Goal: Task Accomplishment & Management: Manage account settings

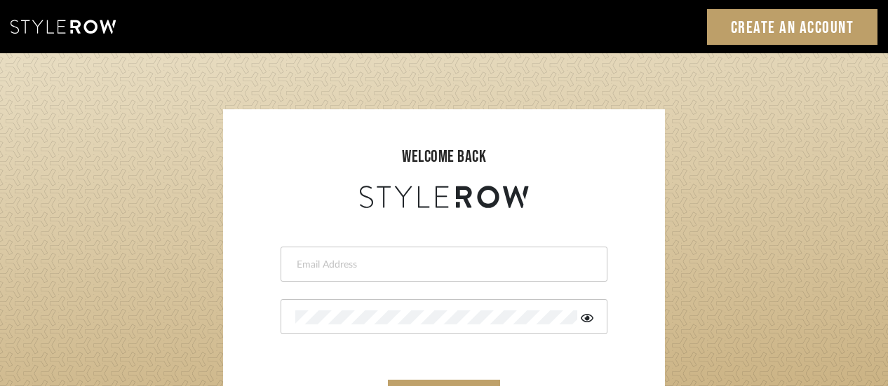
scroll to position [140, 0]
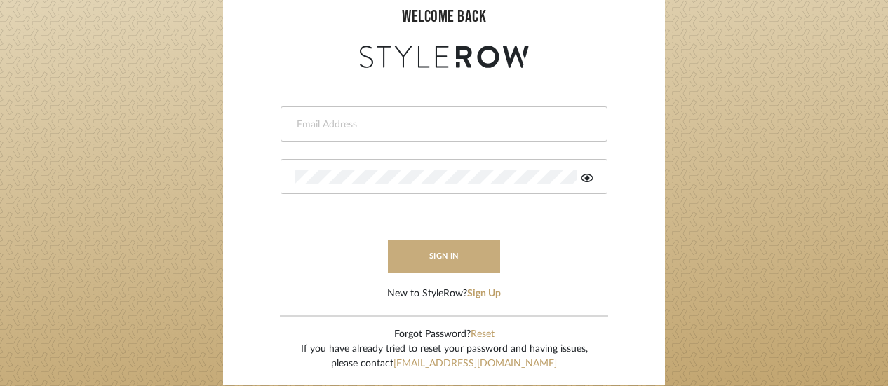
type input "jpalmerinteriors@gmail.com"
click at [436, 253] on button "sign in" at bounding box center [444, 256] width 112 height 33
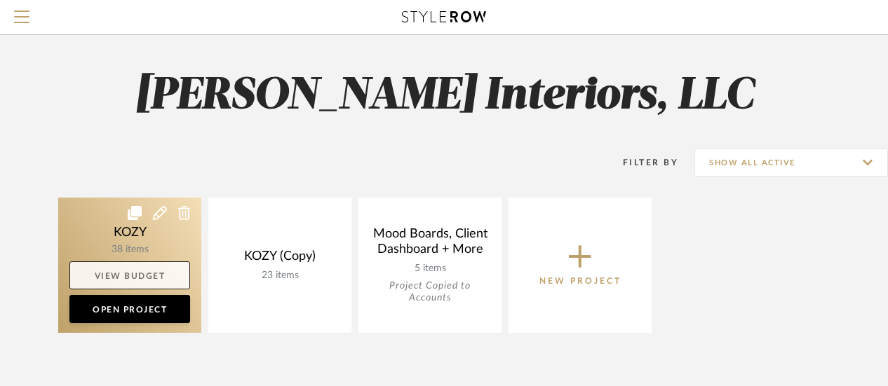
click at [139, 271] on link "View Budget" at bounding box center [129, 276] width 121 height 28
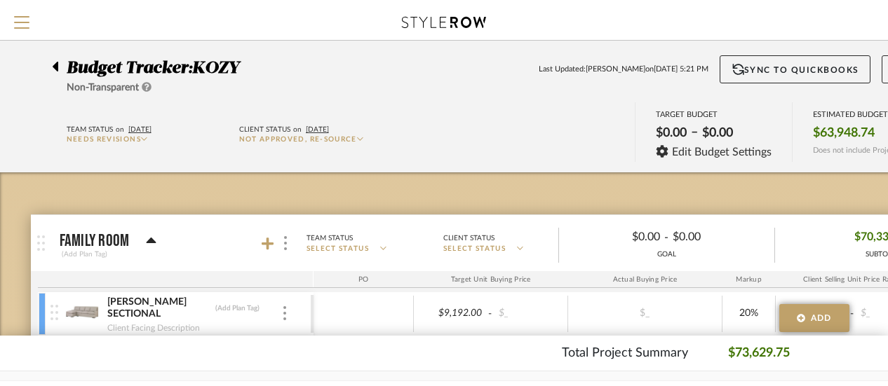
scroll to position [70, 0]
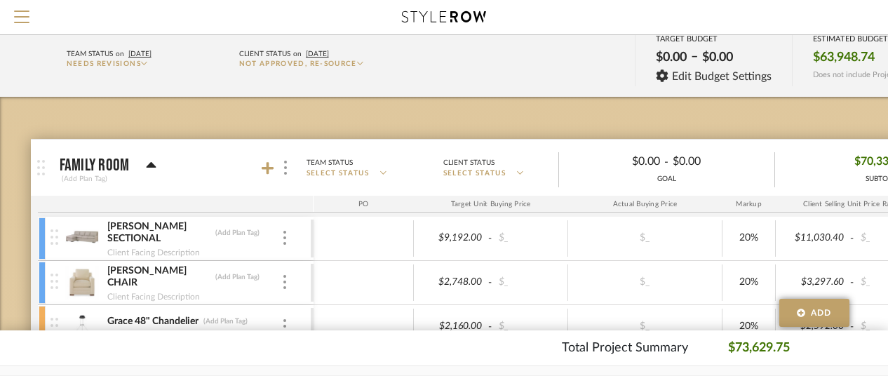
click at [386, 170] on icon at bounding box center [383, 172] width 6 height 7
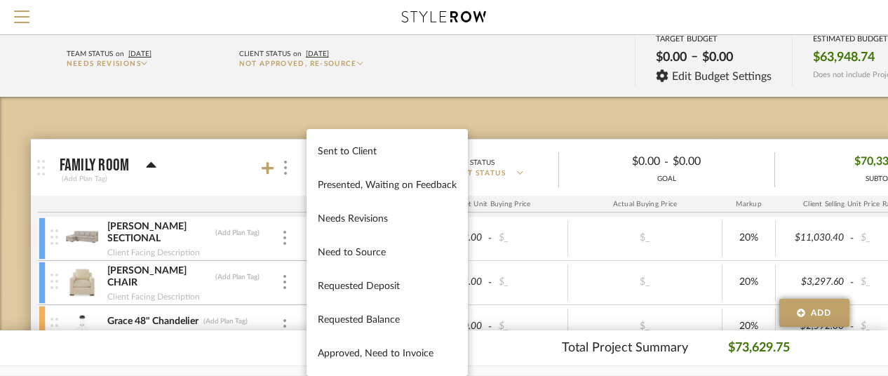
click at [746, 126] on div at bounding box center [444, 188] width 888 height 376
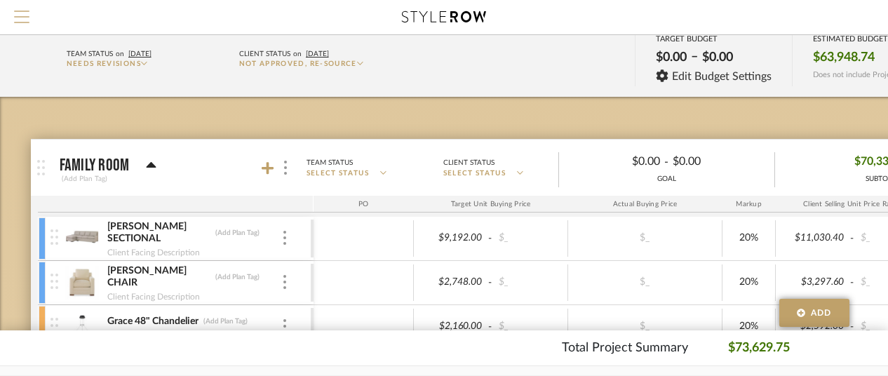
click at [21, 12] on span "Menu" at bounding box center [21, 21] width 15 height 21
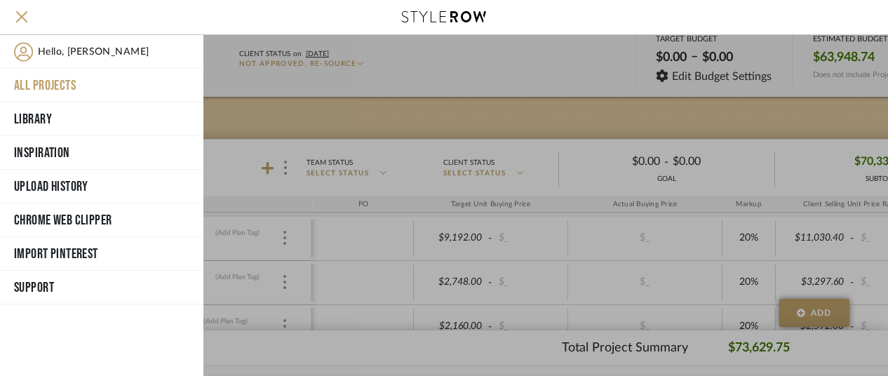
click at [42, 82] on button "All Projects" at bounding box center [101, 86] width 203 height 34
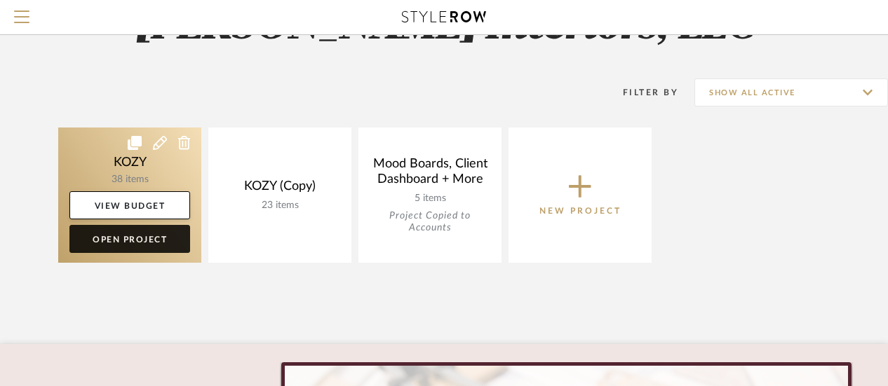
click at [125, 238] on link "Open Project" at bounding box center [129, 239] width 121 height 28
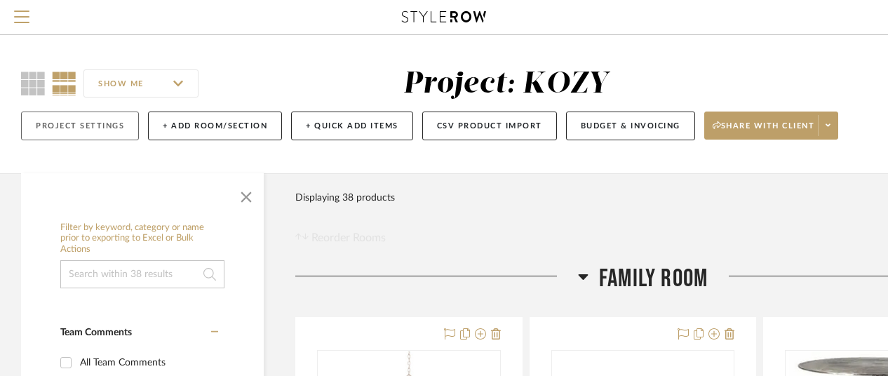
click at [73, 123] on button "Project Settings" at bounding box center [80, 125] width 118 height 29
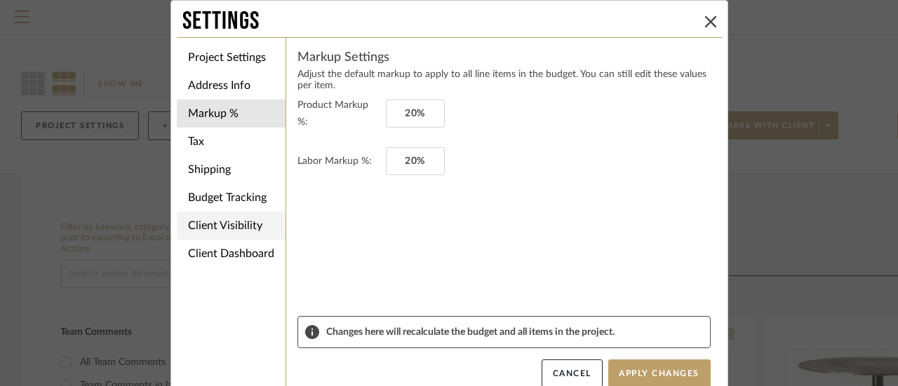
click at [226, 222] on li "Client Visibility" at bounding box center [231, 226] width 109 height 28
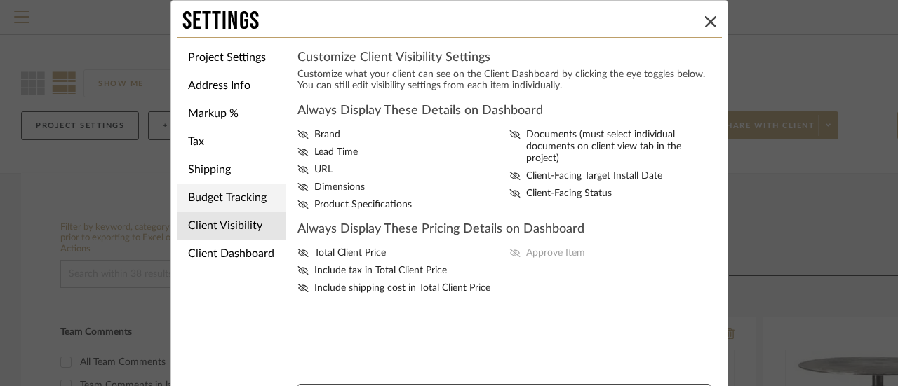
click at [233, 196] on li "Budget Tracking" at bounding box center [231, 198] width 109 height 28
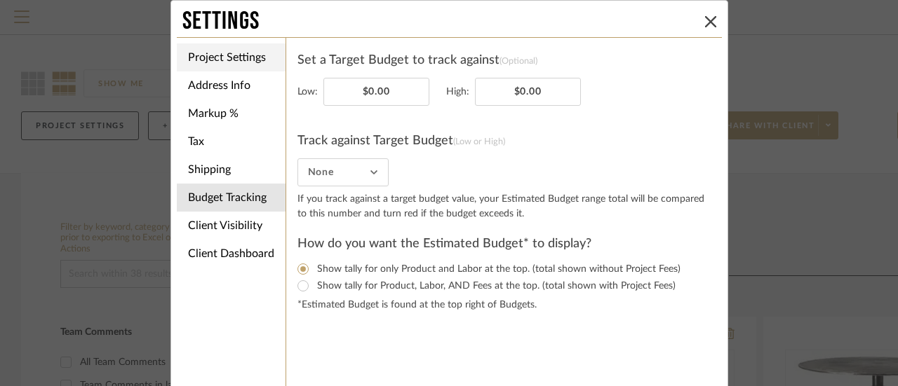
click at [226, 55] on li "Project Settings" at bounding box center [231, 57] width 109 height 28
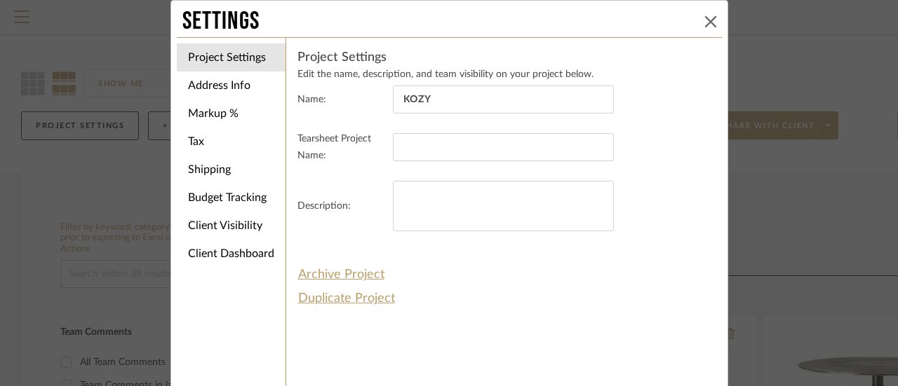
click at [705, 18] on icon at bounding box center [710, 21] width 11 height 11
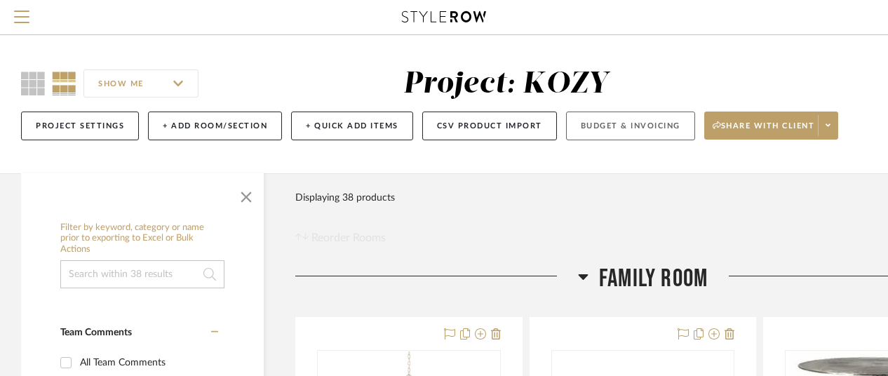
click at [616, 124] on button "Budget & Invoicing" at bounding box center [630, 125] width 129 height 29
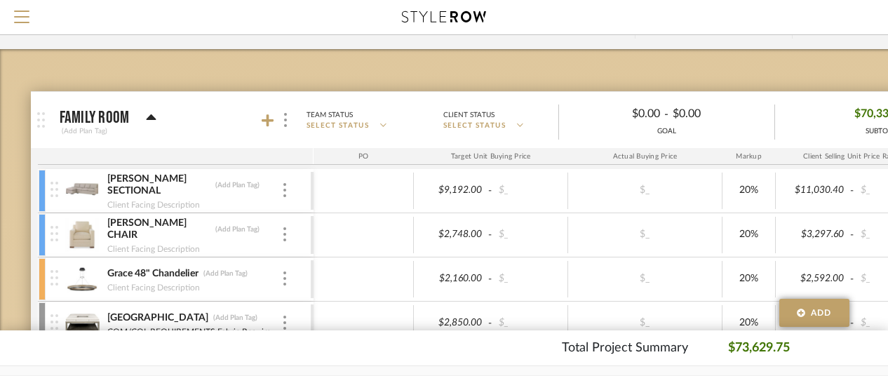
scroll to position [140, 0]
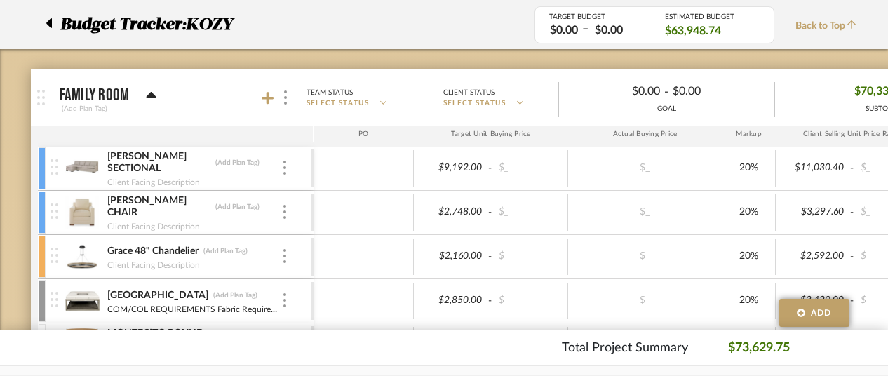
click at [386, 101] on icon at bounding box center [383, 103] width 6 height 4
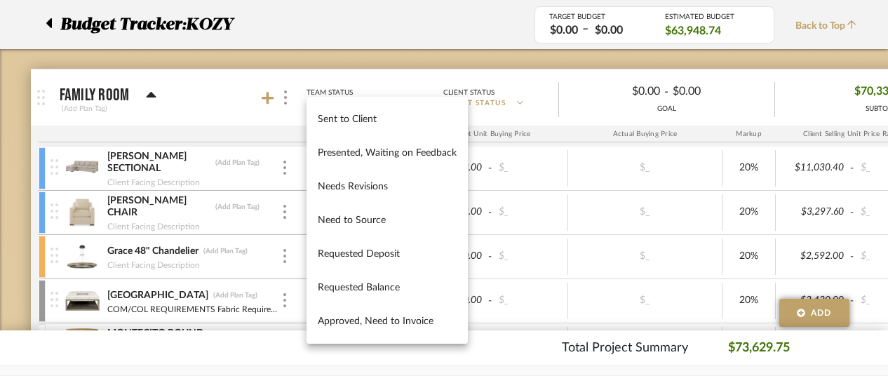
click at [497, 66] on div at bounding box center [444, 188] width 888 height 376
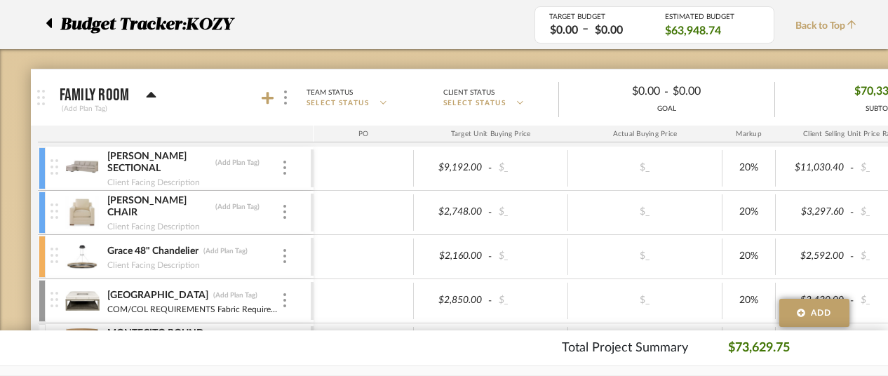
click at [551, 98] on p "SELECT STATUS" at bounding box center [500, 103] width 115 height 11
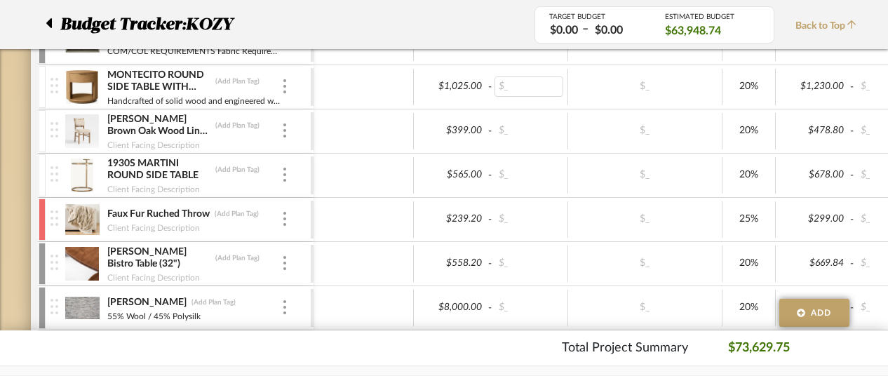
scroll to position [421, 0]
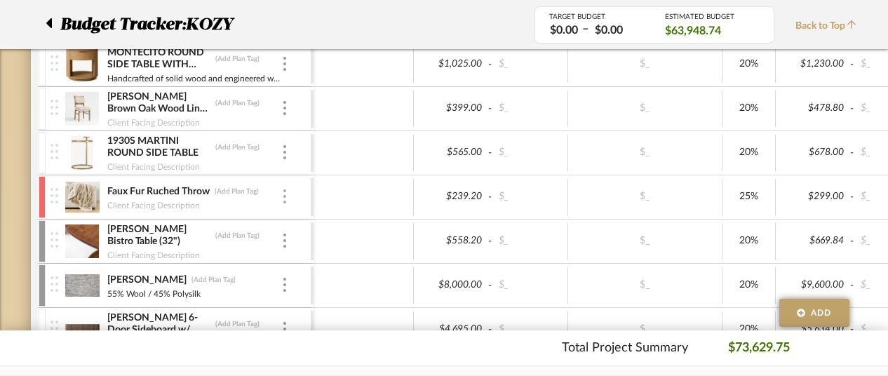
click at [286, 192] on div at bounding box center [284, 196] width 7 height 15
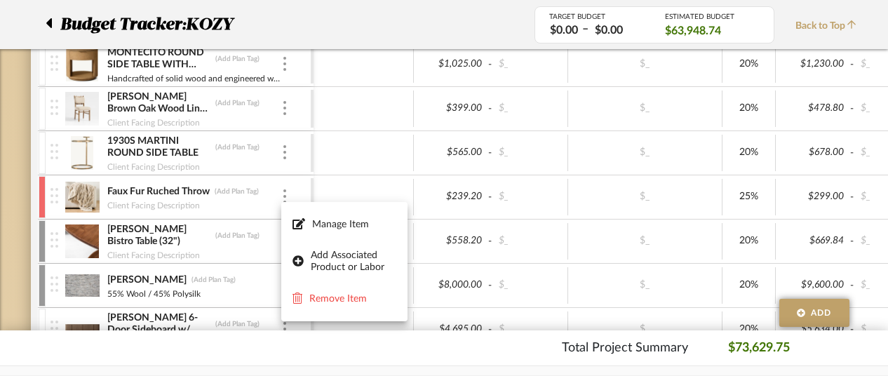
click at [356, 165] on div at bounding box center [444, 188] width 888 height 376
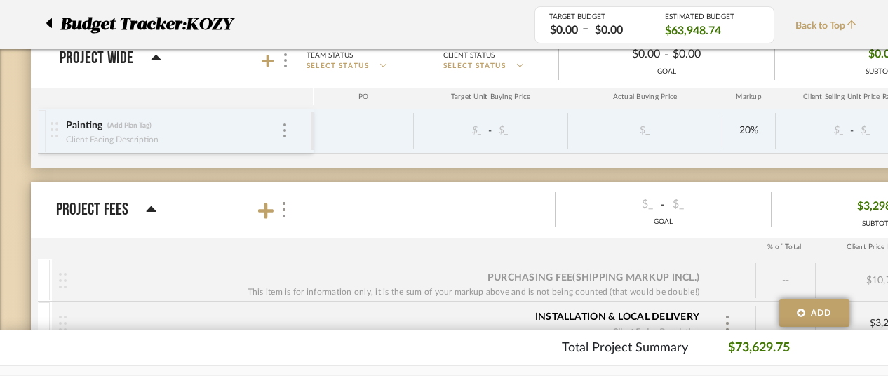
scroll to position [1332, 0]
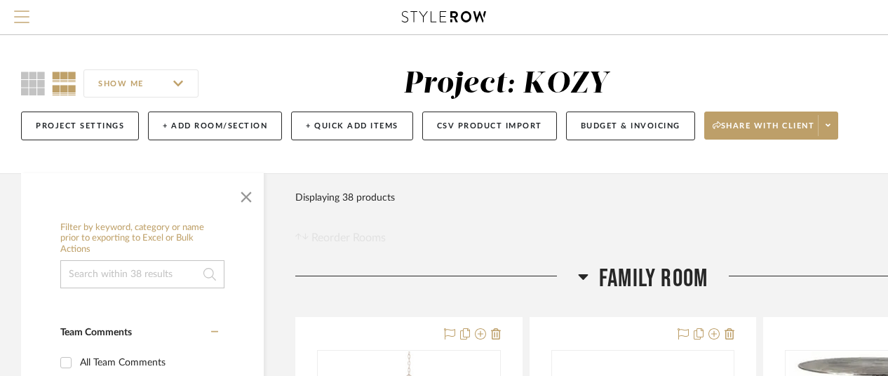
click at [21, 12] on span "Menu" at bounding box center [21, 11] width 15 height 1
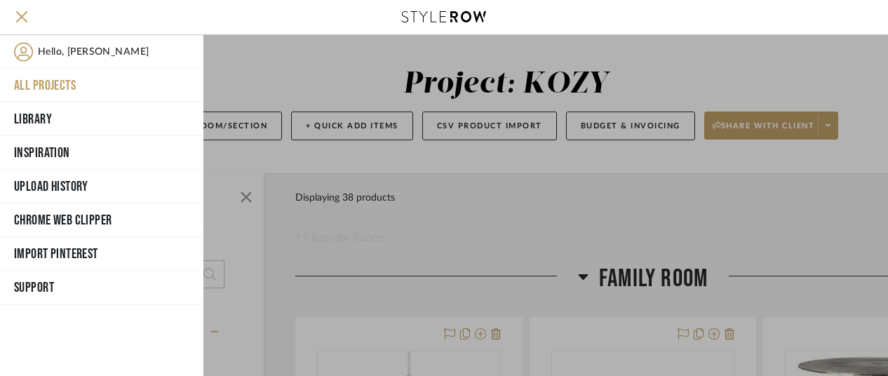
click at [50, 82] on button "All Projects" at bounding box center [101, 86] width 203 height 34
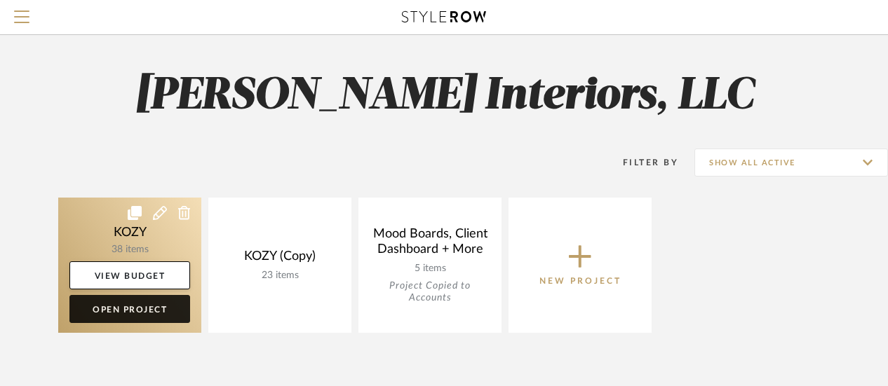
click at [135, 307] on link "Open Project" at bounding box center [129, 309] width 121 height 28
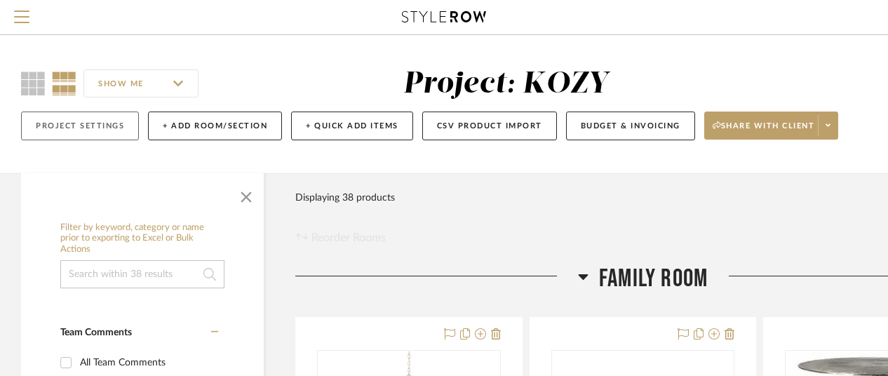
click at [98, 123] on button "Project Settings" at bounding box center [80, 125] width 118 height 29
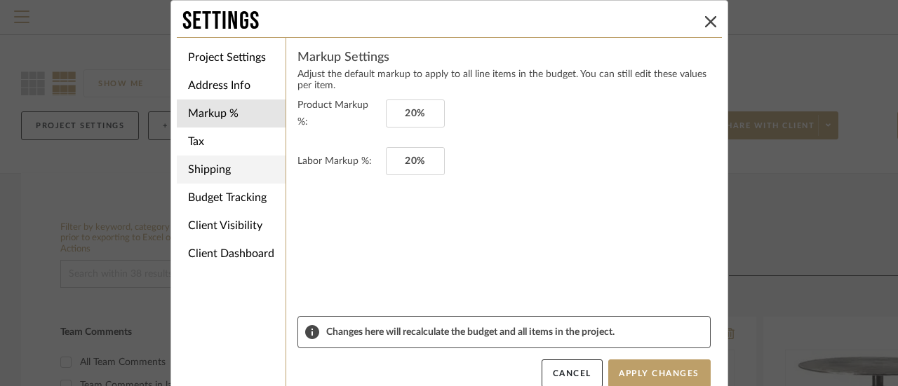
click at [208, 168] on li "Shipping" at bounding box center [231, 170] width 109 height 28
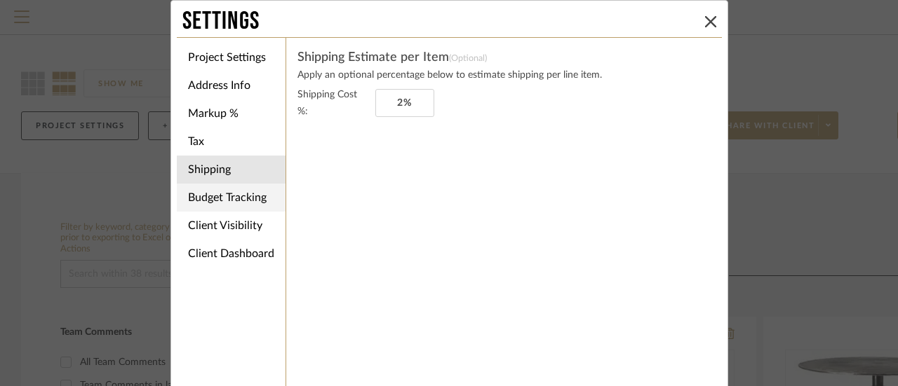
click at [239, 197] on li "Budget Tracking" at bounding box center [231, 198] width 109 height 28
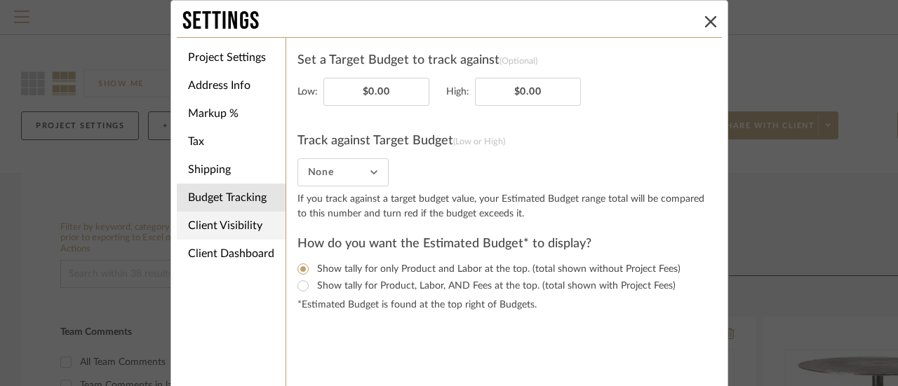
click at [235, 219] on li "Client Visibility" at bounding box center [231, 226] width 109 height 28
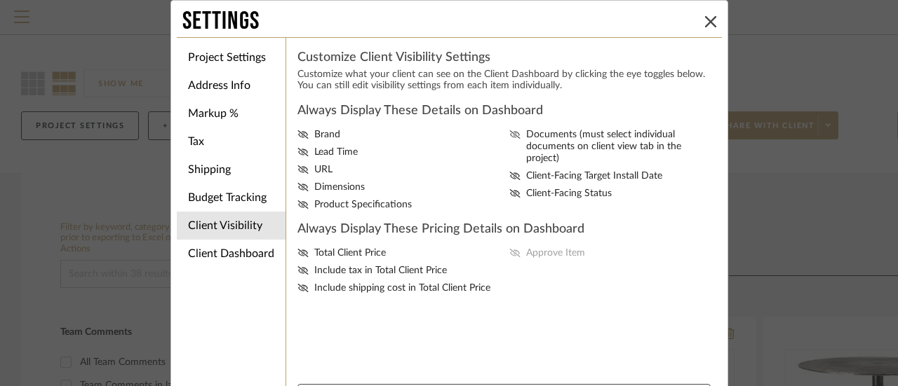
click at [551, 131] on span "Documents (must select individual documents on client view tab in the project)" at bounding box center [621, 147] width 190 height 36
click at [0, 0] on input "Documents (must select individual documents on client view tab in the project)" at bounding box center [0, 0] width 0 height 0
click at [551, 131] on span "Documents (must select individual documents on client view tab in the project)" at bounding box center [621, 147] width 190 height 36
click at [0, 0] on input "Documents (must select individual documents on client view tab in the project)" at bounding box center [0, 0] width 0 height 0
click at [226, 249] on li "Client Dashboard" at bounding box center [231, 254] width 109 height 28
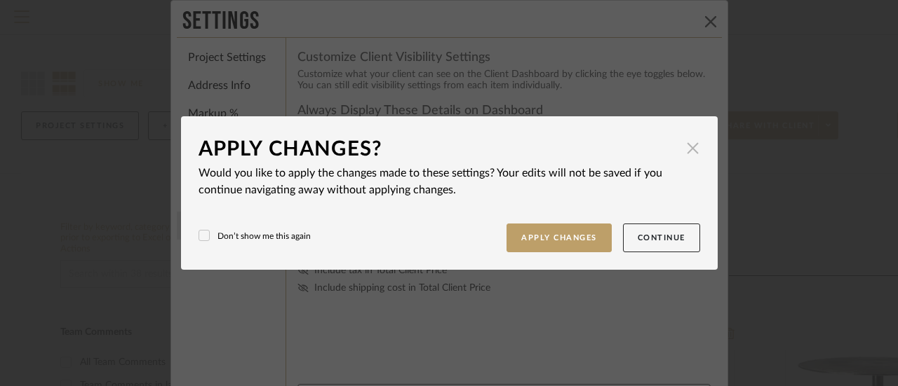
click at [684, 147] on span "button" at bounding box center [693, 148] width 28 height 28
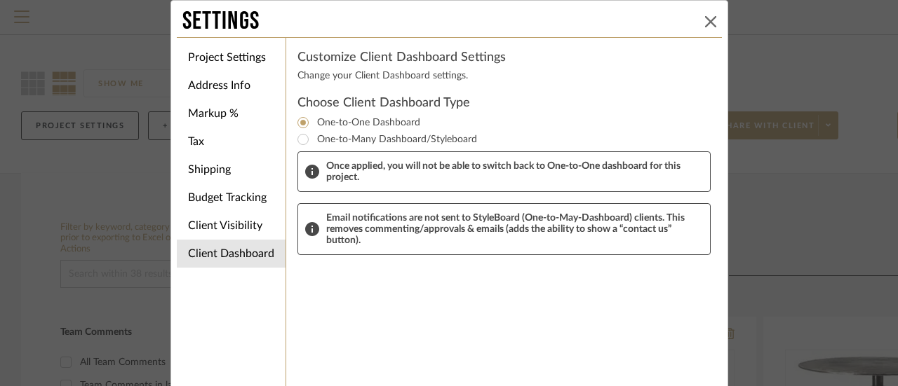
click at [705, 19] on icon at bounding box center [710, 21] width 11 height 11
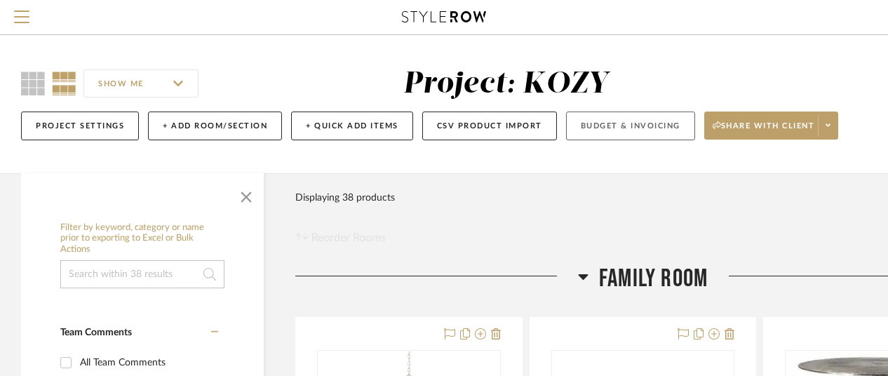
click at [620, 127] on button "Budget & Invoicing" at bounding box center [630, 125] width 129 height 29
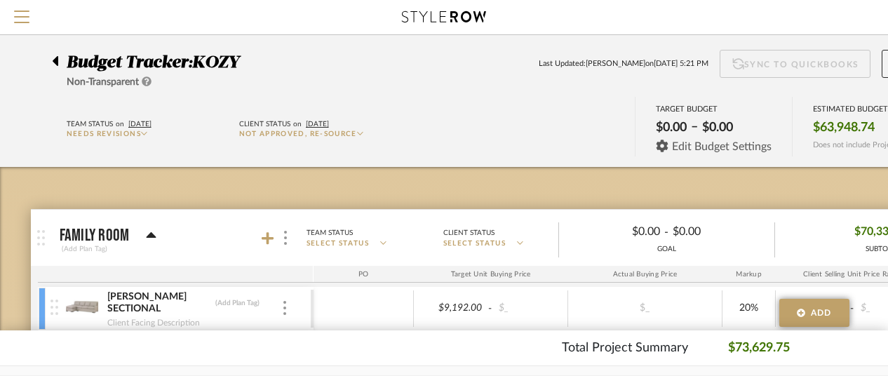
click at [708, 140] on span "Edit Budget Settings" at bounding box center [722, 146] width 100 height 13
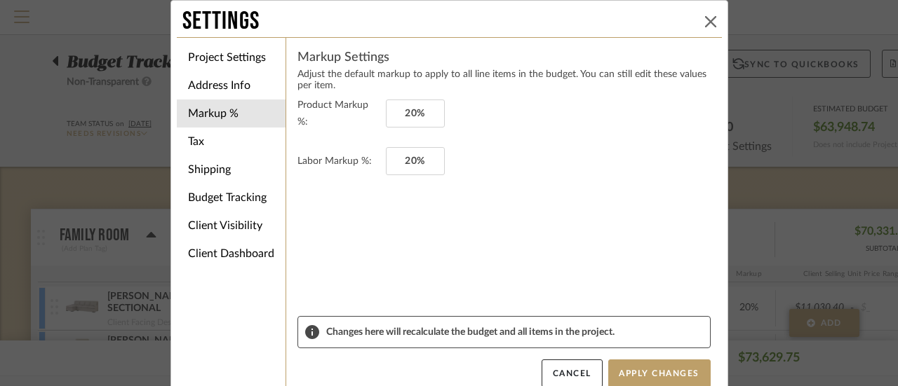
click at [705, 18] on icon at bounding box center [710, 21] width 11 height 11
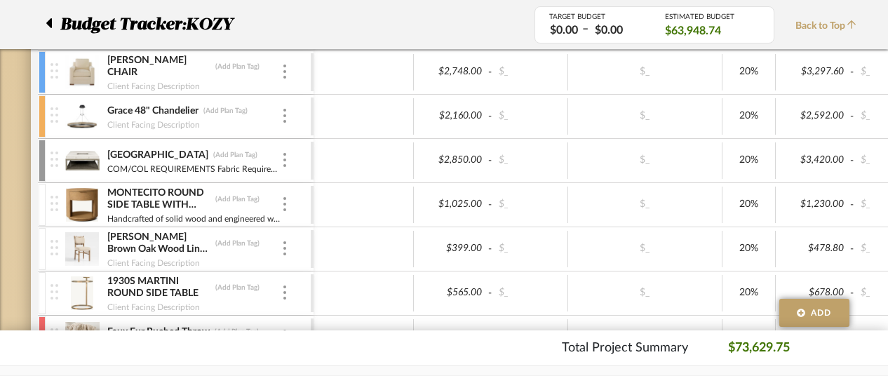
scroll to position [140, 0]
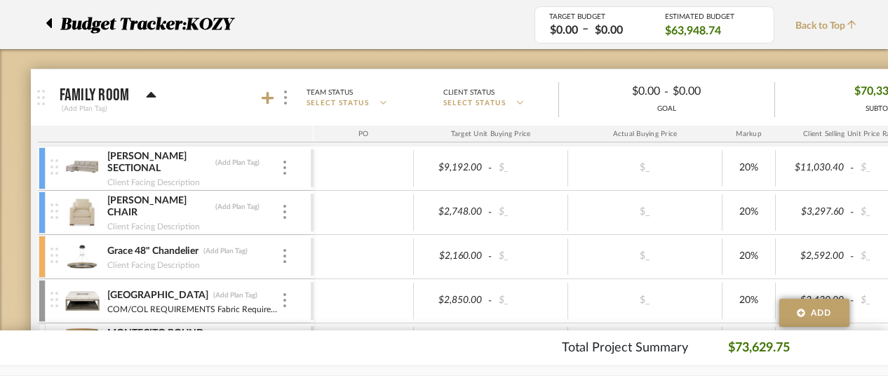
click at [51, 20] on icon at bounding box center [49, 23] width 6 height 10
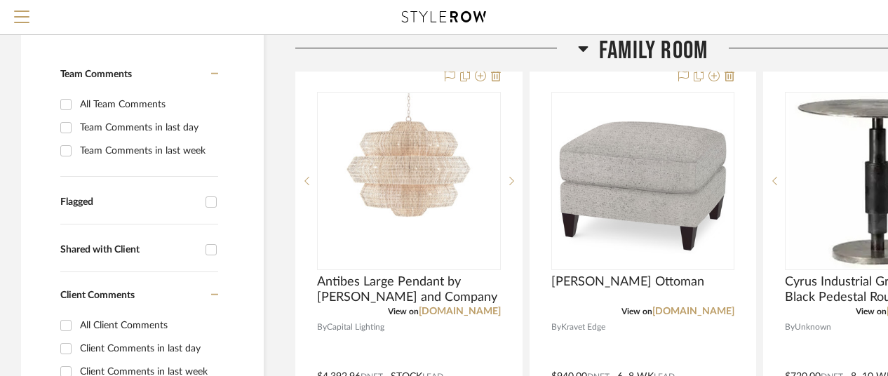
scroll to position [280, 0]
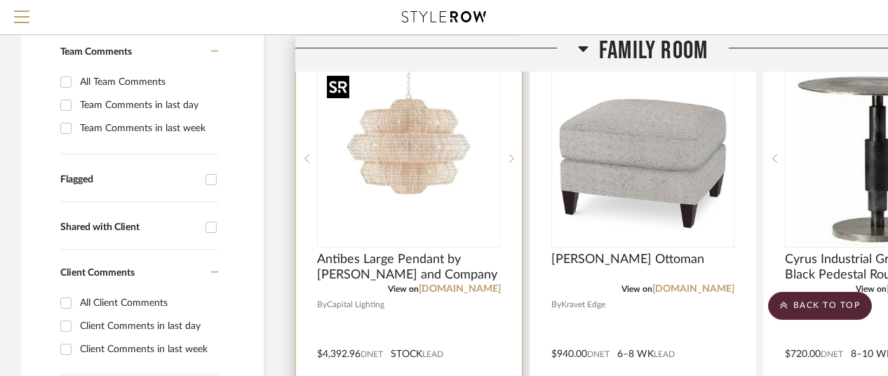
click at [425, 172] on img "0" at bounding box center [408, 158] width 175 height 175
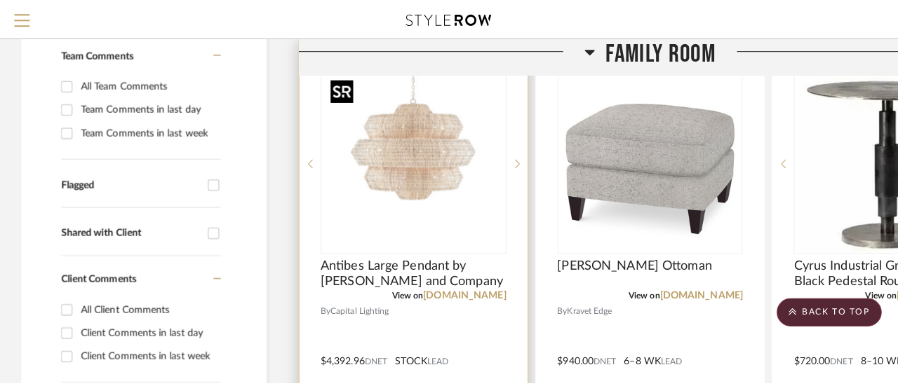
scroll to position [0, 0]
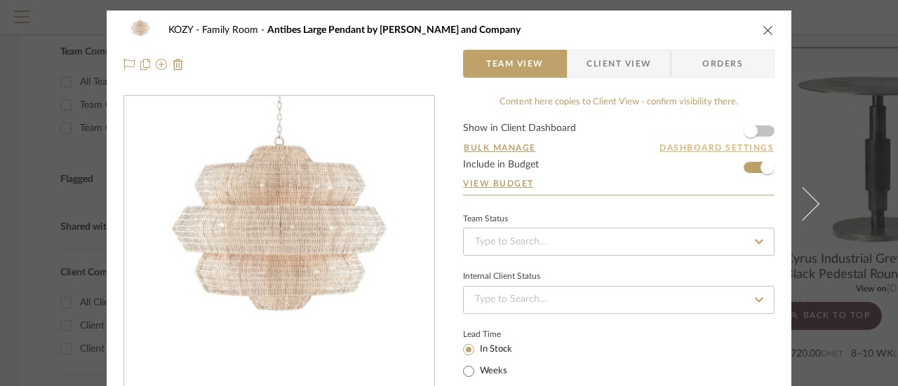
click at [707, 144] on button "Dashboard Settings" at bounding box center [716, 148] width 116 height 13
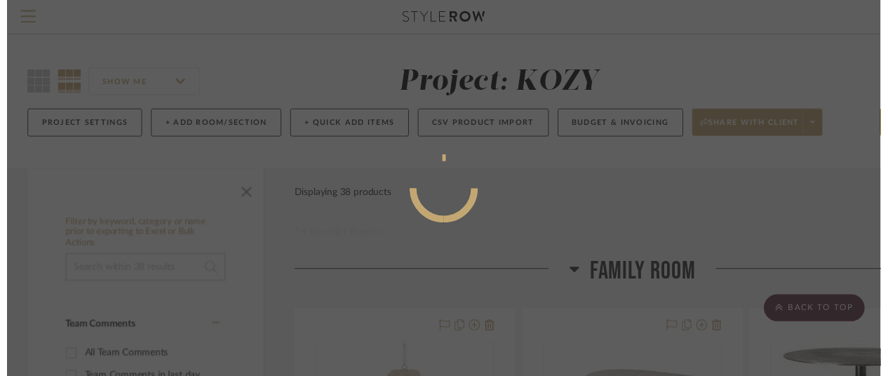
scroll to position [280, 0]
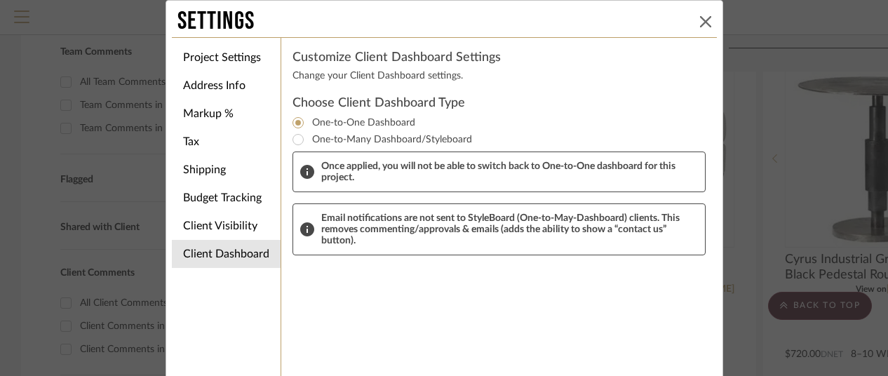
click at [703, 20] on icon at bounding box center [705, 21] width 11 height 11
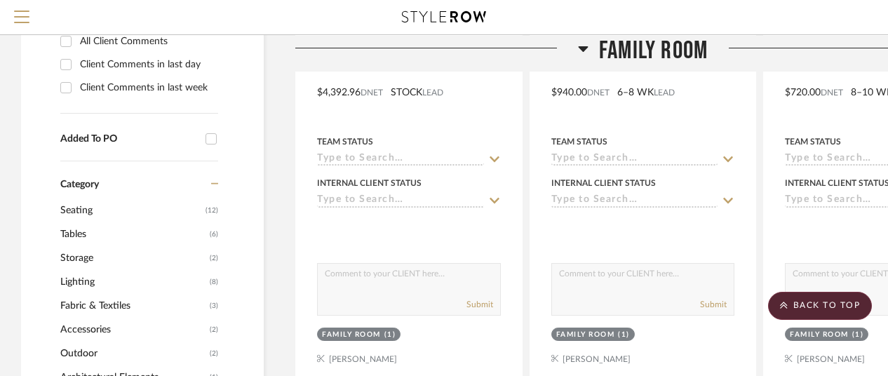
scroll to position [561, 0]
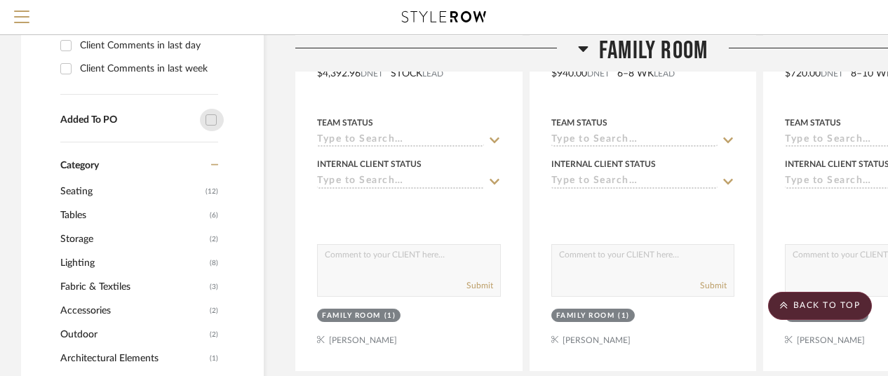
click at [215, 119] on input "Added To PO" at bounding box center [211, 120] width 22 height 22
checkbox input "true"
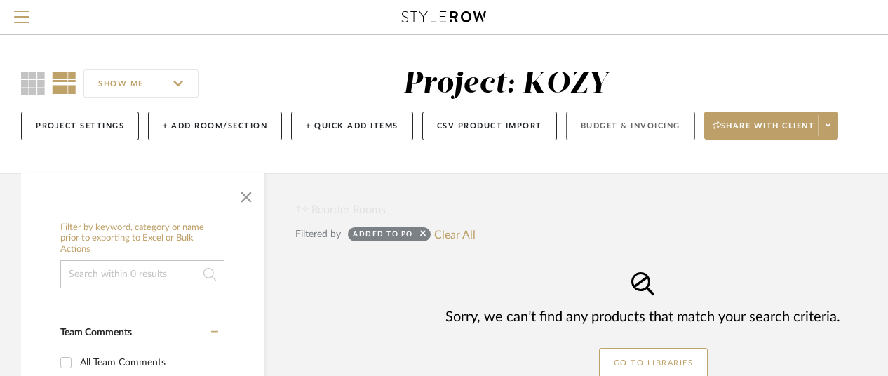
click at [628, 128] on button "Budget & Invoicing" at bounding box center [630, 125] width 129 height 29
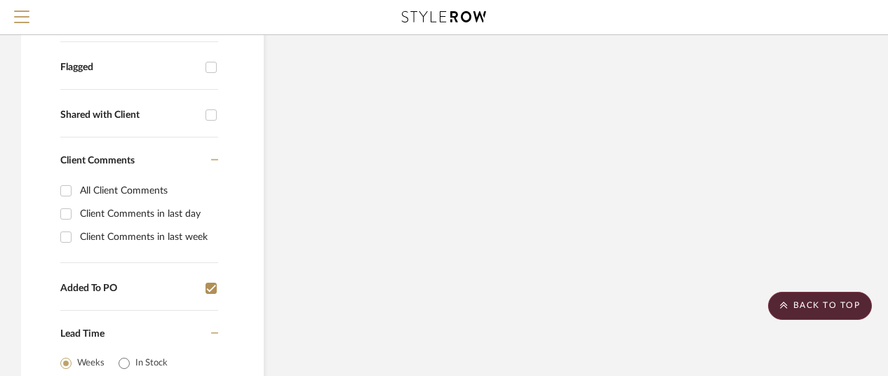
scroll to position [421, 0]
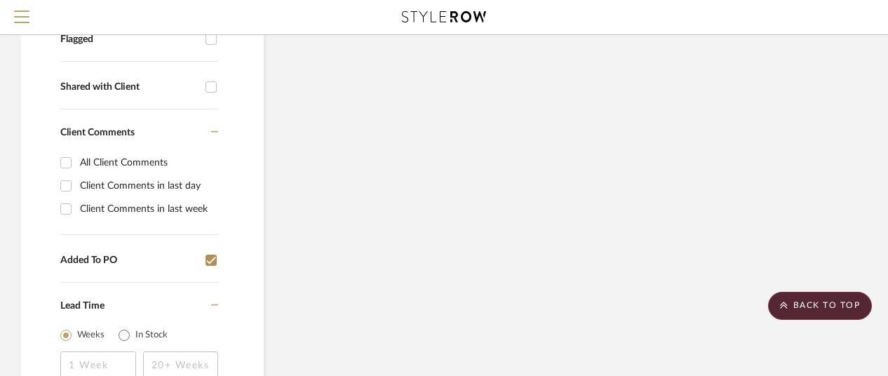
click at [212, 257] on input "Added To PO" at bounding box center [211, 260] width 22 height 22
checkbox input "false"
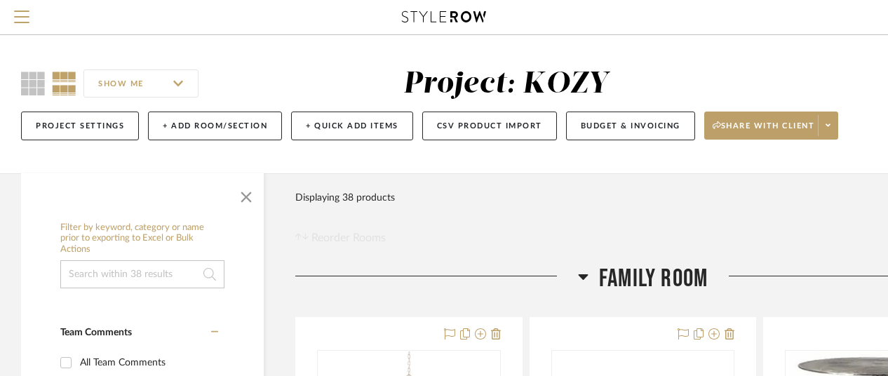
click at [66, 77] on icon at bounding box center [64, 84] width 25 height 24
click at [65, 120] on button "Project Settings" at bounding box center [80, 125] width 118 height 29
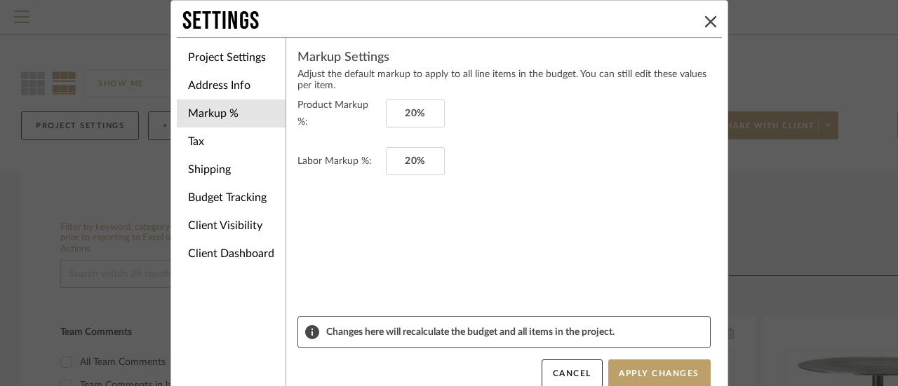
scroll to position [18, 0]
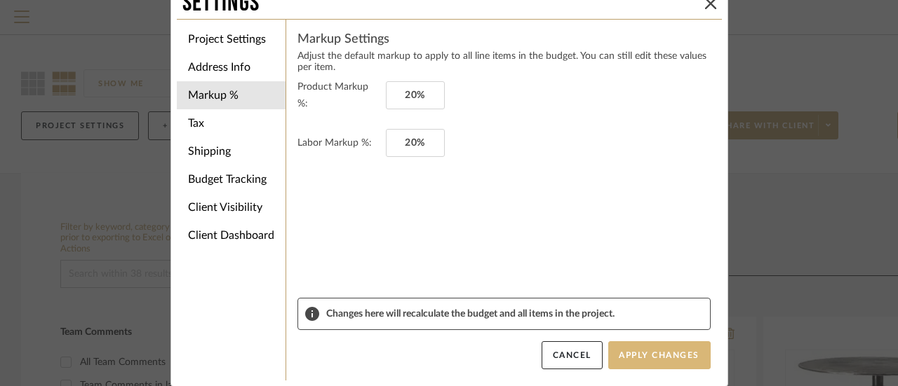
click at [649, 352] on button "Apply Changes" at bounding box center [659, 355] width 102 height 28
click at [197, 120] on li "Tax" at bounding box center [231, 123] width 109 height 28
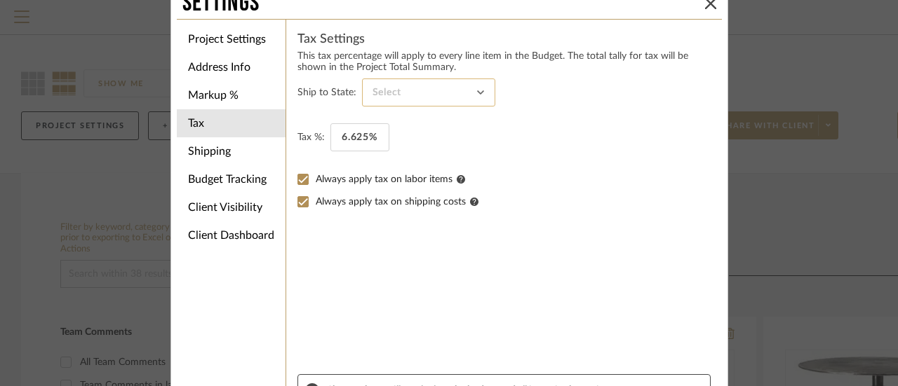
click at [473, 92] on input at bounding box center [428, 93] width 133 height 28
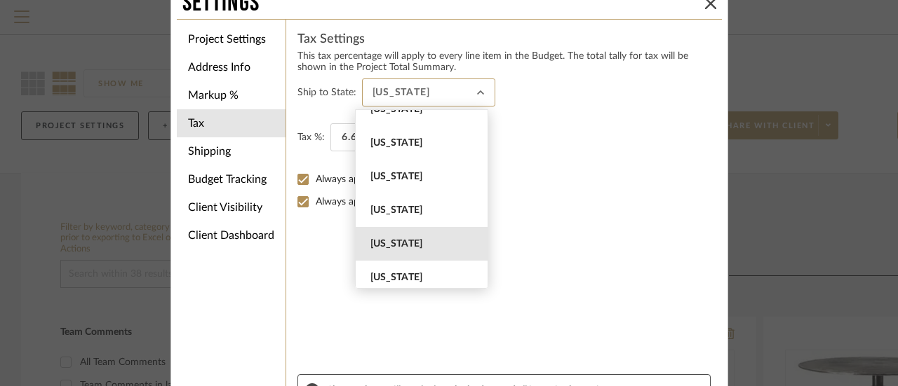
scroll to position [912, 0]
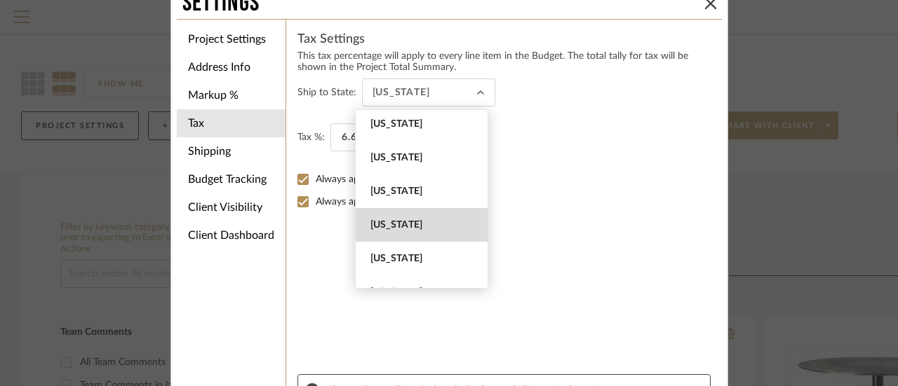
click at [391, 218] on span "[US_STATE]" at bounding box center [422, 225] width 132 height 34
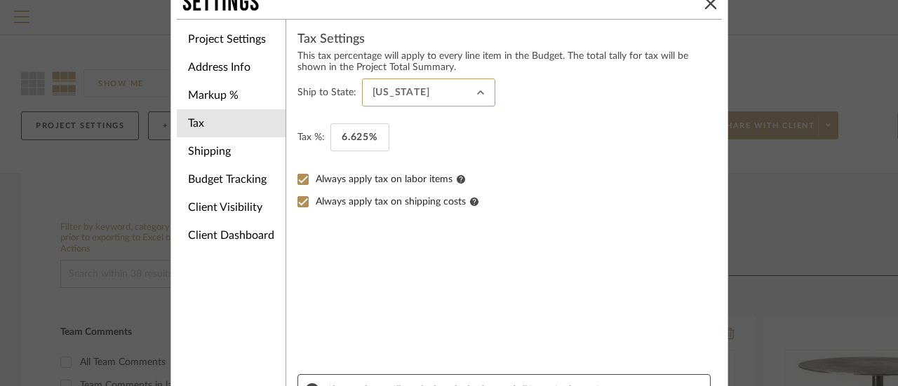
type input "[US_STATE]"
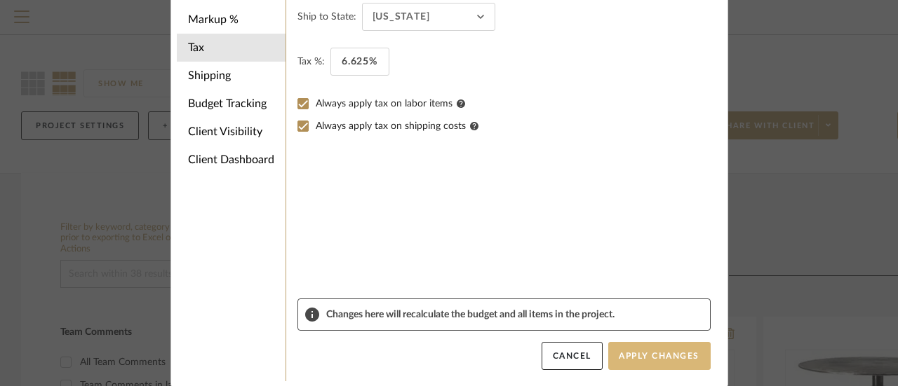
click at [639, 349] on button "Apply Changes" at bounding box center [659, 356] width 102 height 28
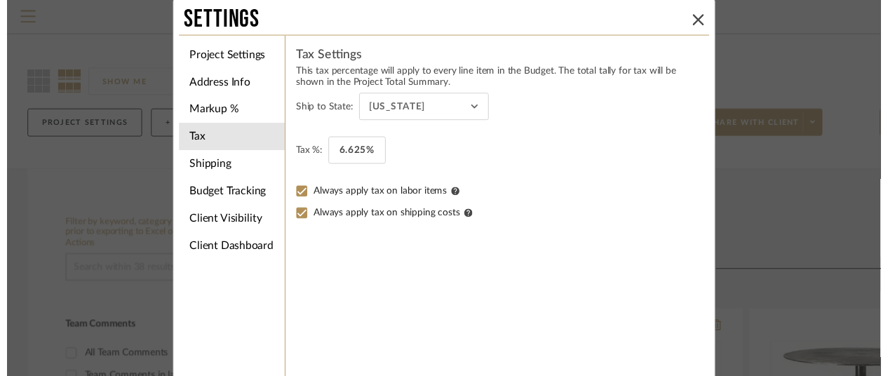
scroll to position [0, 0]
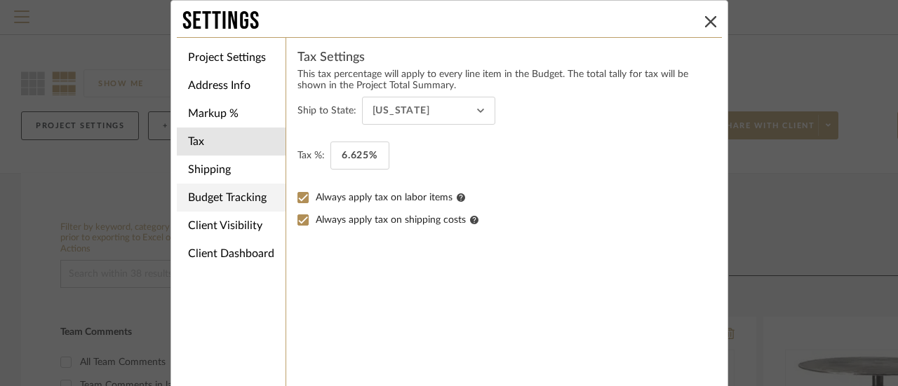
click at [233, 197] on li "Budget Tracking" at bounding box center [231, 198] width 109 height 28
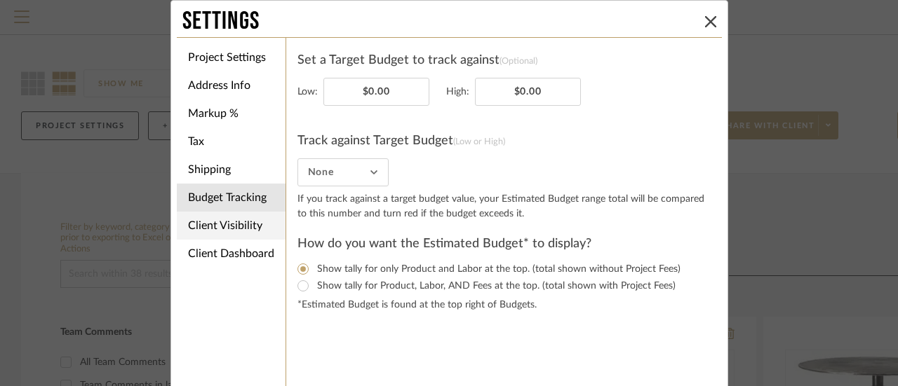
click at [238, 224] on li "Client Visibility" at bounding box center [231, 226] width 109 height 28
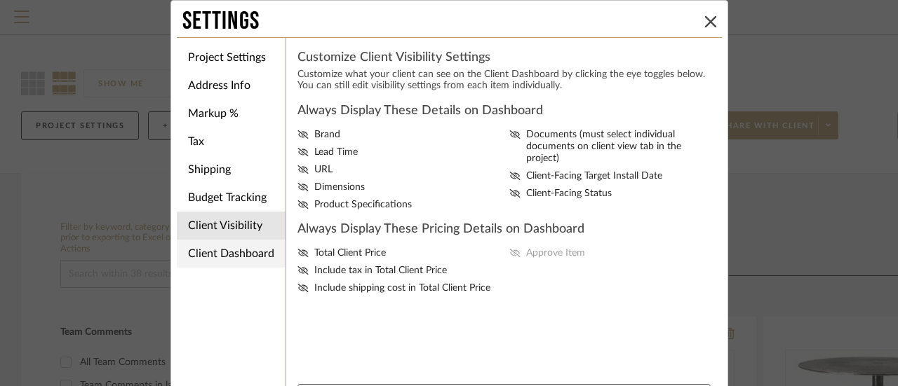
click at [236, 248] on li "Client Dashboard" at bounding box center [231, 254] width 109 height 28
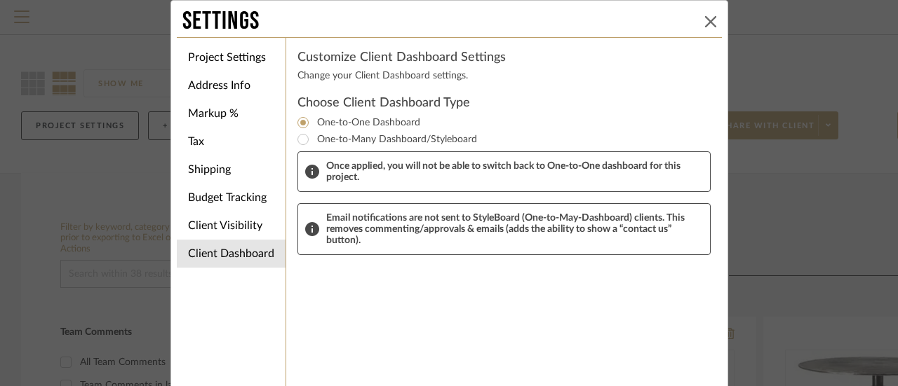
click at [705, 21] on icon at bounding box center [710, 21] width 11 height 11
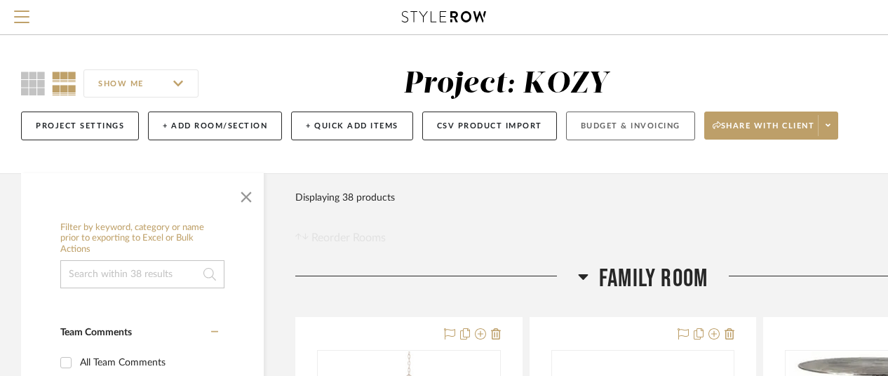
click at [624, 128] on button "Budget & Invoicing" at bounding box center [630, 125] width 129 height 29
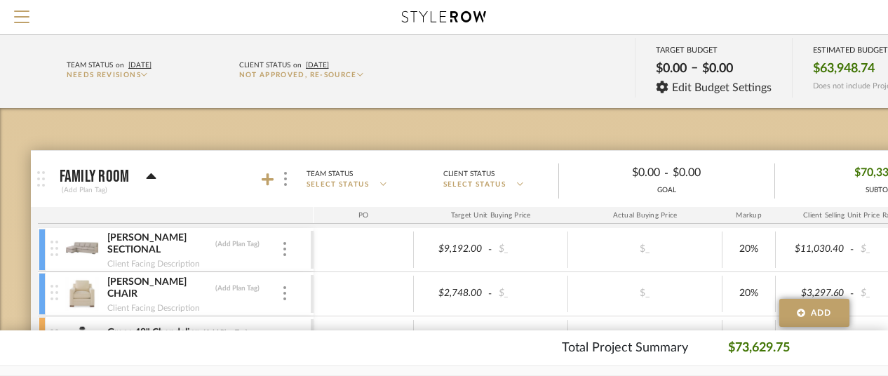
scroll to position [140, 0]
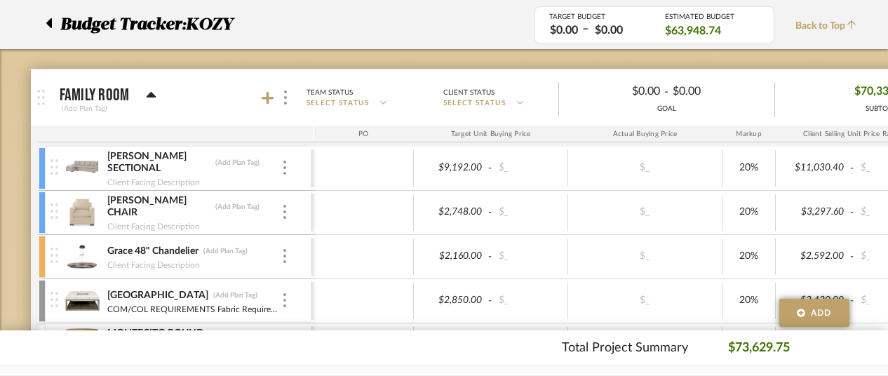
click at [757, 136] on div "Markup" at bounding box center [748, 134] width 53 height 17
click at [523, 102] on icon at bounding box center [520, 103] width 6 height 4
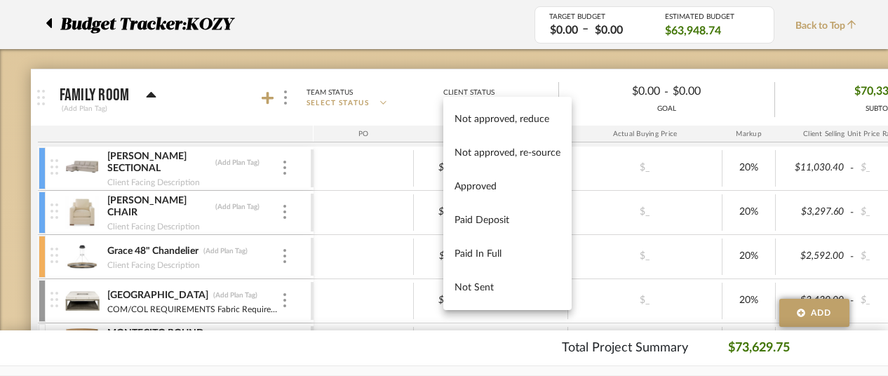
click at [366, 113] on div at bounding box center [444, 188] width 888 height 376
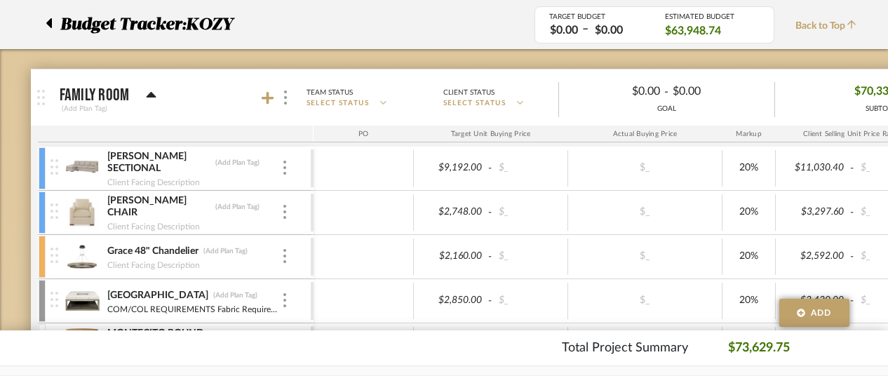
click at [386, 102] on icon at bounding box center [383, 103] width 6 height 4
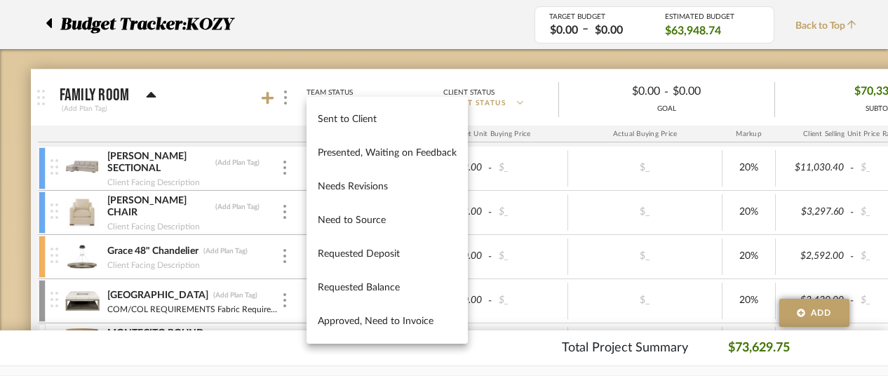
click at [415, 93] on div at bounding box center [444, 188] width 888 height 376
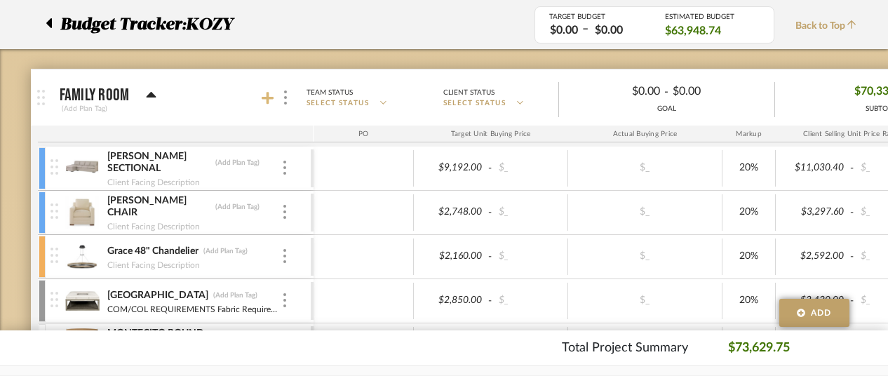
click at [268, 97] on icon at bounding box center [268, 98] width 13 height 13
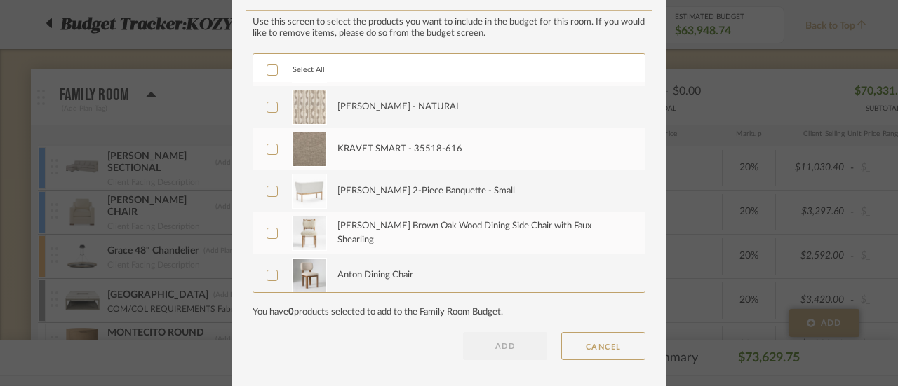
scroll to position [1388, 0]
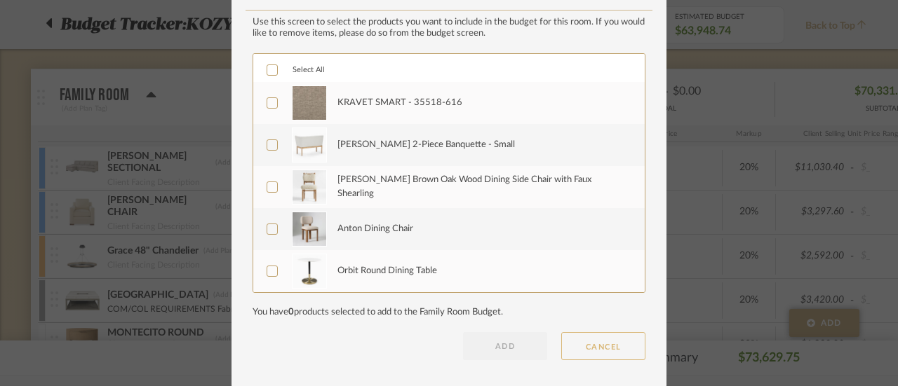
click at [600, 341] on button "CANCEL" at bounding box center [603, 346] width 84 height 28
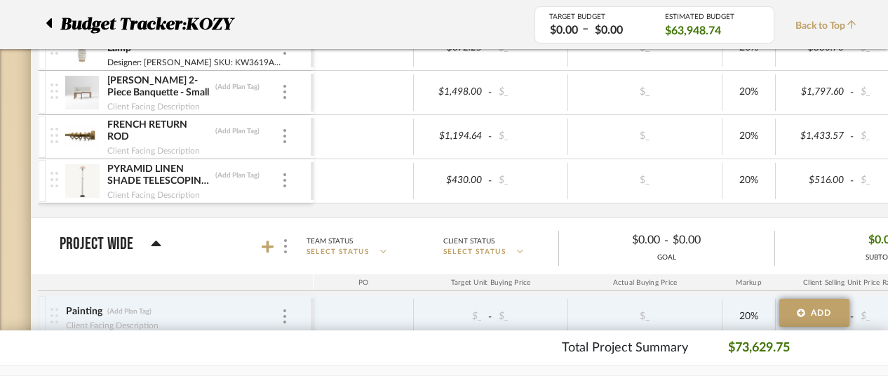
scroll to position [1122, 0]
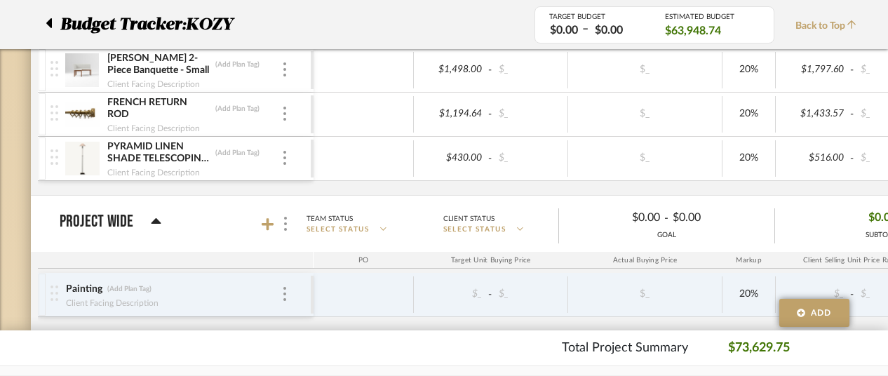
click at [485, 224] on span "SELECT STATUS" at bounding box center [474, 229] width 63 height 11
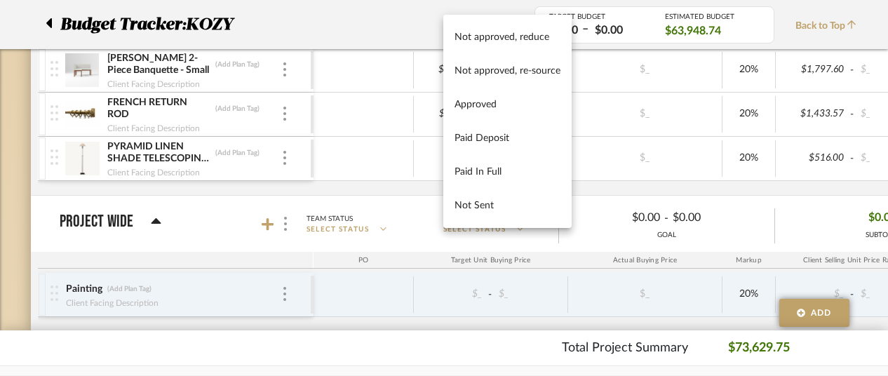
click at [397, 214] on div at bounding box center [444, 188] width 888 height 376
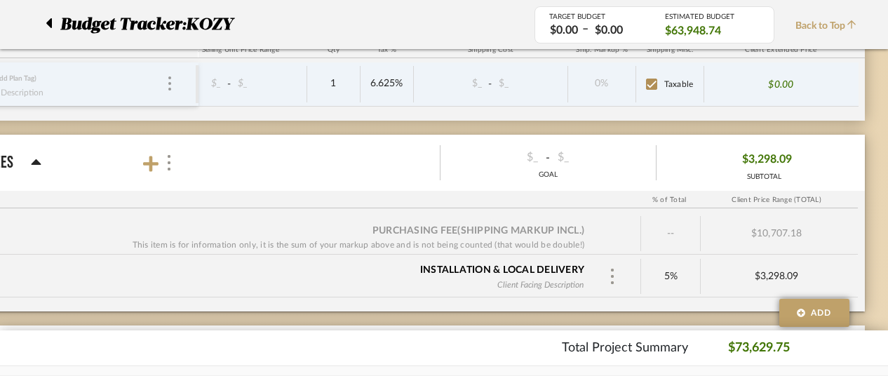
scroll to position [1332, 122]
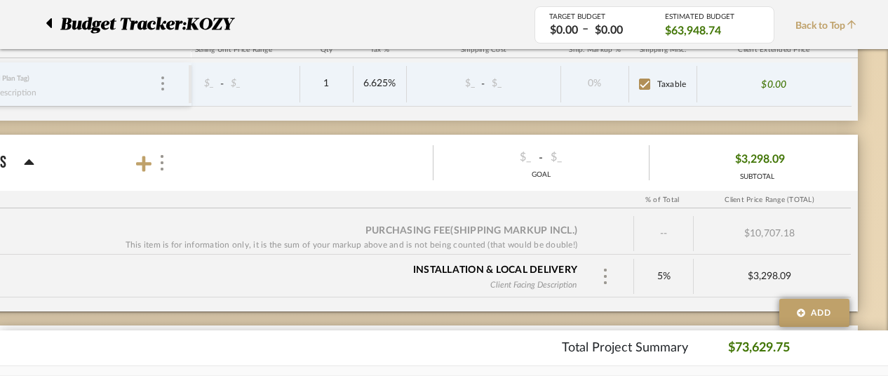
click at [853, 22] on icon at bounding box center [851, 24] width 8 height 8
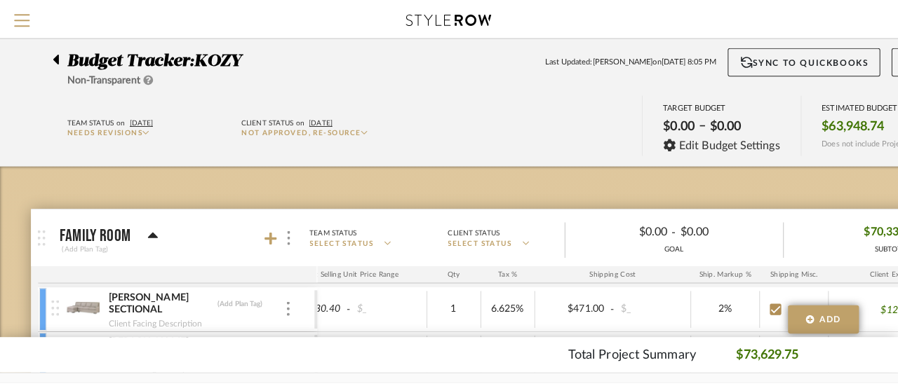
scroll to position [0, 0]
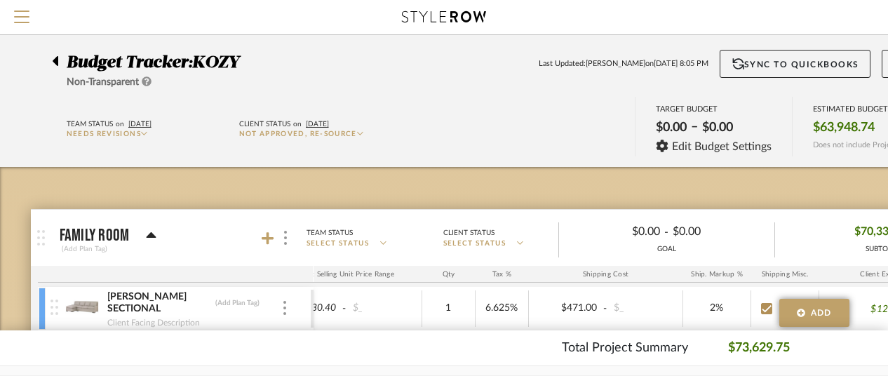
click at [147, 81] on icon at bounding box center [147, 81] width 10 height 10
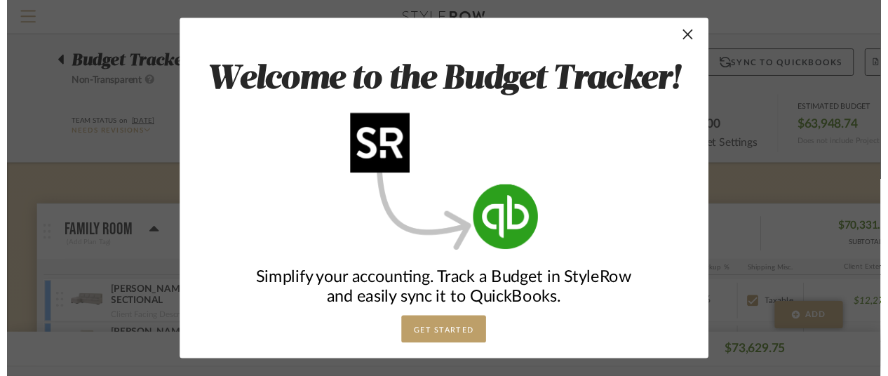
scroll to position [0, 190]
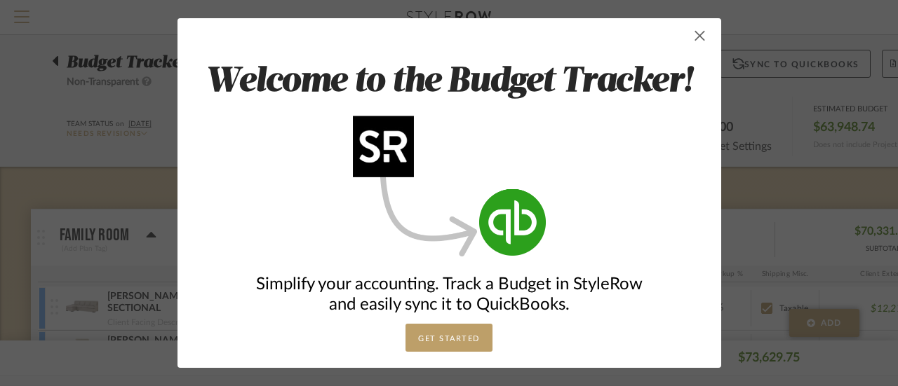
click at [693, 36] on span "button" at bounding box center [700, 36] width 28 height 28
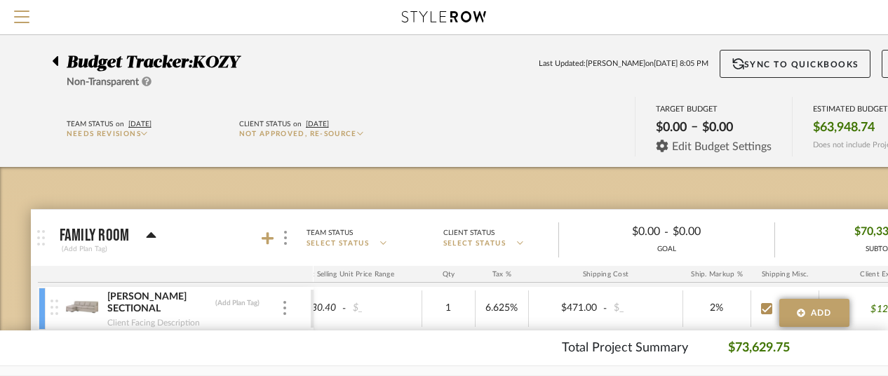
click at [712, 142] on span "Edit Budget Settings" at bounding box center [722, 146] width 100 height 13
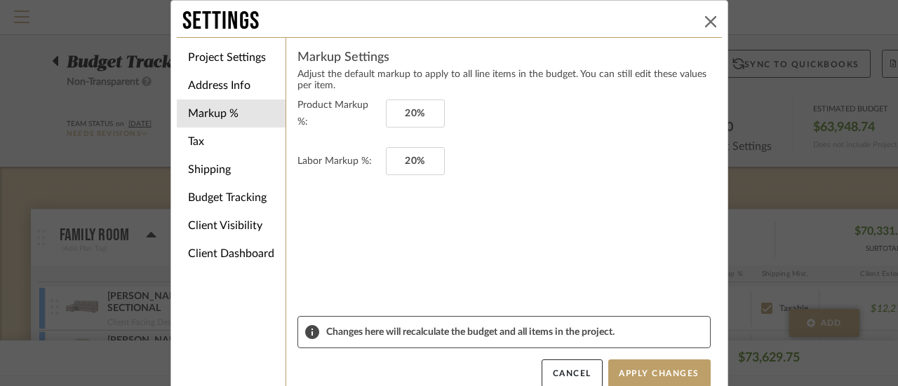
click at [705, 22] on icon at bounding box center [710, 21] width 11 height 11
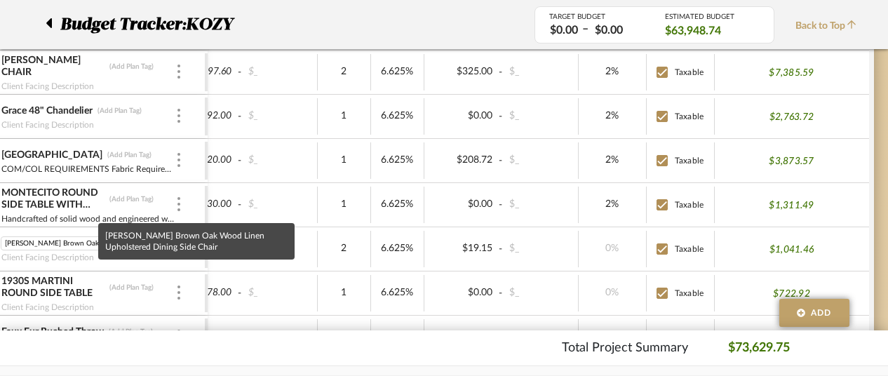
scroll to position [0, 108]
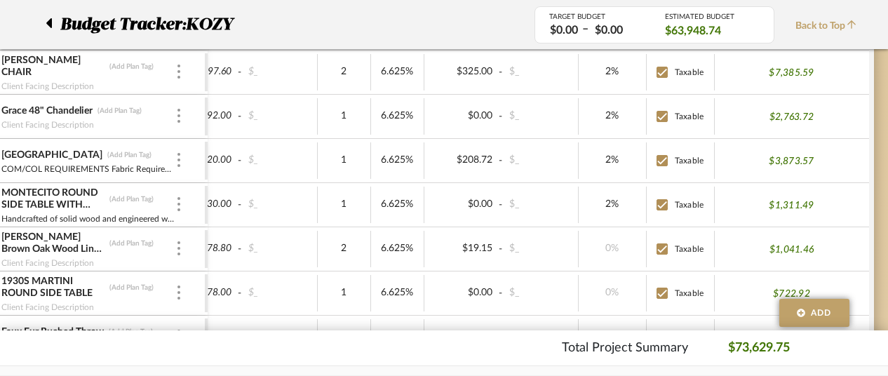
click at [276, 235] on div "$478.80 - $_" at bounding box center [240, 249] width 154 height 36
click at [57, 243] on input "[PERSON_NAME] Brown Oak Wood Linen Upholstered Dining Side Chair" at bounding box center [53, 243] width 104 height 14
click at [180, 245] on div at bounding box center [178, 248] width 7 height 15
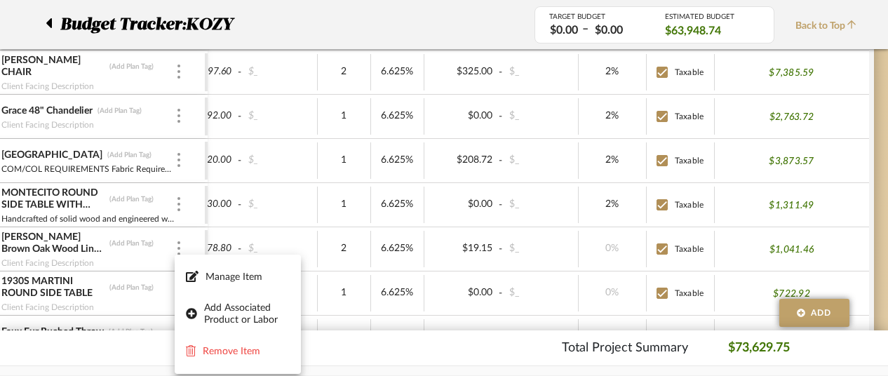
drag, startPoint x: 60, startPoint y: 238, endPoint x: 96, endPoint y: 243, distance: 36.0
click at [96, 243] on div at bounding box center [444, 188] width 888 height 376
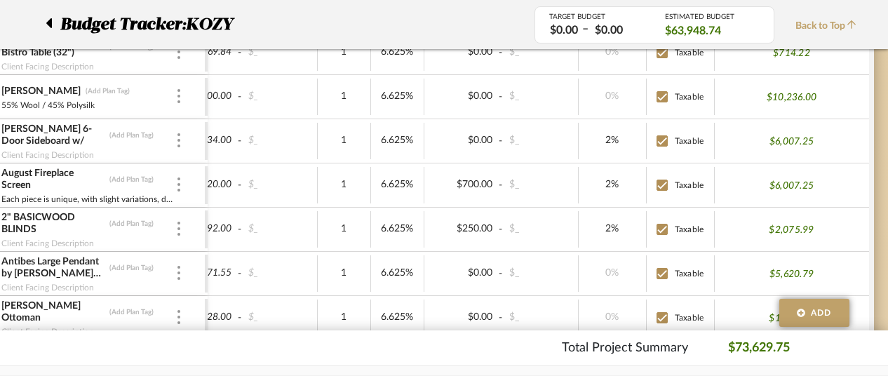
scroll to position [631, 106]
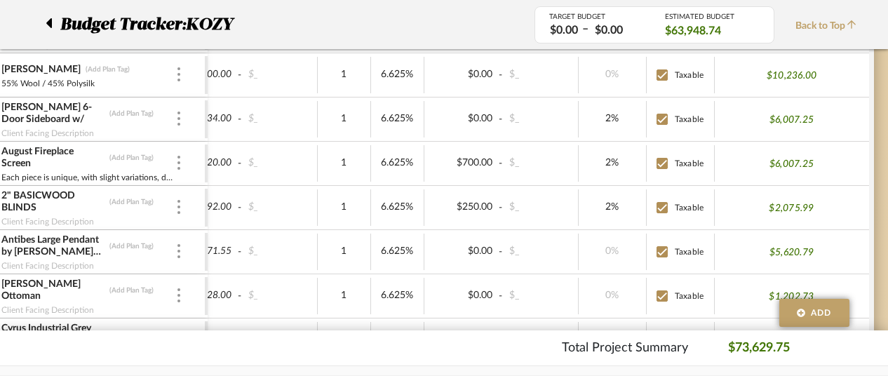
click at [294, 214] on div "$1,692.00 - $_" at bounding box center [240, 207] width 154 height 36
click at [852, 22] on icon at bounding box center [851, 24] width 8 height 8
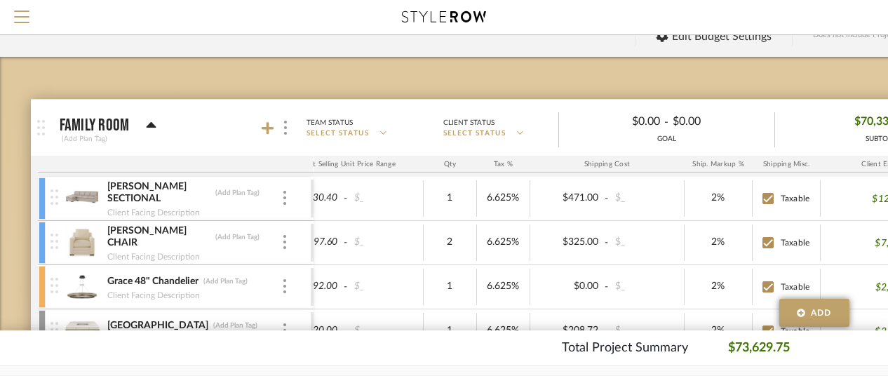
scroll to position [210, 0]
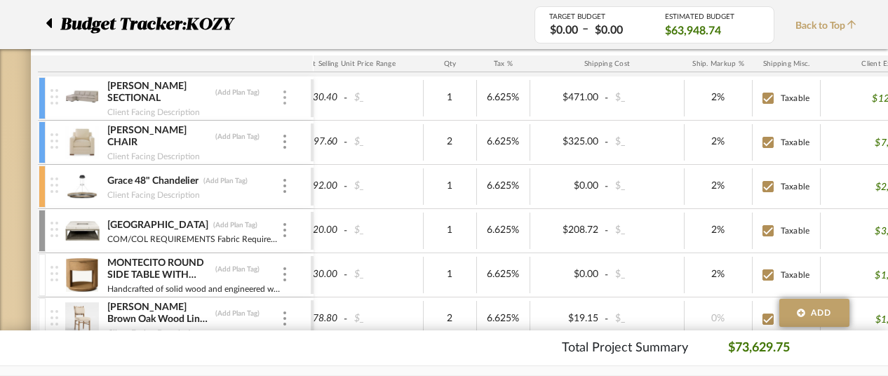
click at [285, 100] on img at bounding box center [284, 97] width 3 height 14
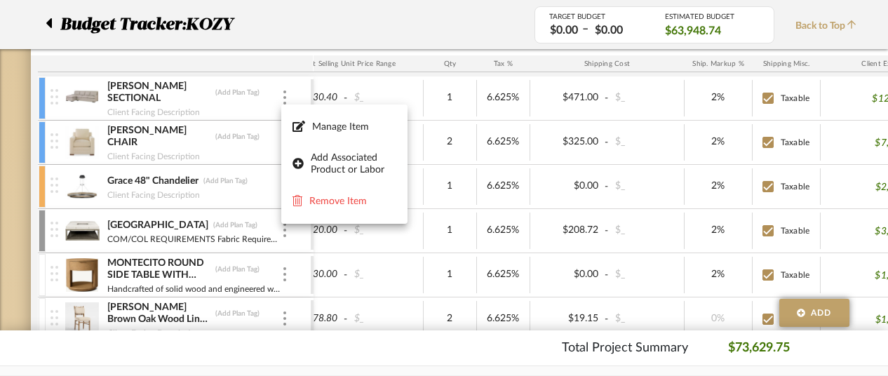
click at [264, 99] on div at bounding box center [444, 188] width 888 height 376
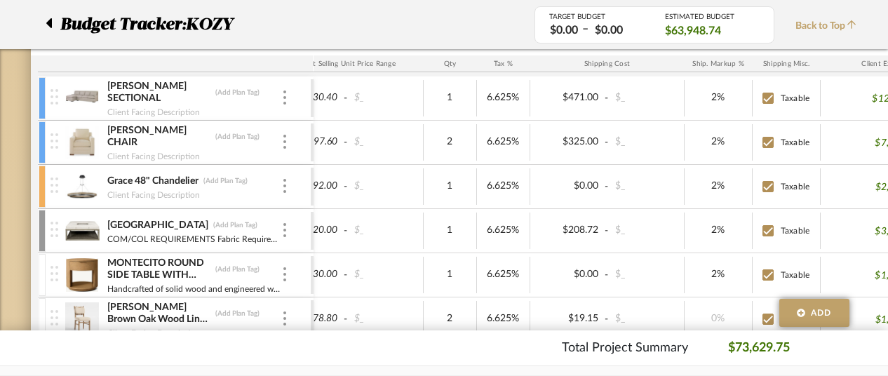
click at [53, 97] on img at bounding box center [54, 96] width 8 height 15
click at [42, 142] on div at bounding box center [42, 142] width 7 height 42
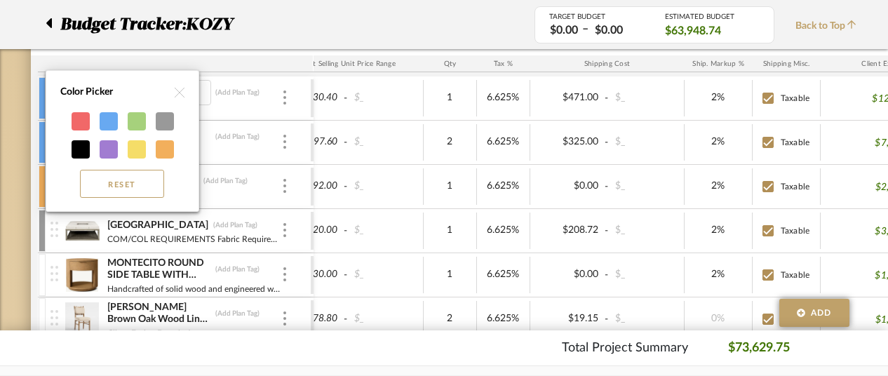
click at [182, 89] on img at bounding box center [180, 93] width 10 height 10
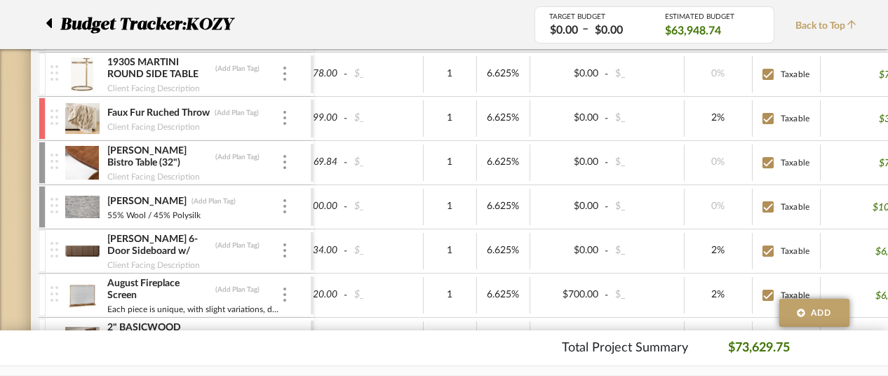
scroll to position [561, 0]
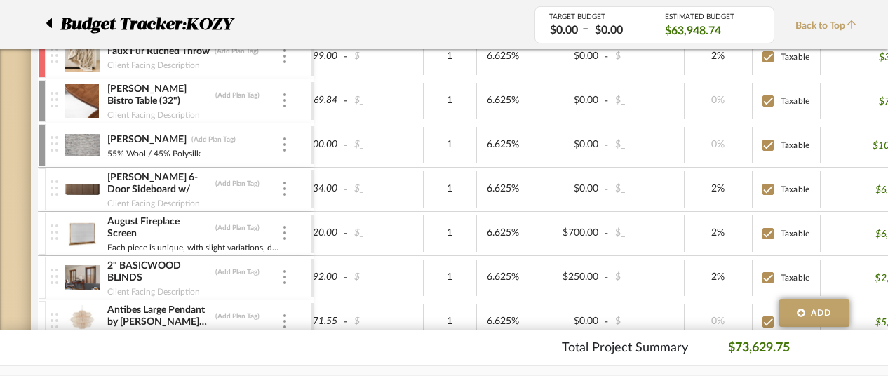
drag, startPoint x: 311, startPoint y: 209, endPoint x: 276, endPoint y: 205, distance: 35.9
click at [276, 207] on div "[PERSON_NAME] SECTIONAL (Add Plan Tag) Client Facing Description $9,192.00 - $_…" at bounding box center [257, 241] width 1450 height 1030
click at [383, 217] on div "$4,920.00 - $_" at bounding box center [346, 233] width 154 height 36
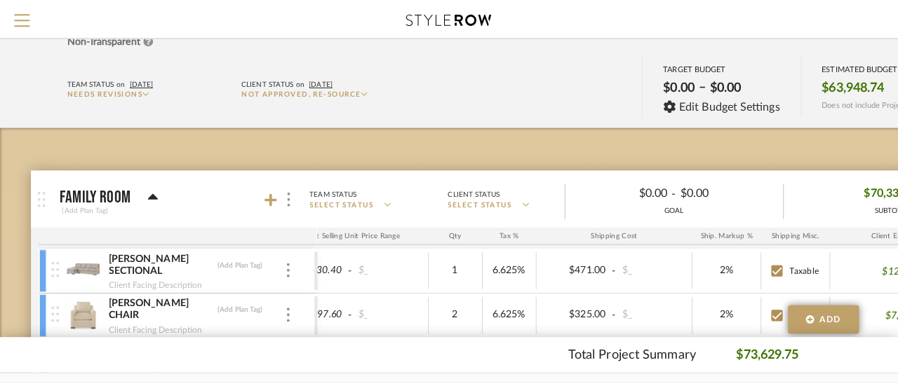
scroll to position [0, 0]
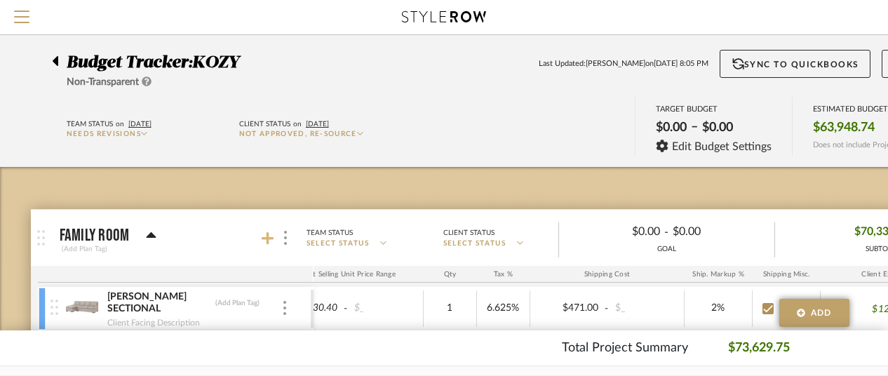
click at [270, 235] on icon at bounding box center [268, 238] width 13 height 14
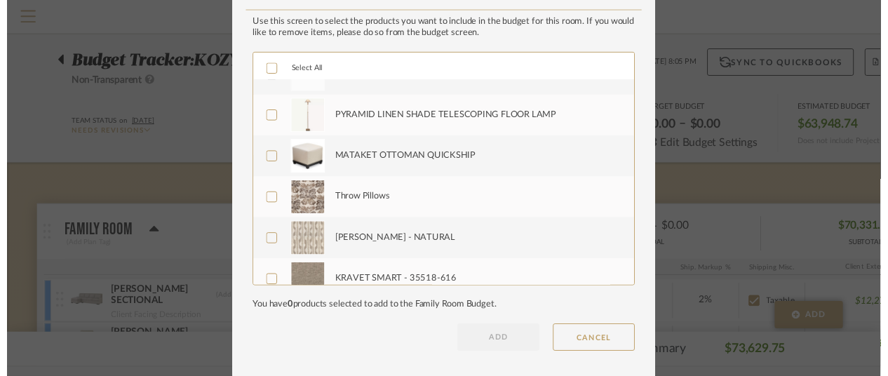
scroll to position [1108, 0]
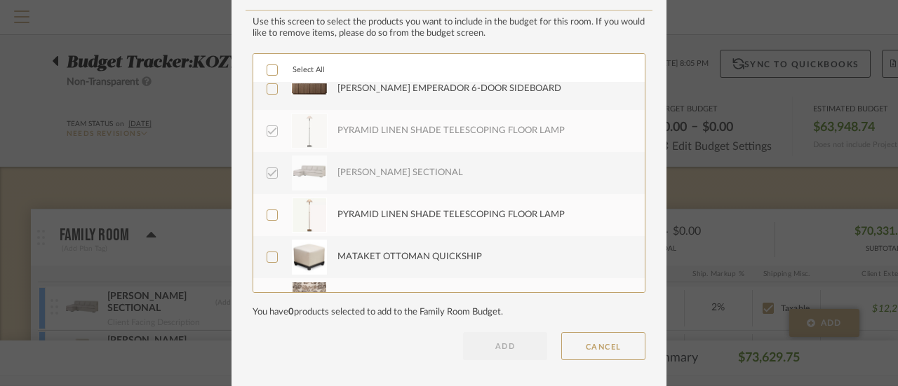
click at [183, 155] on div "LOADING" at bounding box center [449, 63] width 898 height 386
click at [595, 346] on button "CANCEL" at bounding box center [603, 346] width 84 height 28
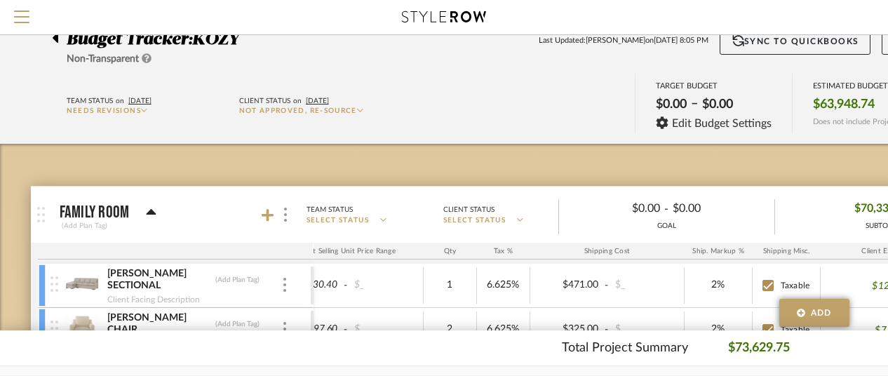
scroll to position [0, 0]
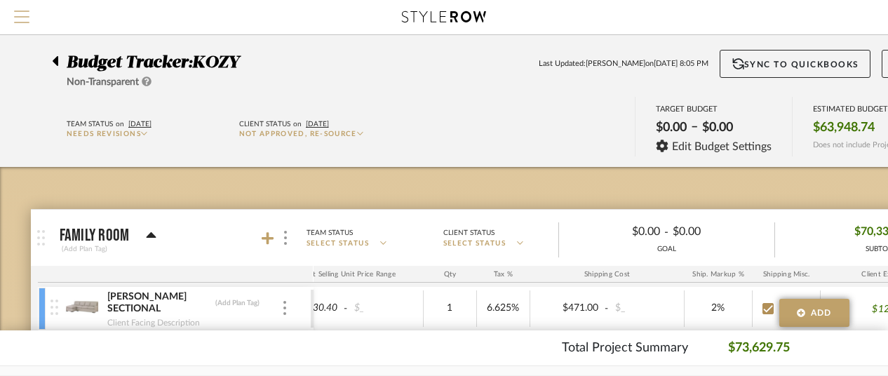
click at [21, 13] on span "Menu" at bounding box center [21, 21] width 15 height 21
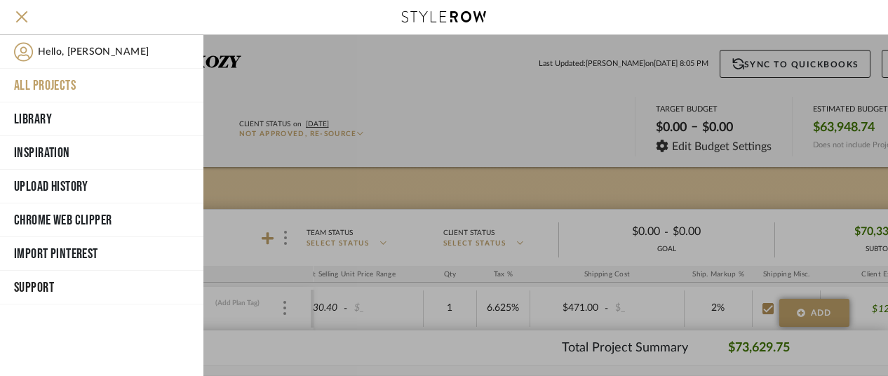
click at [36, 283] on span "Support" at bounding box center [100, 287] width 172 height 21
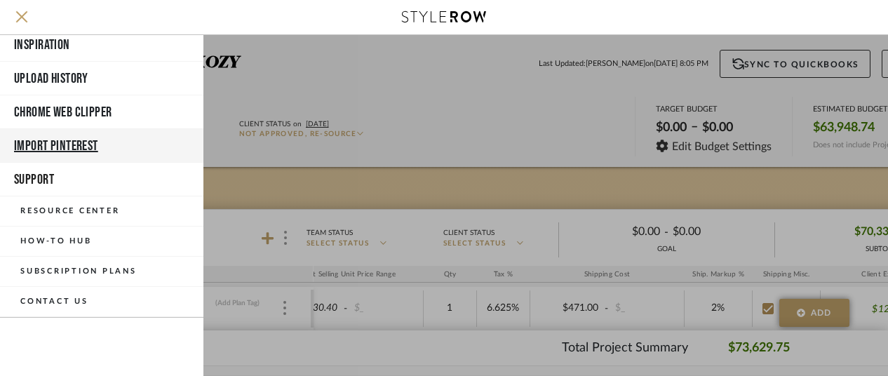
scroll to position [109, 0]
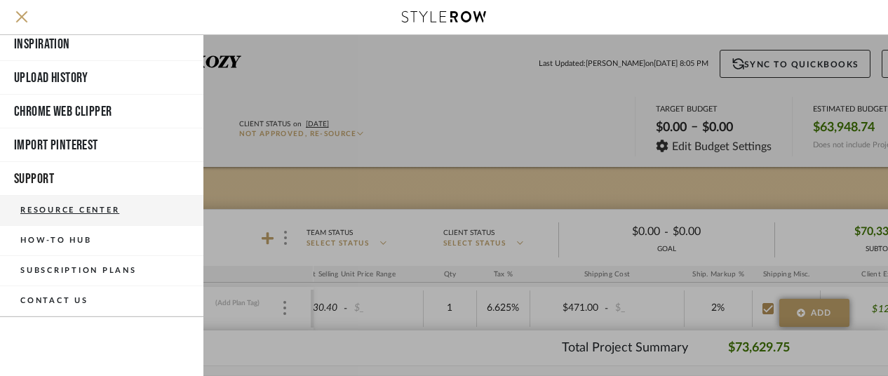
click at [76, 207] on button "Resource Center" at bounding box center [101, 211] width 203 height 30
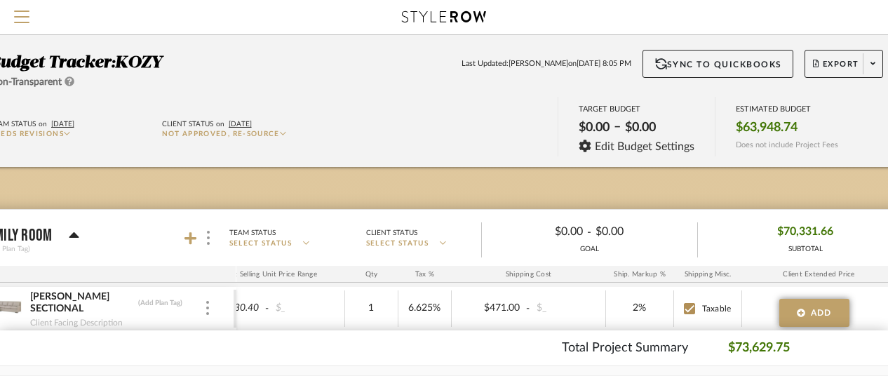
scroll to position [0, 122]
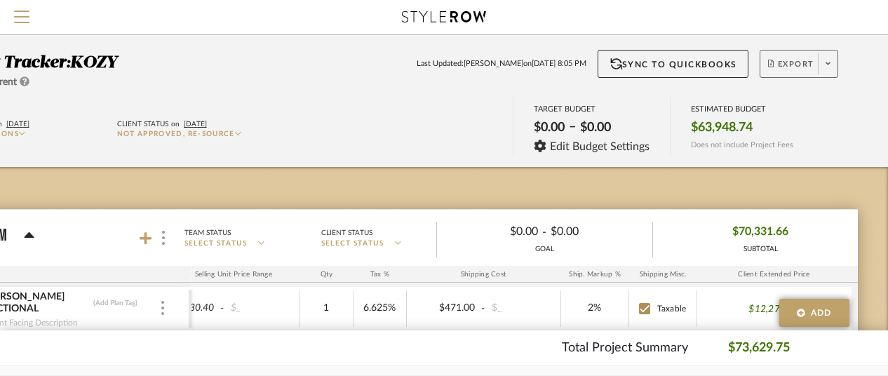
click at [790, 62] on span "Export" at bounding box center [791, 69] width 46 height 21
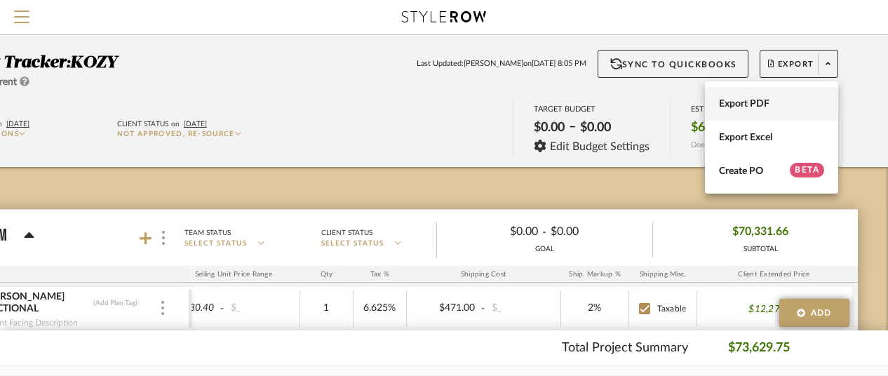
click at [747, 100] on span "Export PDF" at bounding box center [771, 104] width 105 height 12
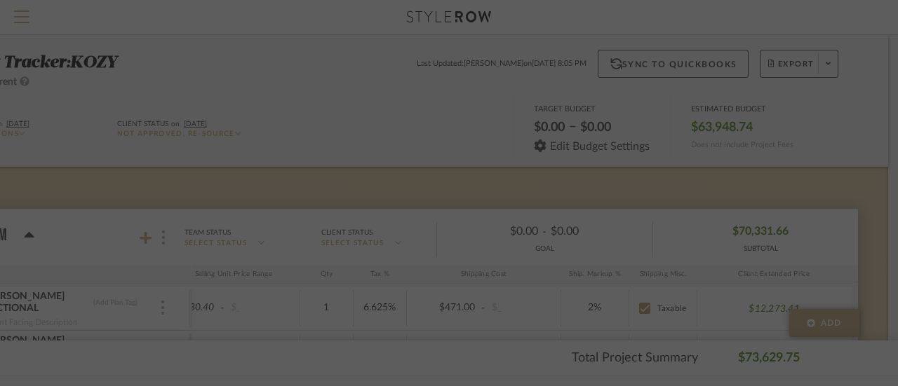
scroll to position [0, 190]
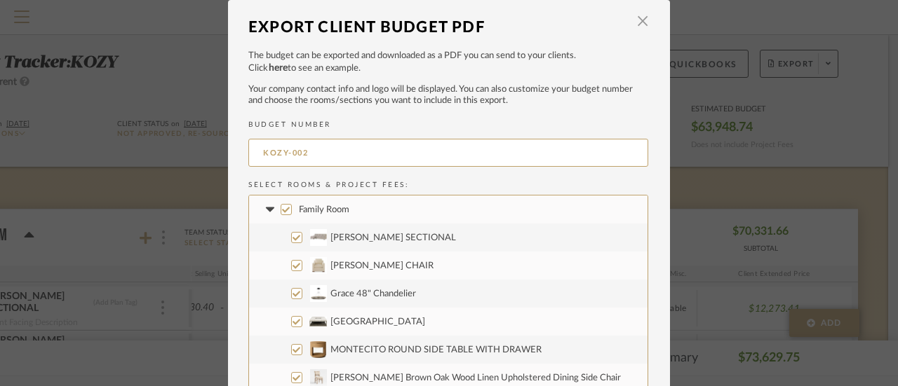
click at [275, 67] on link "here" at bounding box center [278, 68] width 19 height 10
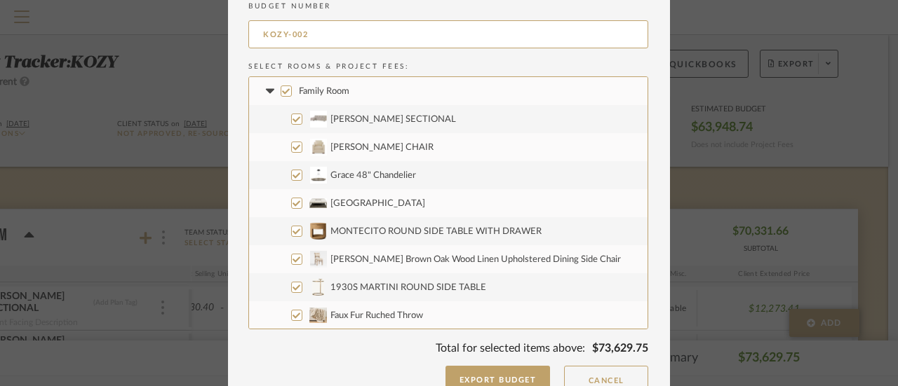
scroll to position [140, 0]
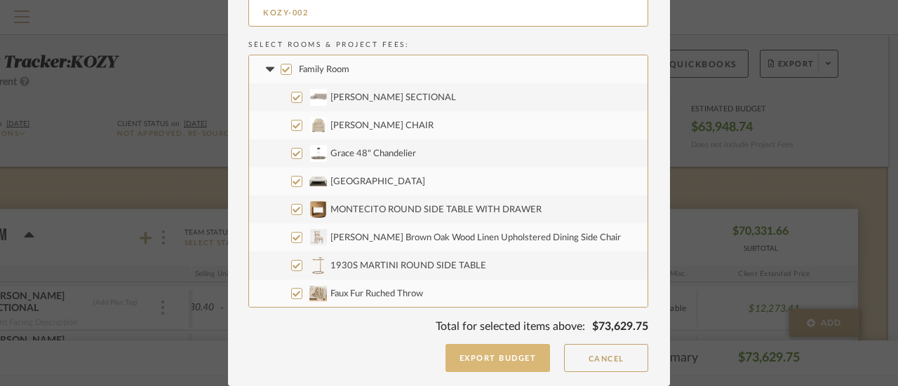
click at [496, 351] on button "Export Budget" at bounding box center [497, 358] width 105 height 28
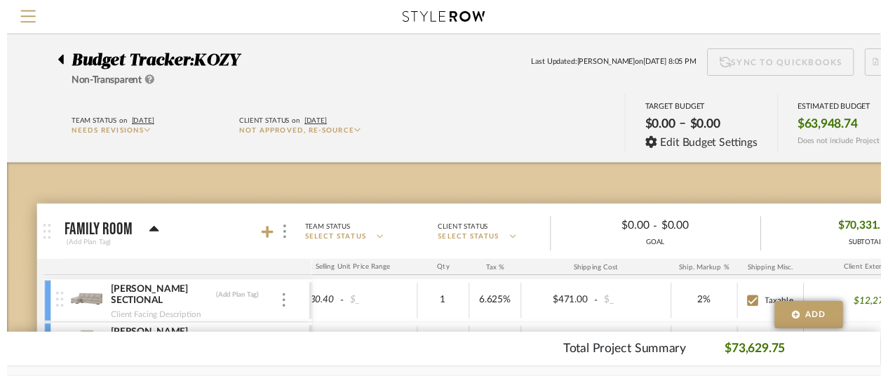
scroll to position [0, 122]
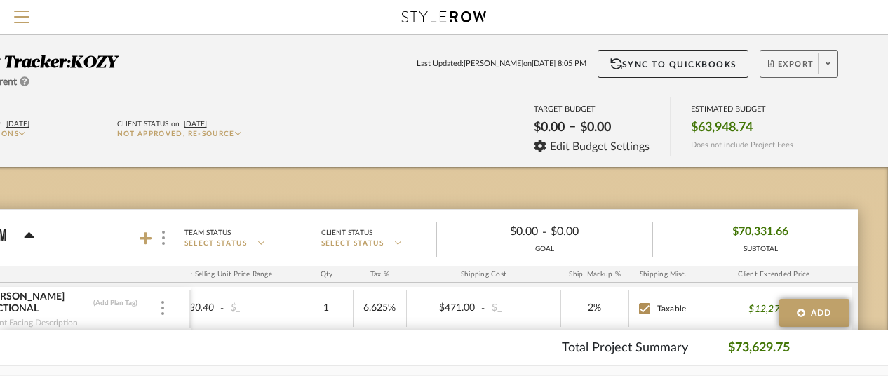
click at [794, 63] on span "Export" at bounding box center [791, 69] width 46 height 21
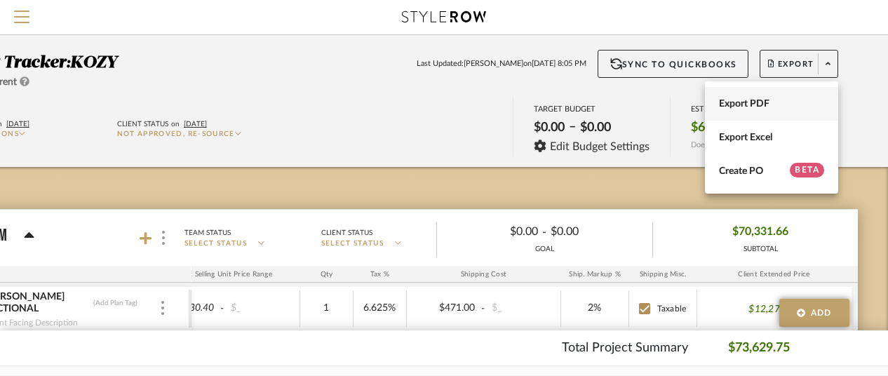
click at [747, 104] on span "Export PDF" at bounding box center [771, 104] width 105 height 12
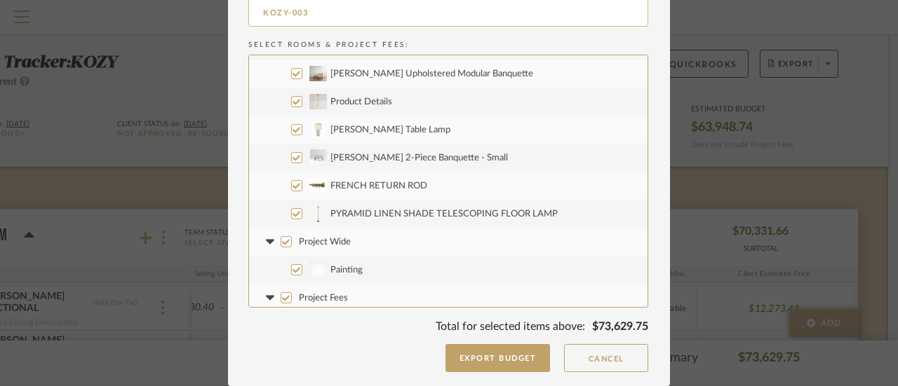
scroll to position [533, 0]
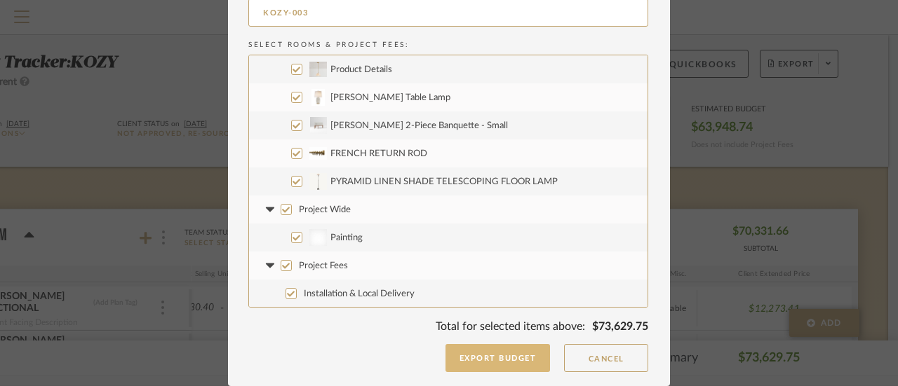
click at [482, 355] on button "Export Budget" at bounding box center [497, 358] width 105 height 28
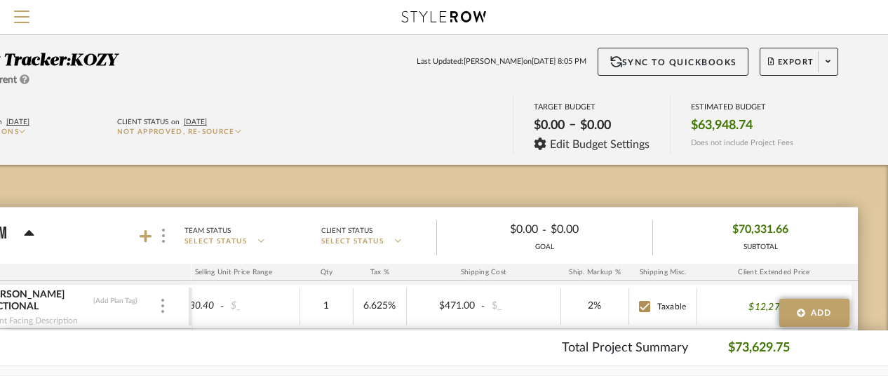
scroll to position [0, 122]
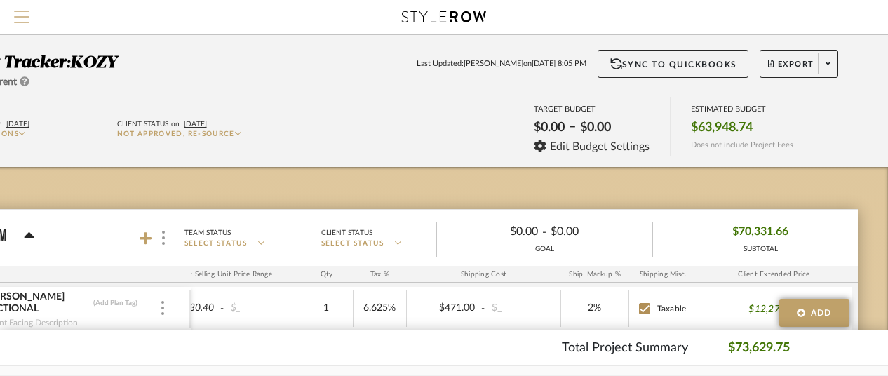
click at [24, 15] on span "Menu" at bounding box center [21, 21] width 15 height 21
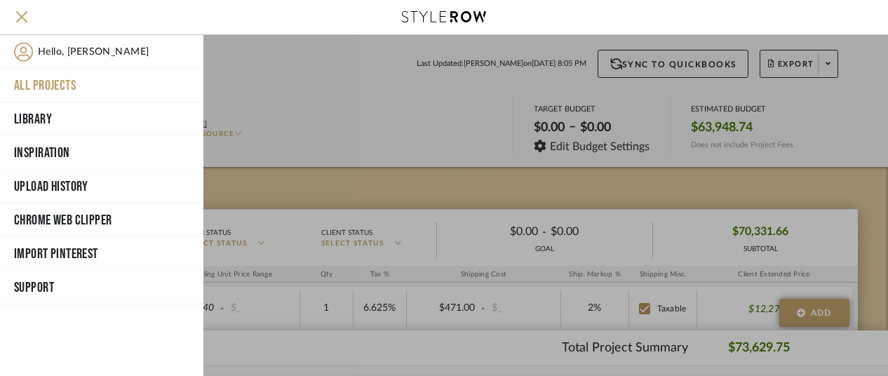
click at [45, 79] on button "All Projects" at bounding box center [101, 86] width 203 height 34
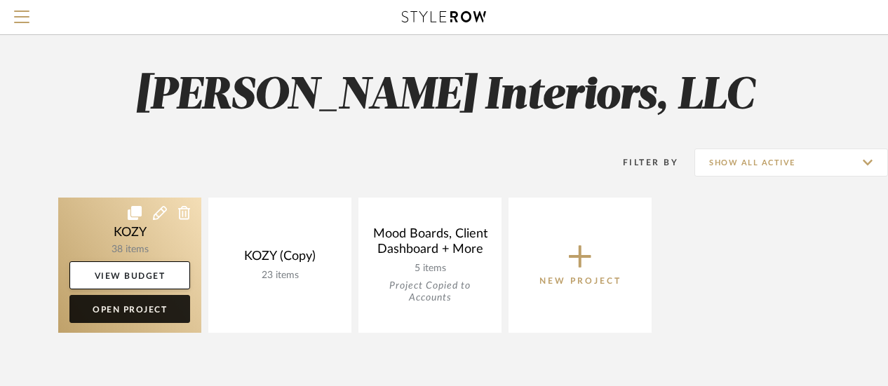
click at [122, 305] on link "Open Project" at bounding box center [129, 309] width 121 height 28
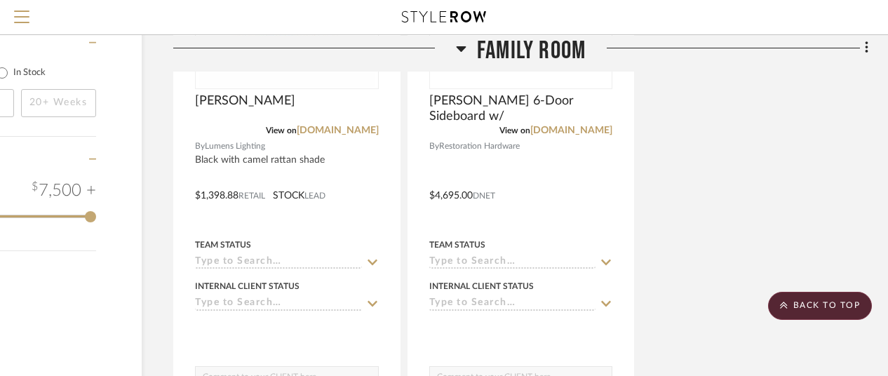
scroll to position [1949, 122]
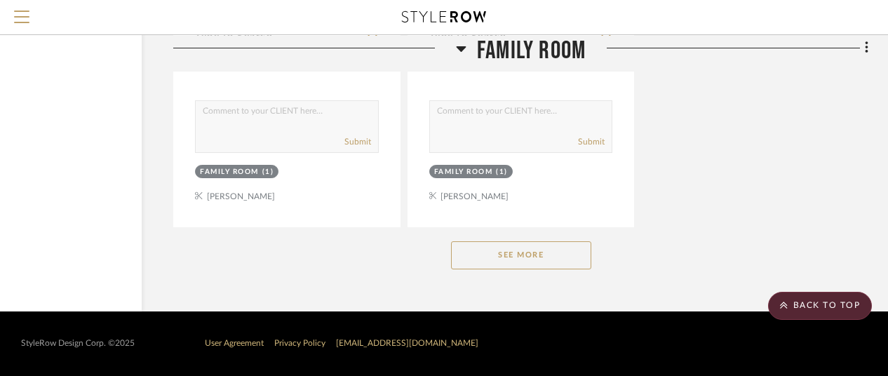
click at [530, 253] on button "See More" at bounding box center [521, 255] width 140 height 28
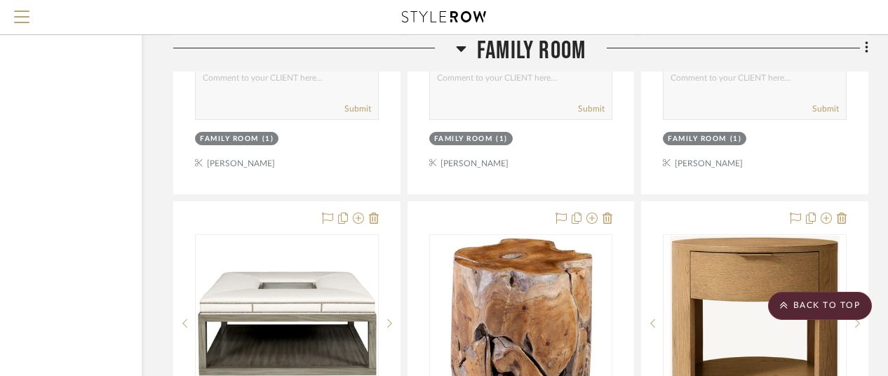
scroll to position [3983, 122]
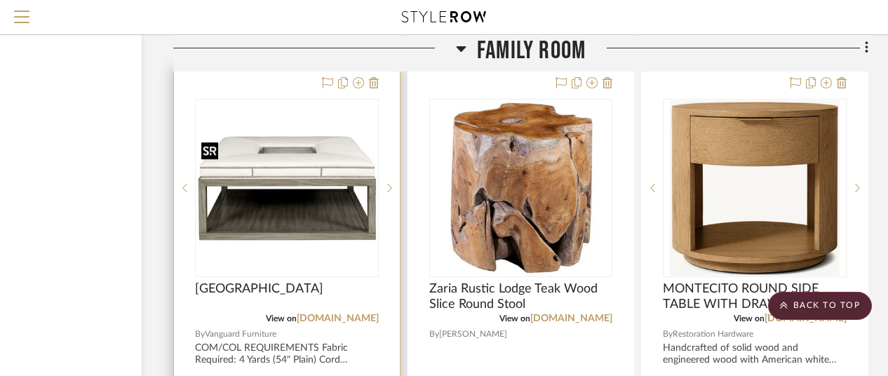
click at [325, 208] on img "0" at bounding box center [286, 188] width 181 height 107
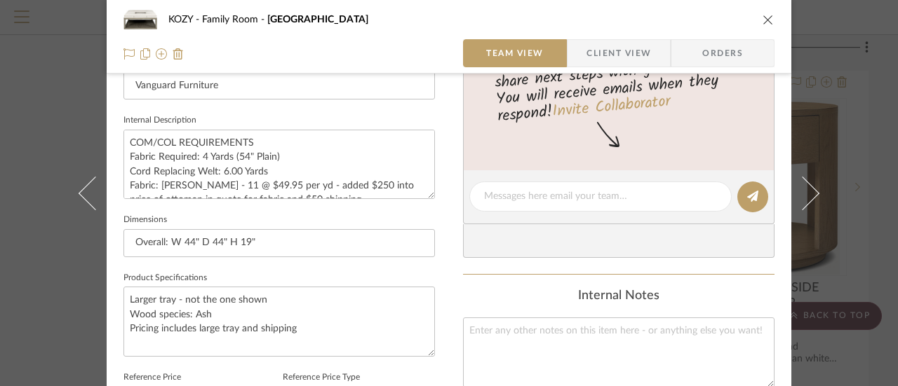
scroll to position [491, 0]
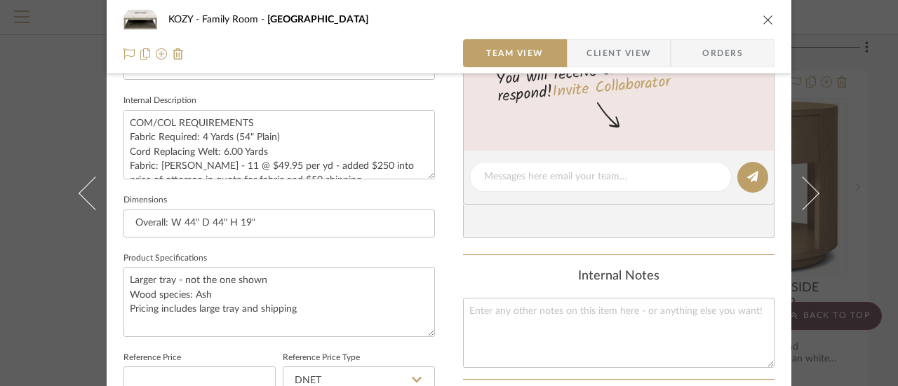
click at [428, 179] on sr-form-field "Internal Description COM/COL REQUIREMENTS Fabric Required: 4 Yards (54" Plain) …" at bounding box center [278, 141] width 311 height 100
click at [426, 176] on textarea "COM/COL REQUIREMENTS Fabric Required: 4 Yards (54" Plain) Cord Replacing Welt: …" at bounding box center [278, 144] width 311 height 69
click at [128, 120] on textarea "COM/COL REQUIREMENTS Fabric Required: 4 Yards (54" Plain) Cord Replacing Welt: …" at bounding box center [278, 144] width 311 height 69
click at [126, 119] on textarea "COM/COL REQUIREMENTS Fabric Required: 4 Yards (54" Plain) Cord Replacing Welt: …" at bounding box center [278, 144] width 311 height 69
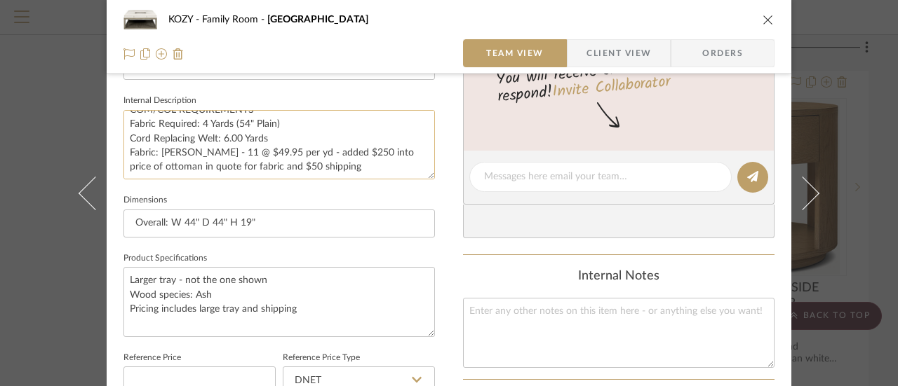
drag, startPoint x: 125, startPoint y: 118, endPoint x: 409, endPoint y: 177, distance: 290.9
click at [409, 177] on textarea "COM/COL REQUIREMENTS Fabric Required: 4 Yards (54" Plain) Cord Replacing Welt: …" at bounding box center [278, 144] width 311 height 69
click at [478, 312] on textarea at bounding box center [618, 332] width 311 height 69
paste textarea "COM/COL REQUIREMENTS Fabric Required: 4 Yards (54" Plain) Cord Replacing Welt: …"
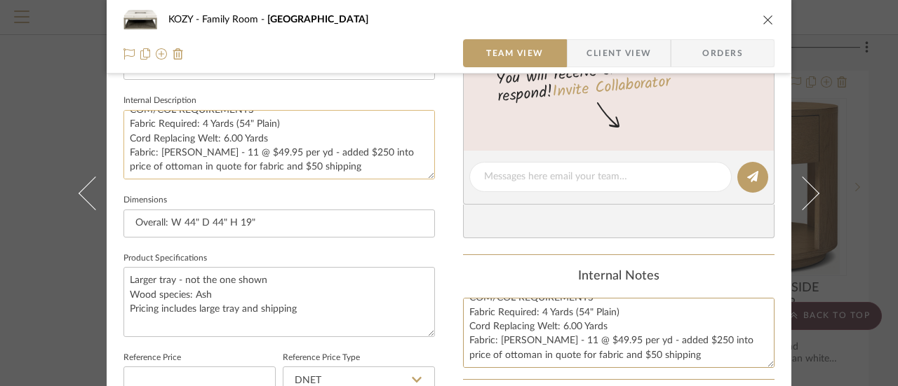
type textarea "COM/COL REQUIREMENTS Fabric Required: 4 Yards (54" Plain) Cord Replacing Welt: …"
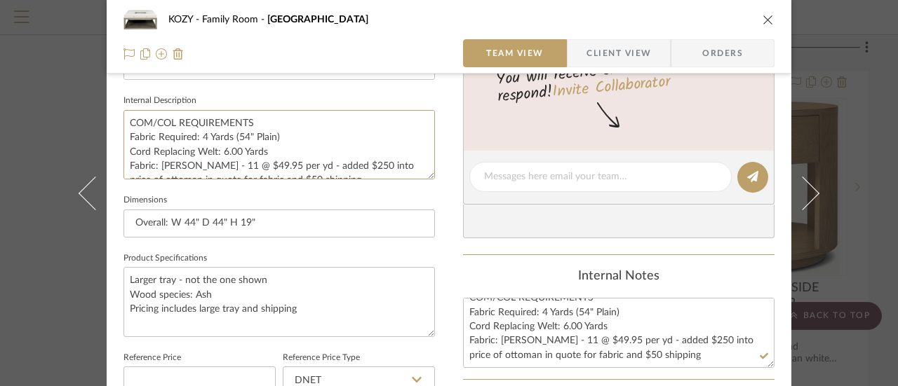
drag, startPoint x: 324, startPoint y: 168, endPoint x: 108, endPoint y: 106, distance: 224.6
click at [109, 106] on div "KOZY Family Room Wayland Square Wood Ottoman Team View Client View Orders 1 / 4…" at bounding box center [449, 167] width 684 height 1295
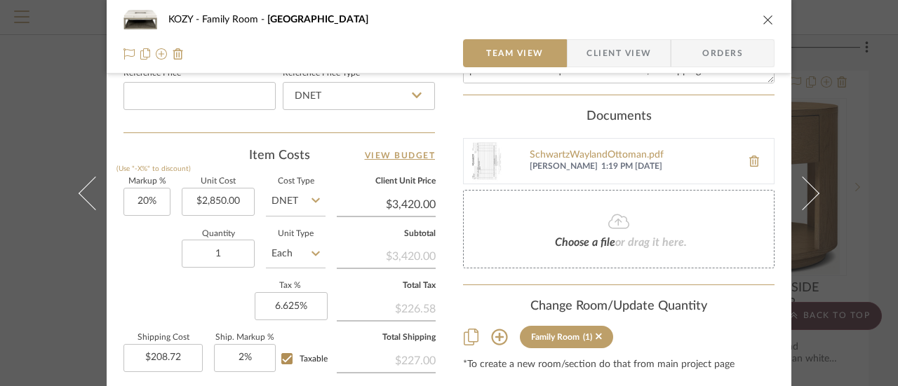
scroll to position [705, 0]
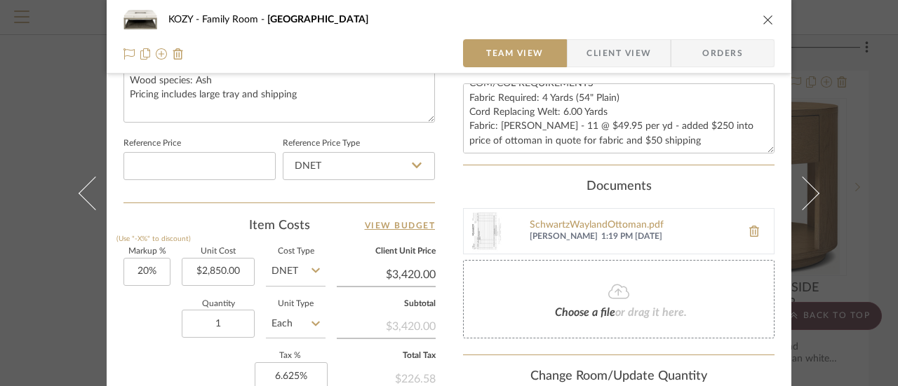
click at [763, 18] on icon "close" at bounding box center [767, 19] width 11 height 11
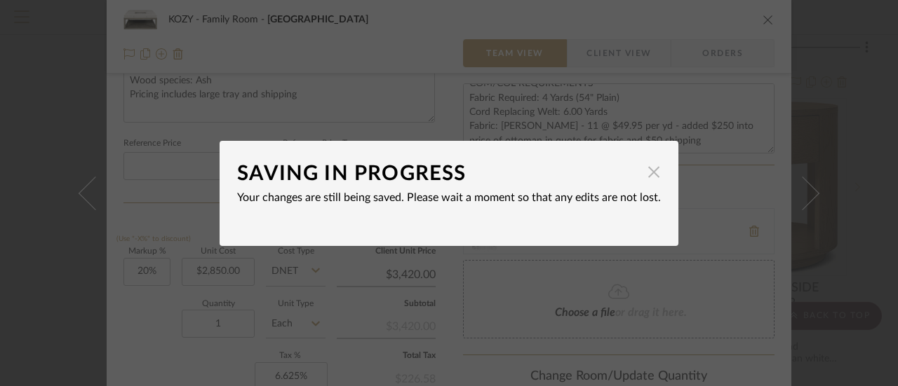
click at [649, 170] on span "button" at bounding box center [653, 172] width 28 height 28
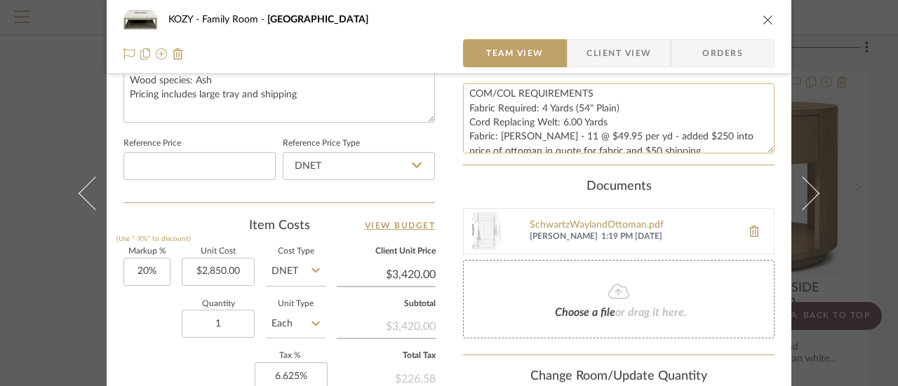
scroll to position [0, 0]
click at [762, 18] on icon "close" at bounding box center [767, 19] width 11 height 11
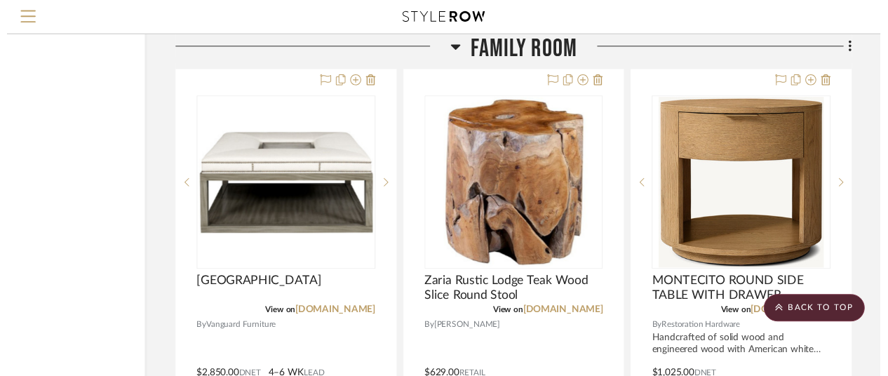
scroll to position [3983, 122]
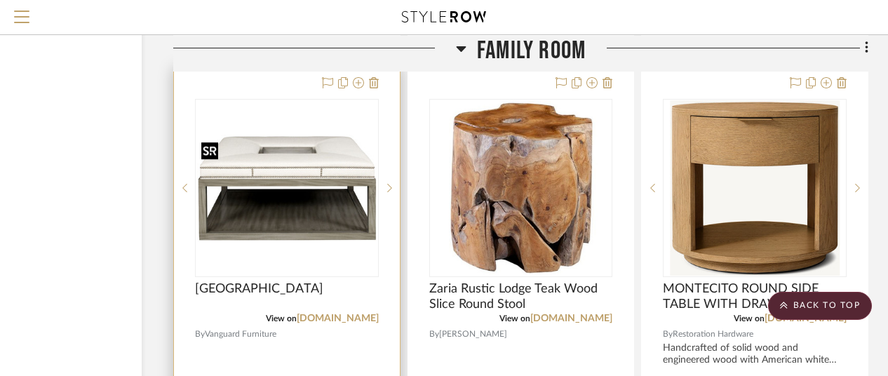
click at [318, 187] on img "0" at bounding box center [286, 188] width 181 height 107
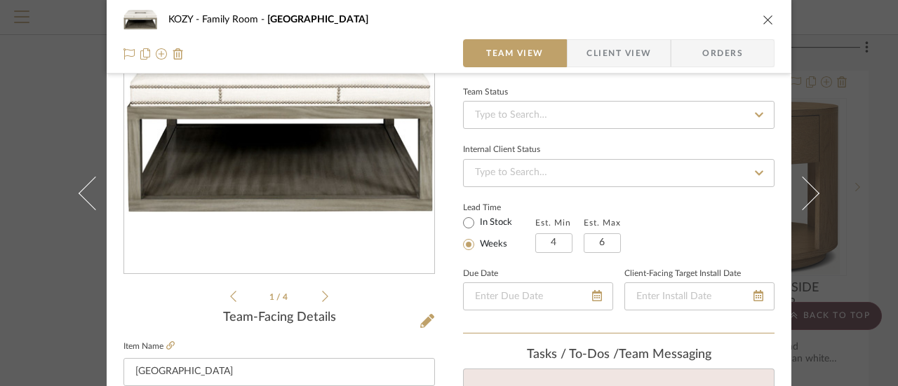
scroll to position [70, 0]
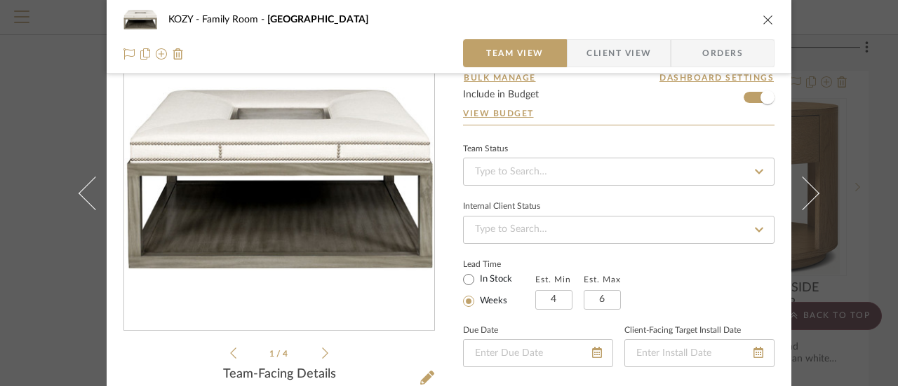
click at [764, 18] on icon "close" at bounding box center [767, 19] width 11 height 11
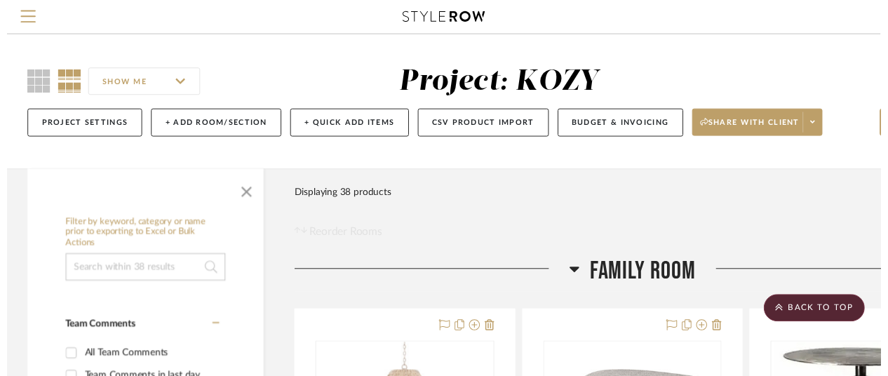
scroll to position [3983, 122]
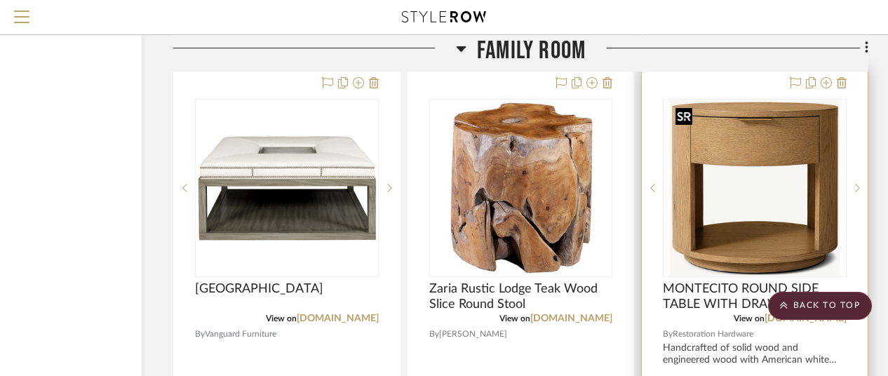
click at [729, 134] on img "0" at bounding box center [755, 187] width 170 height 175
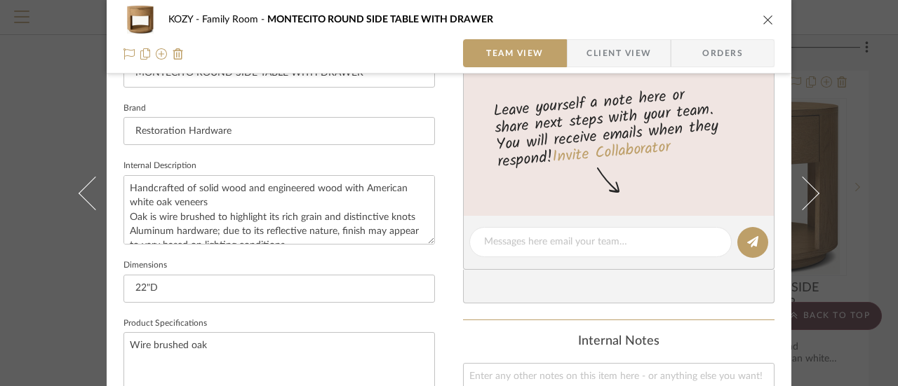
scroll to position [491, 0]
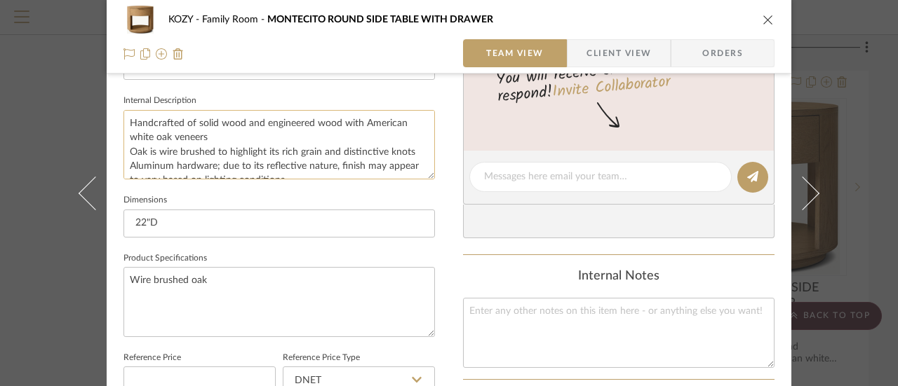
click at [135, 120] on textarea "Handcrafted of solid wood and engineered wood with American white oak veneers O…" at bounding box center [278, 144] width 311 height 69
click at [126, 120] on textarea "Handcrafted of solid wood and engineered wood with American white oak veneers O…" at bounding box center [278, 144] width 311 height 69
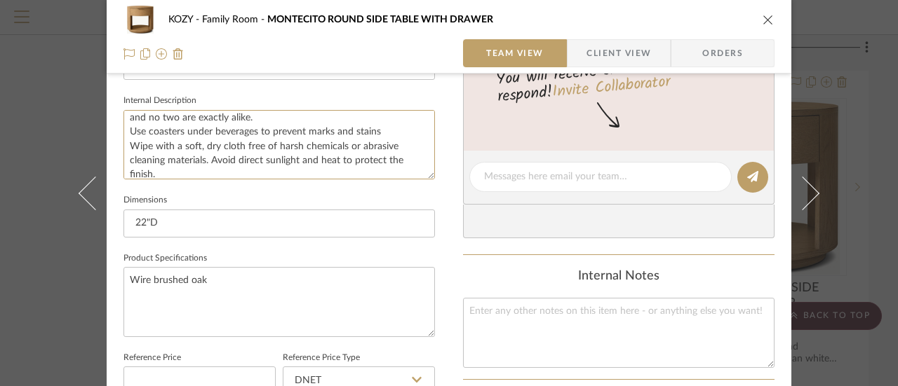
scroll to position [156, 0]
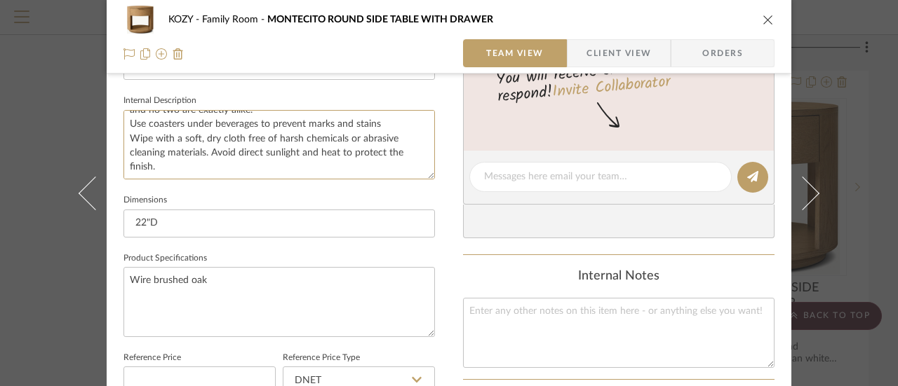
drag, startPoint x: 126, startPoint y: 120, endPoint x: 408, endPoint y: 186, distance: 290.2
click at [408, 186] on sr-form-field "Internal Description Handcrafted of solid wood and engineered wood with America…" at bounding box center [278, 141] width 311 height 100
click at [471, 310] on textarea at bounding box center [618, 332] width 311 height 69
paste textarea "Handcrafted of solid wood and engineered wood with American white oak veneers O…"
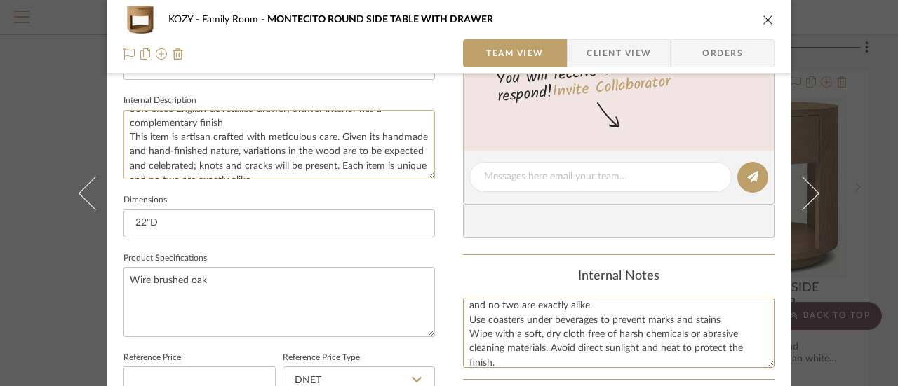
scroll to position [0, 0]
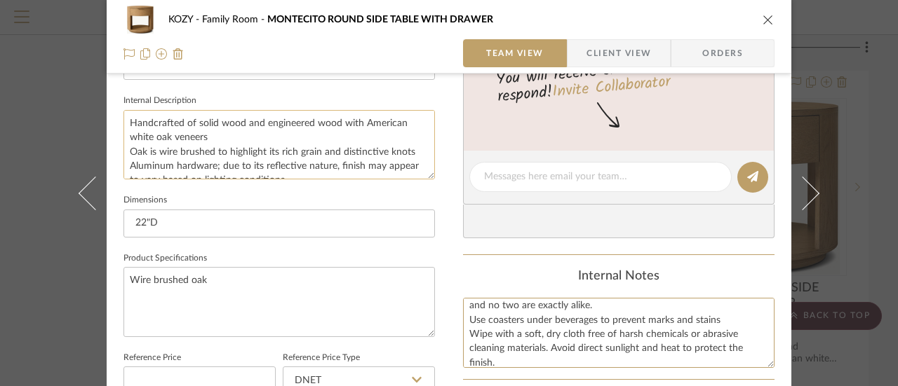
type textarea "Handcrafted of solid wood and engineered wood with American white oak veneers O…"
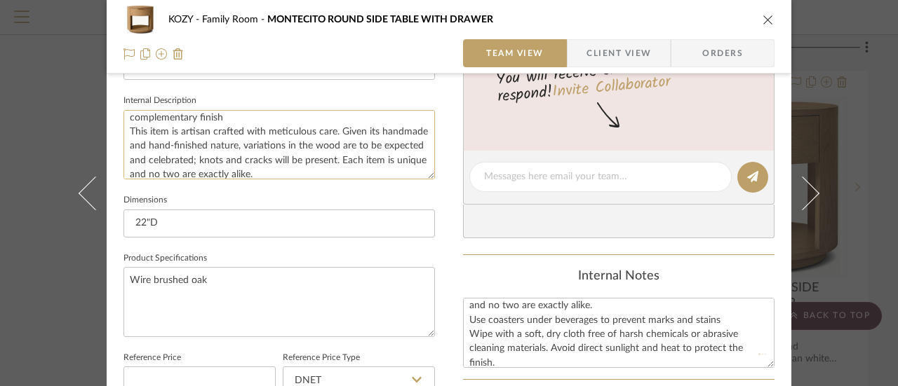
scroll to position [156, 0]
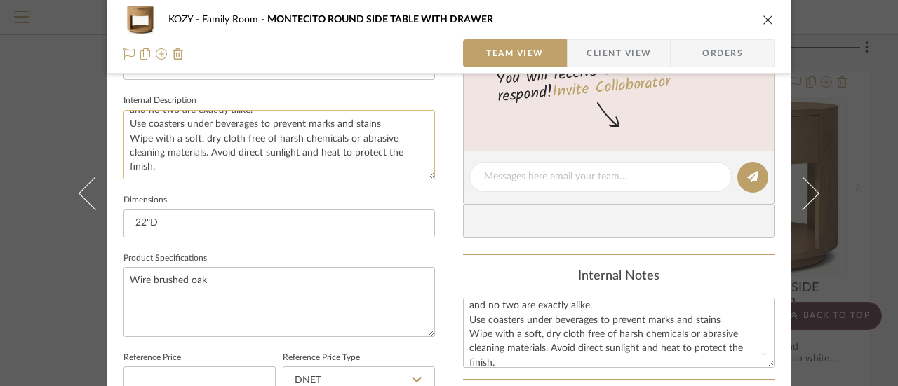
drag, startPoint x: 123, startPoint y: 119, endPoint x: 371, endPoint y: 177, distance: 254.4
click at [371, 177] on textarea "Handcrafted of solid wood and engineered wood with American white oak veneers O…" at bounding box center [278, 144] width 311 height 69
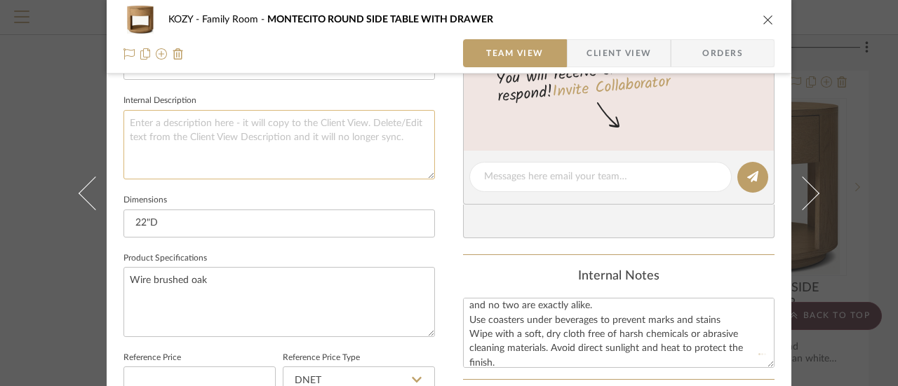
scroll to position [0, 0]
type textarea "Handcrafted of solid wood and engineered wood with American white oak veneers O…"
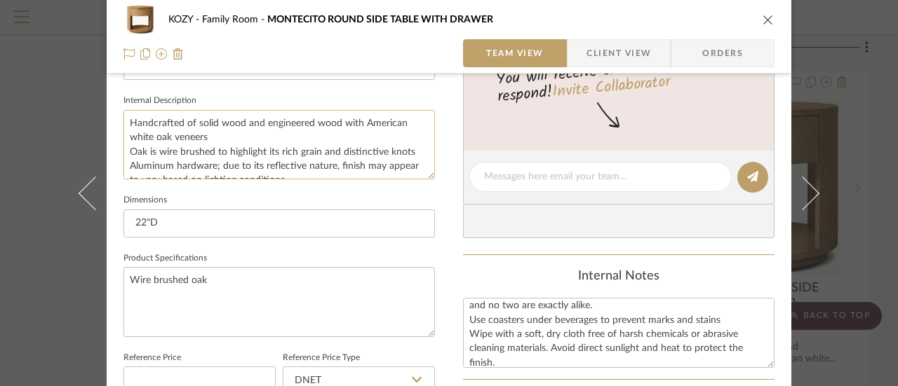
click at [129, 123] on textarea "Handcrafted of solid wood and engineered wood with American white oak veneers O…" at bounding box center [278, 144] width 311 height 69
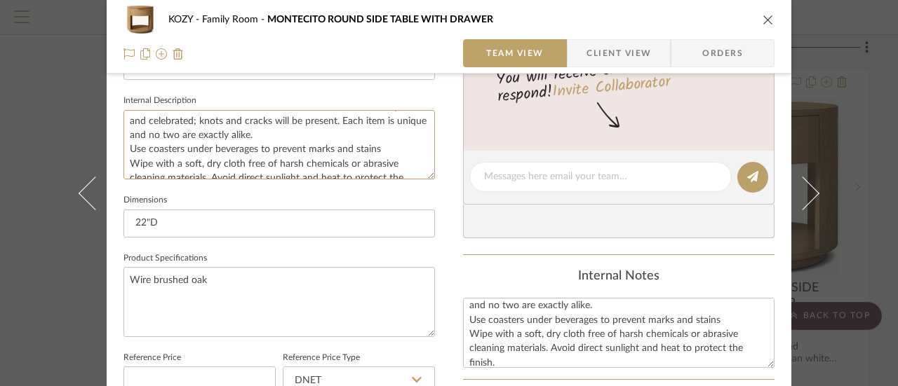
scroll to position [156, 0]
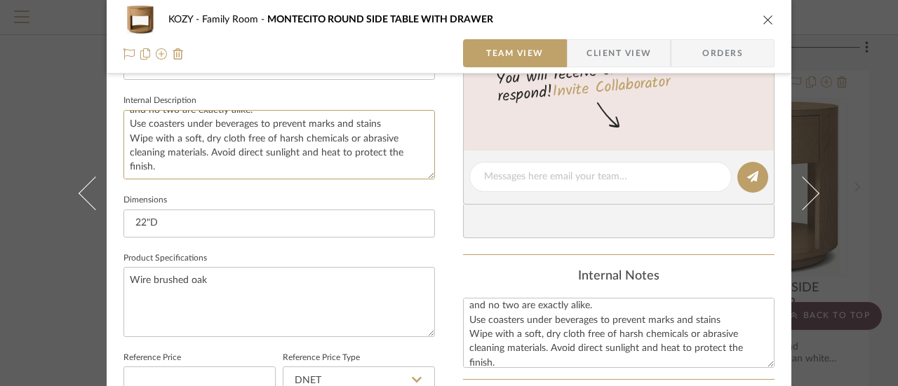
drag, startPoint x: 128, startPoint y: 121, endPoint x: 391, endPoint y: 182, distance: 269.9
click at [391, 182] on sr-form-field "Internal Description Handcrafted of solid wood and engineered wood with America…" at bounding box center [278, 141] width 311 height 100
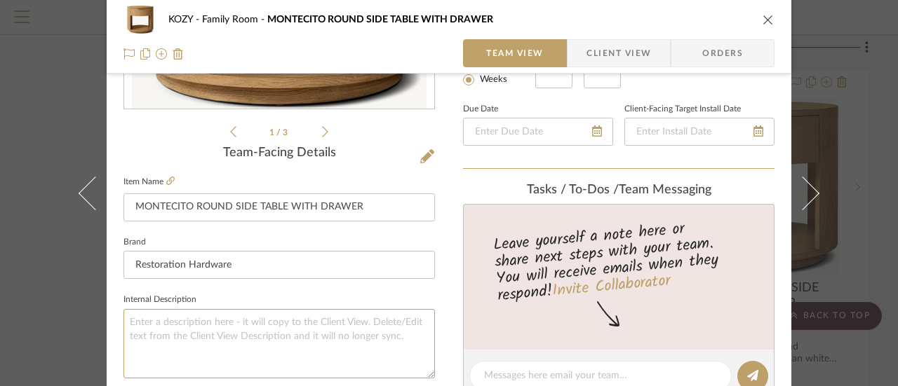
scroll to position [280, 0]
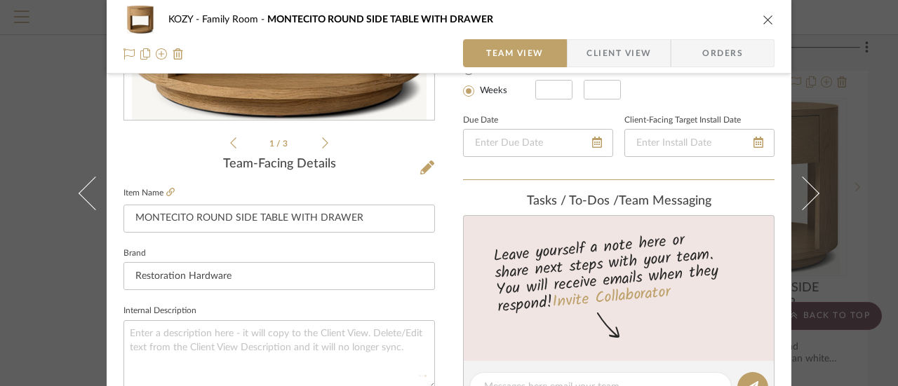
click at [763, 19] on icon "close" at bounding box center [767, 19] width 11 height 11
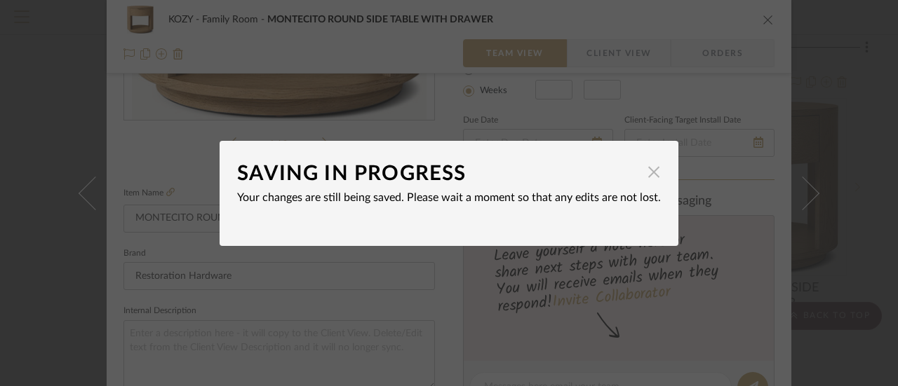
click at [648, 171] on span "button" at bounding box center [653, 172] width 28 height 28
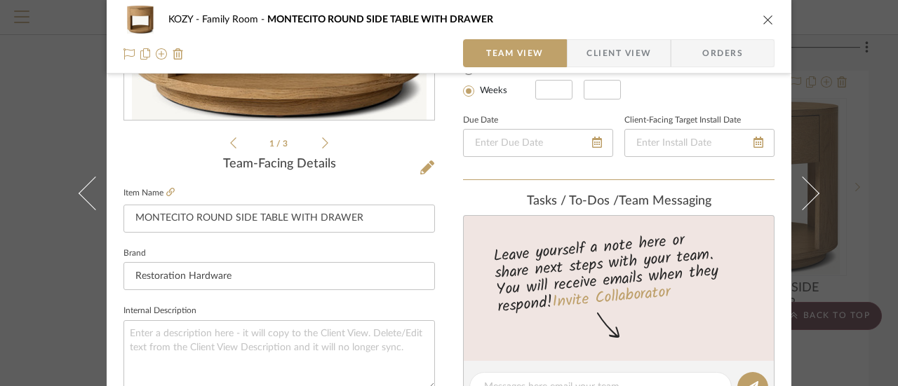
scroll to position [0, 0]
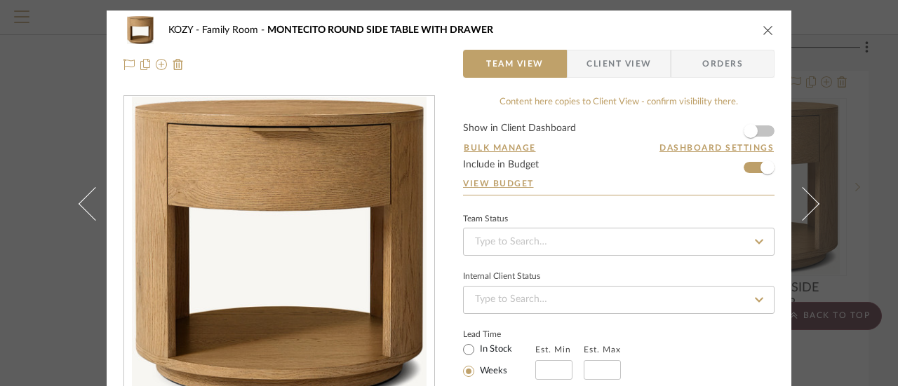
click at [762, 29] on icon "close" at bounding box center [767, 30] width 11 height 11
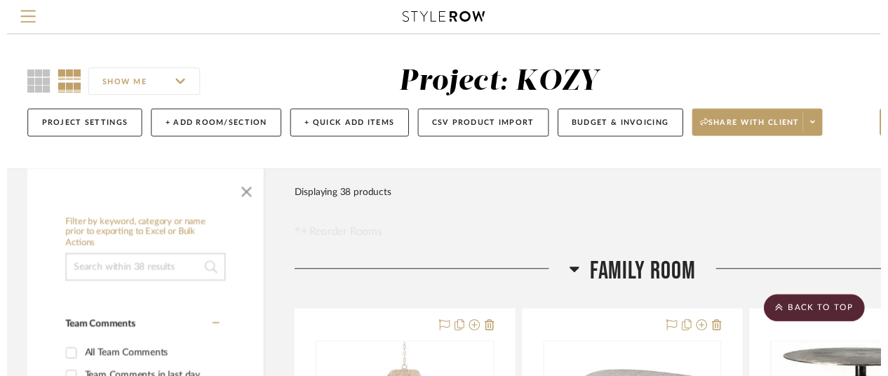
scroll to position [3983, 122]
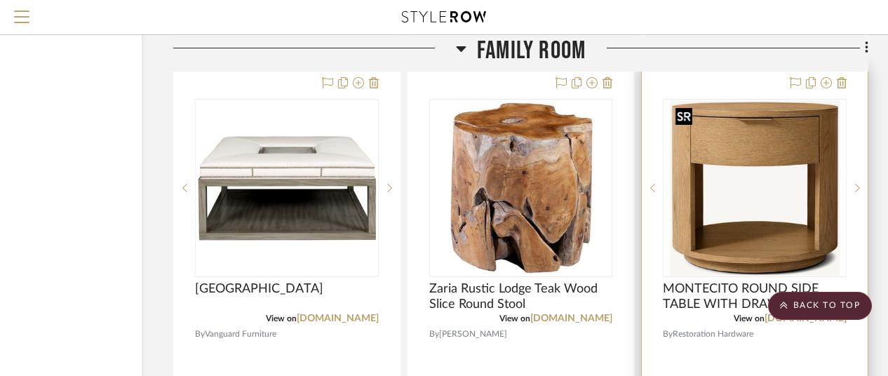
click at [735, 162] on img "0" at bounding box center [755, 187] width 170 height 175
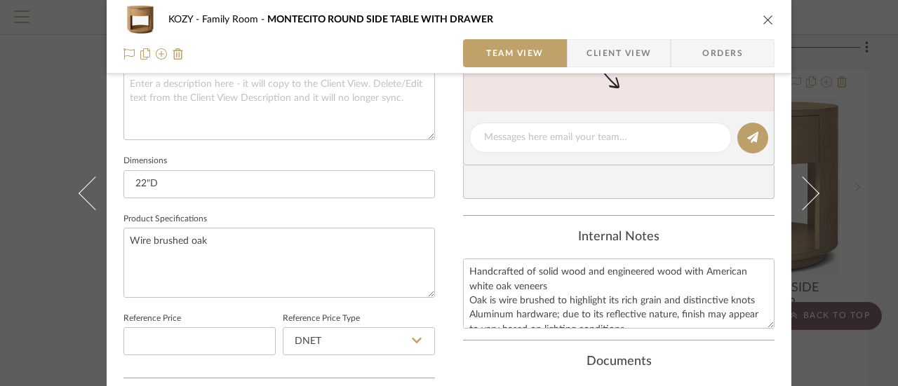
scroll to position [491, 0]
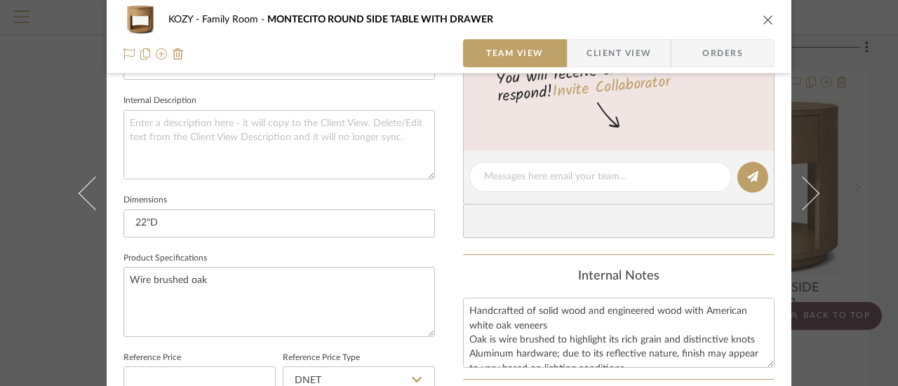
click at [762, 16] on icon "close" at bounding box center [767, 19] width 11 height 11
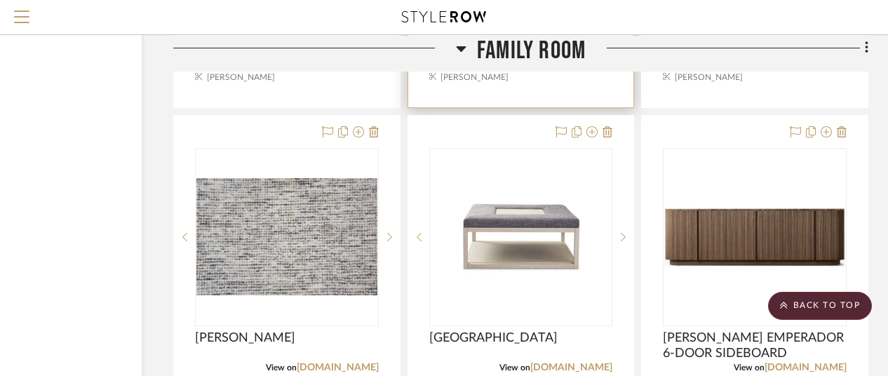
scroll to position [5245, 122]
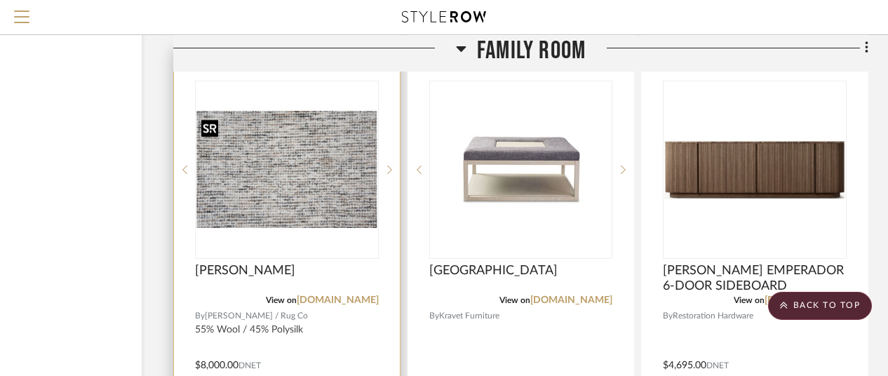
click at [332, 172] on img "0" at bounding box center [286, 169] width 181 height 117
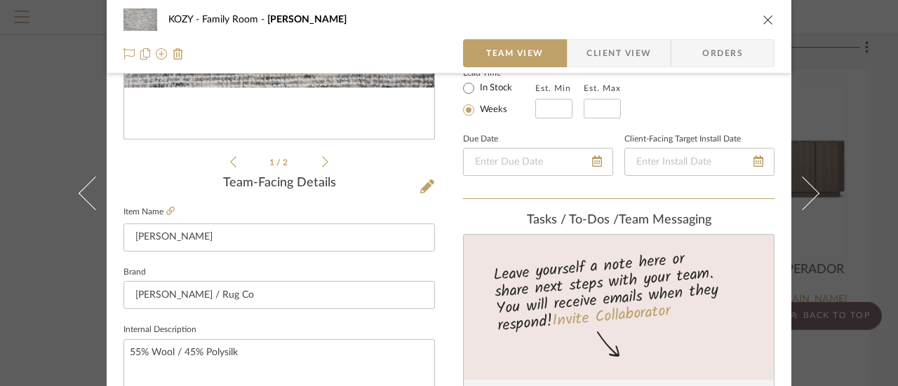
scroll to position [280, 0]
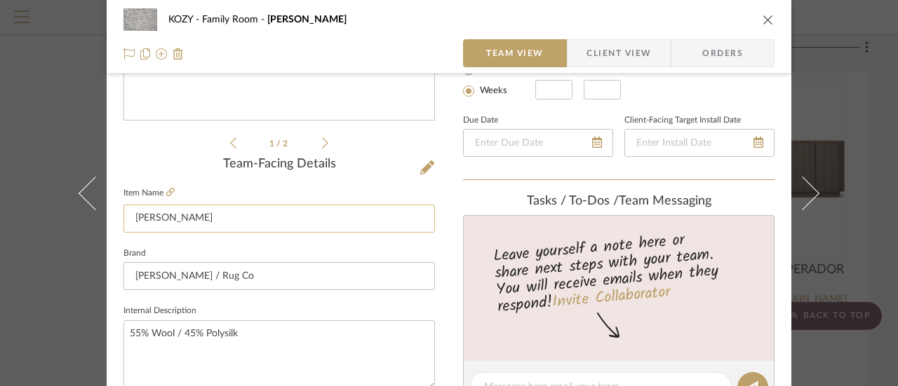
click at [130, 215] on input "[PERSON_NAME]" at bounding box center [278, 219] width 311 height 28
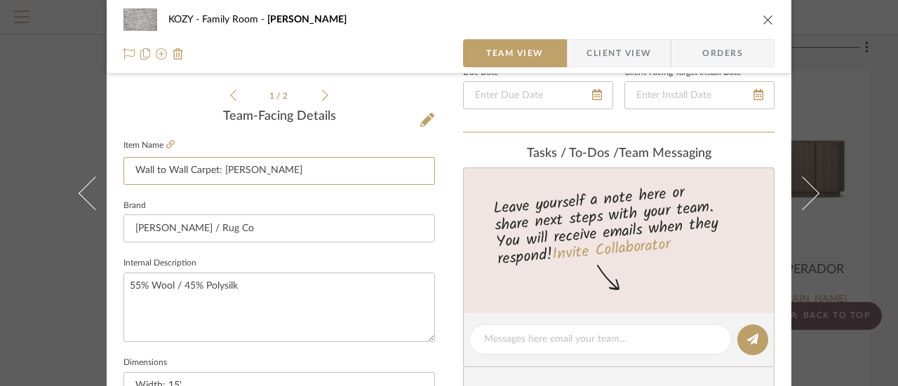
scroll to position [351, 0]
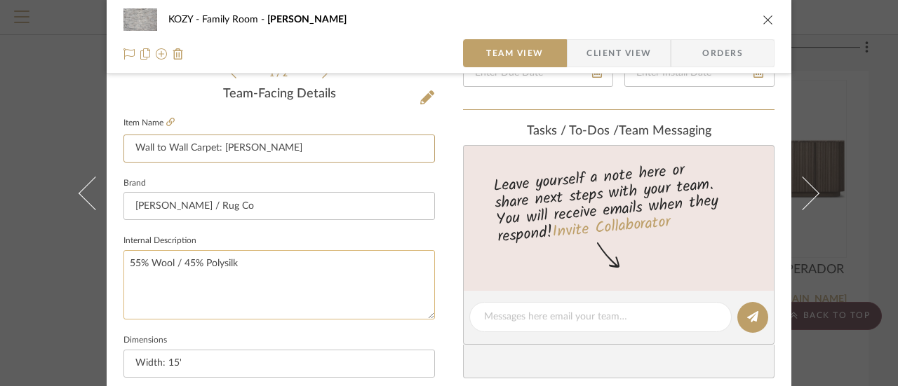
type input "Wall to Wall Carpet: Mariska - Khaki"
drag, startPoint x: 240, startPoint y: 263, endPoint x: 108, endPoint y: 266, distance: 131.9
click at [108, 266] on div "KOZY Family Room Wall to Wall Carpet: Mariska - Khaki Team View Client View Ord…" at bounding box center [449, 307] width 684 height 1295
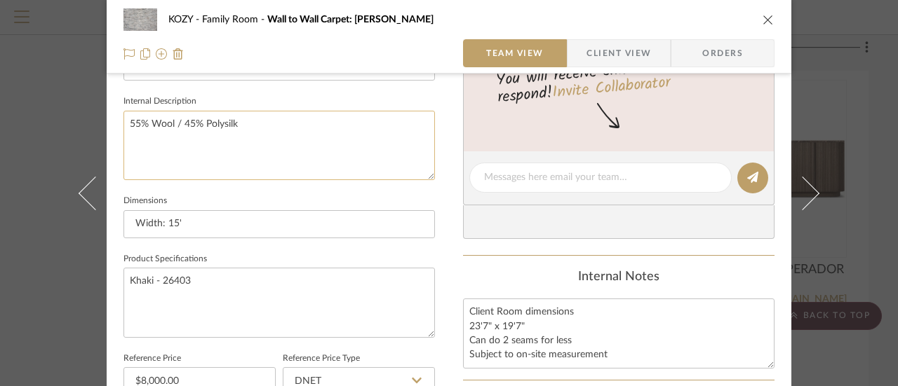
scroll to position [491, 0]
click at [464, 307] on textarea "Client Room dimensions 23'7" x 19'7" Can do 2 seams for less Subject to on-site…" at bounding box center [618, 332] width 311 height 69
click at [473, 308] on textarea "Client Room dimensions 23'7" x 19'7" Can do 2 seams for less Subject to on-site…" at bounding box center [618, 332] width 311 height 69
paste textarea "55% Wool / 45% Polysilk"
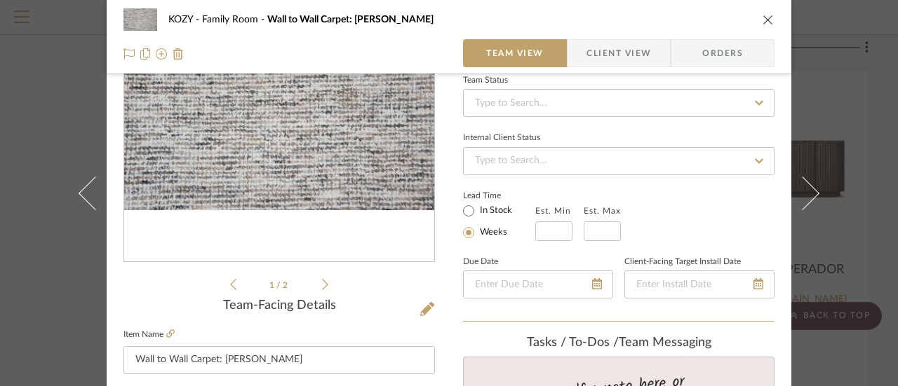
scroll to position [0, 0]
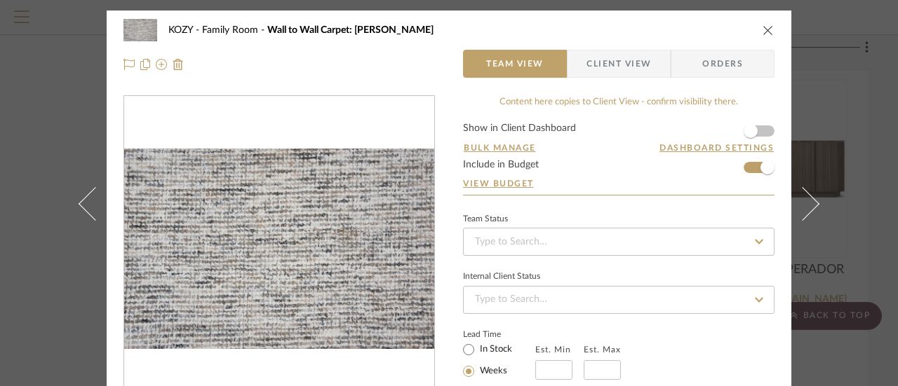
type textarea "55% Wool / 45% Polysilk Client Room dimensions 23'7" x 19'7" Can do 2 seams for…"
click at [764, 29] on icon "close" at bounding box center [767, 30] width 11 height 11
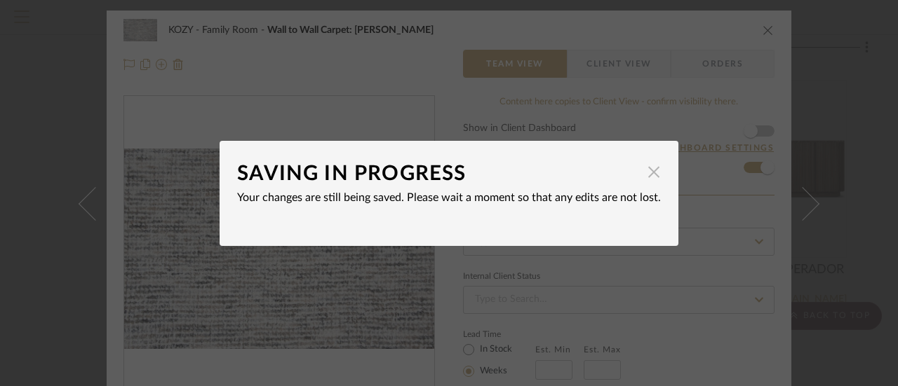
click at [644, 169] on span "button" at bounding box center [653, 172] width 28 height 28
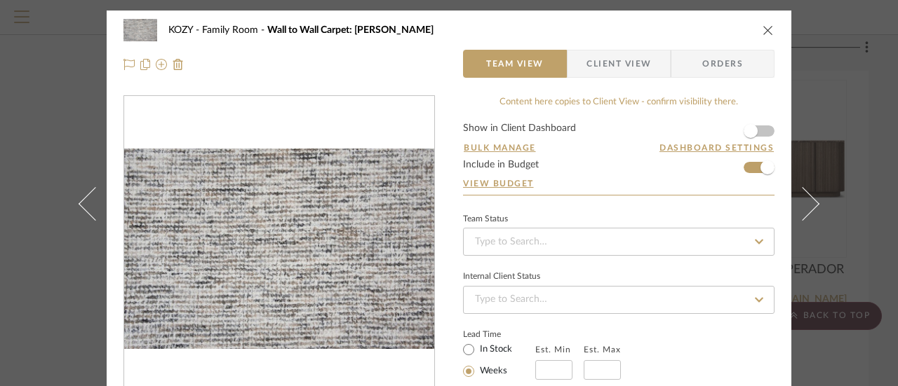
click at [764, 30] on icon "close" at bounding box center [767, 30] width 11 height 11
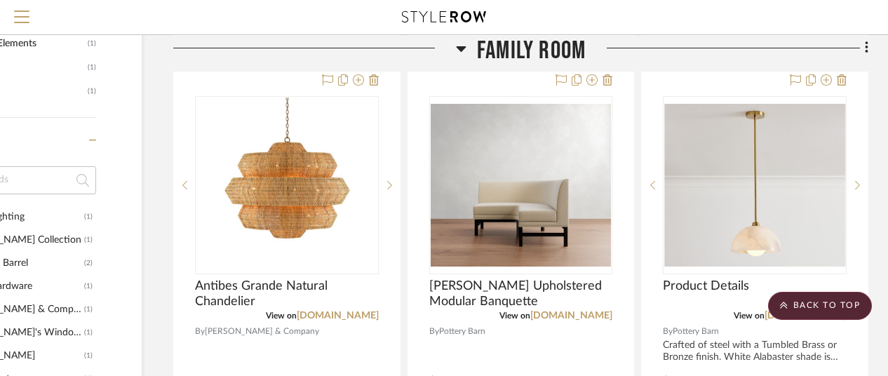
scroll to position [898, 122]
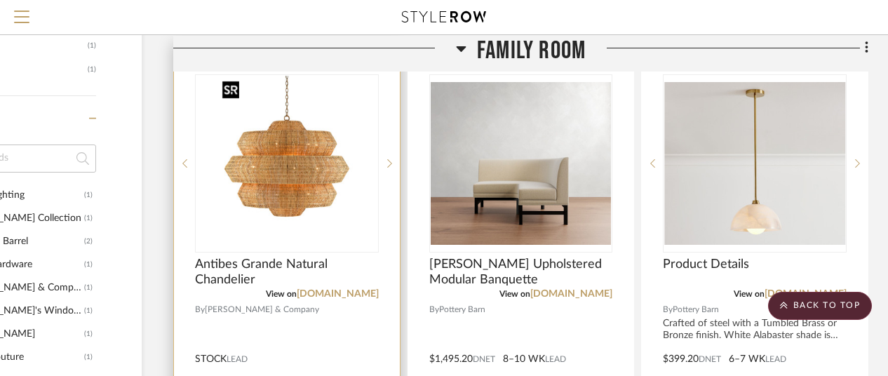
click at [299, 162] on img "0" at bounding box center [287, 163] width 140 height 175
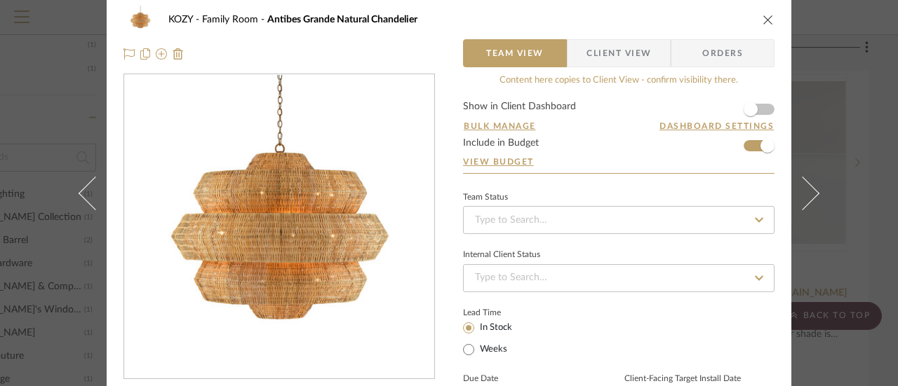
scroll to position [0, 0]
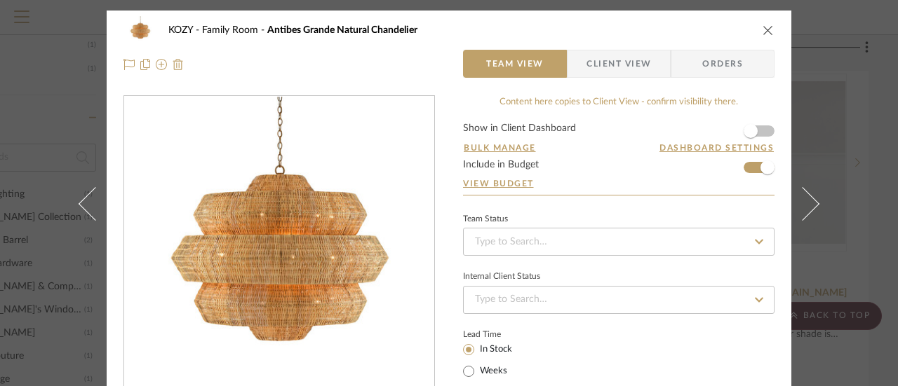
click at [172, 62] on img at bounding box center [177, 64] width 11 height 11
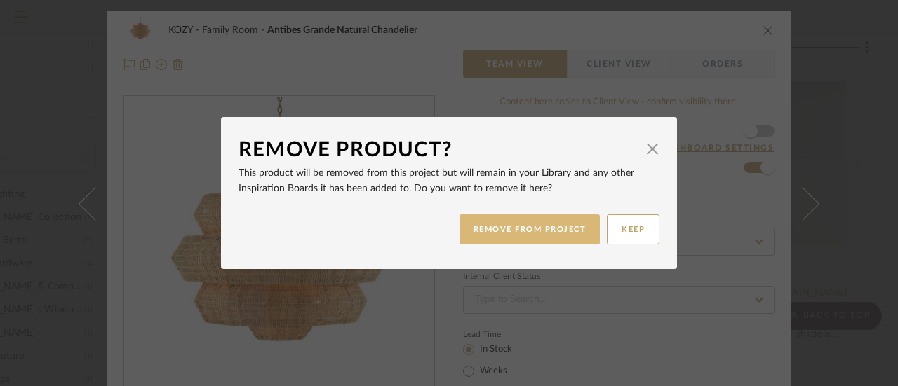
click at [522, 229] on button "REMOVE FROM PROJECT" at bounding box center [529, 230] width 141 height 30
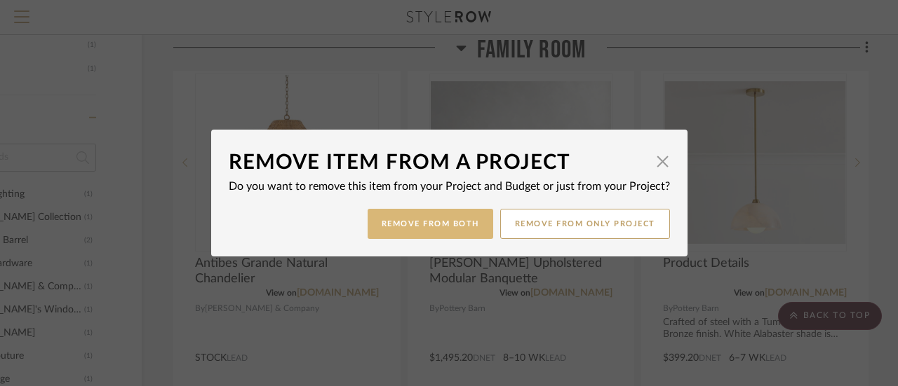
click at [453, 222] on button "Remove from Both" at bounding box center [430, 224] width 126 height 30
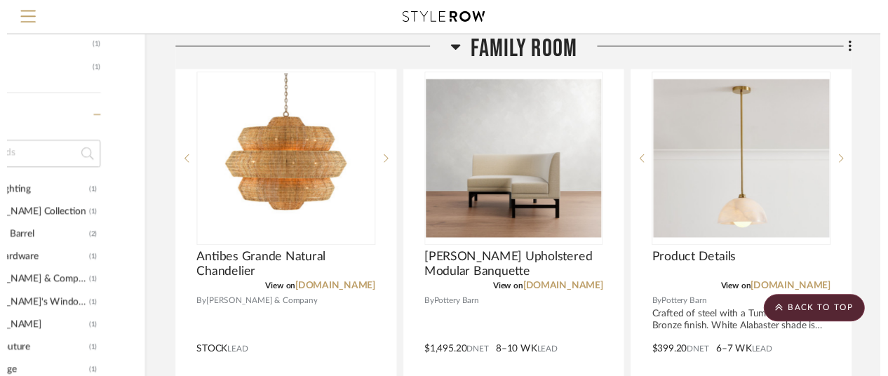
scroll to position [898, 122]
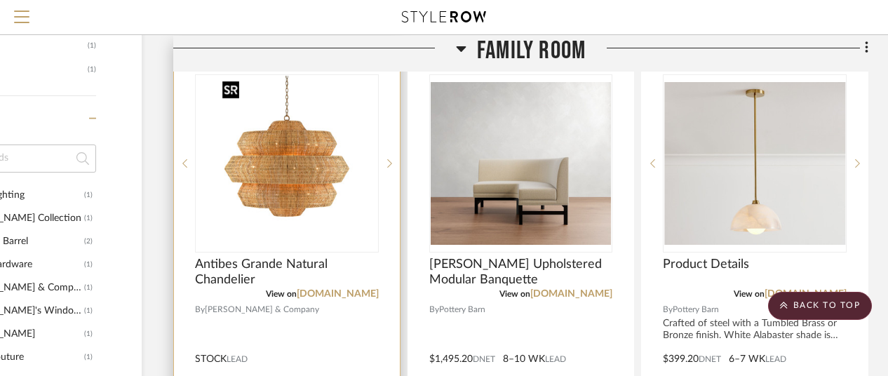
click at [317, 190] on img "0" at bounding box center [287, 163] width 140 height 175
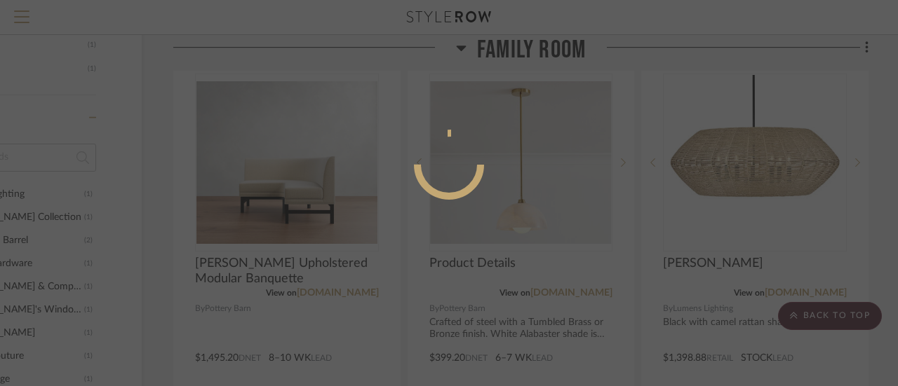
scroll to position [0, 0]
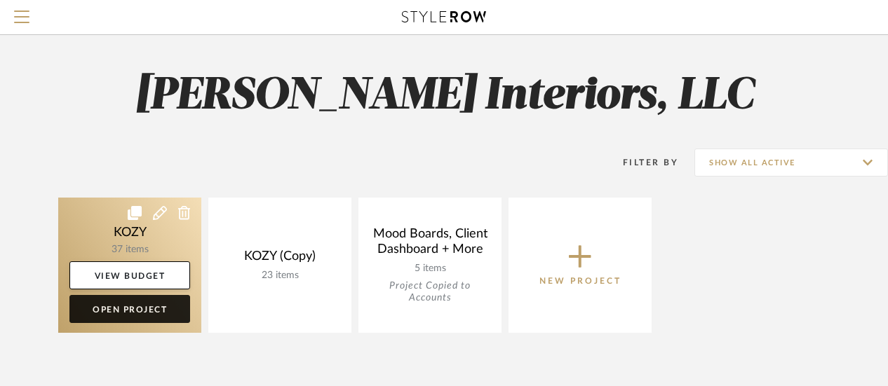
click at [144, 306] on link "Open Project" at bounding box center [129, 309] width 121 height 28
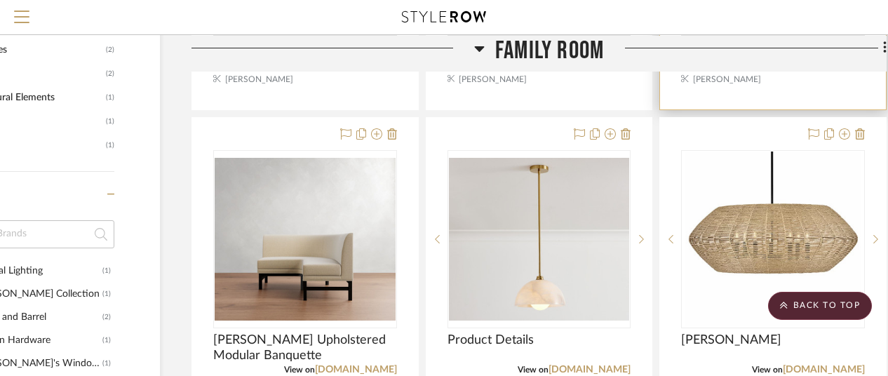
scroll to position [841, 104]
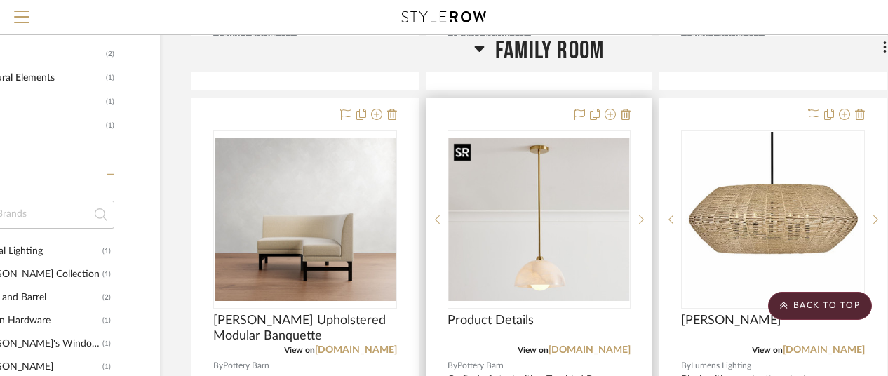
click at [545, 262] on img "0" at bounding box center [539, 219] width 181 height 163
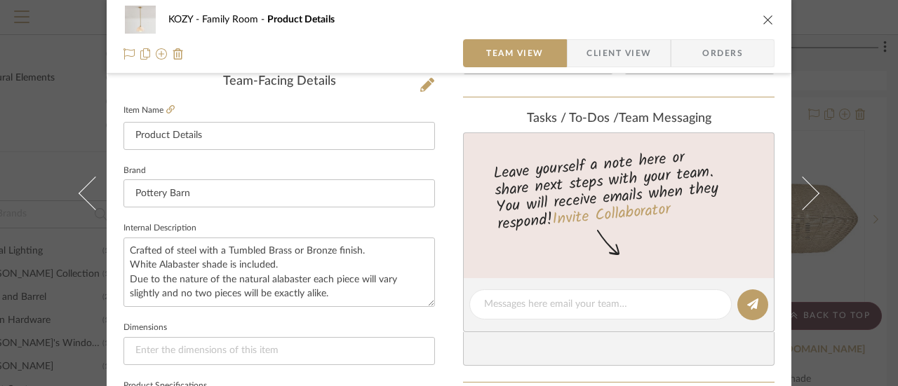
scroll to position [421, 0]
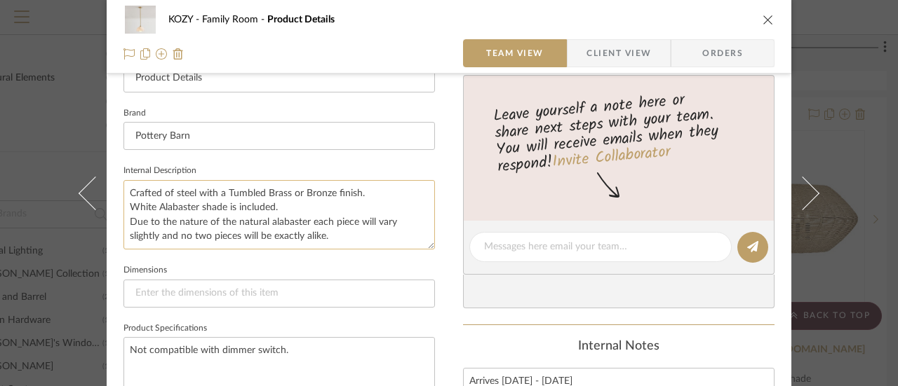
drag, startPoint x: 124, startPoint y: 190, endPoint x: 345, endPoint y: 242, distance: 226.9
click at [345, 242] on textarea "Crafted of steel with a Tumbled Brass or Bronze finish. White Alabaster shade i…" at bounding box center [278, 214] width 311 height 69
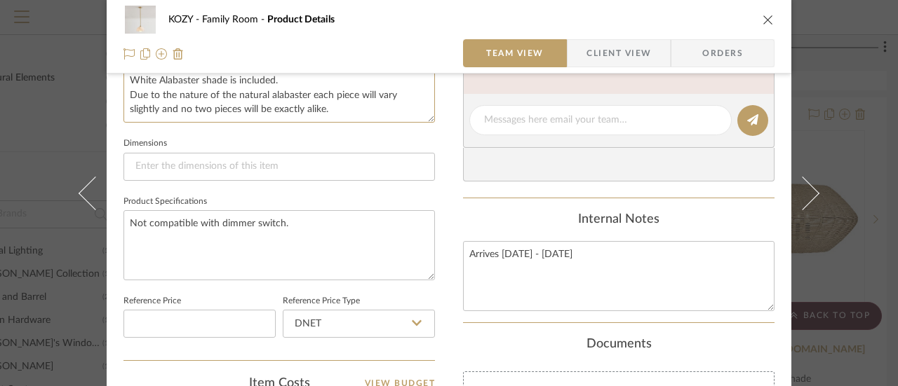
scroll to position [561, 0]
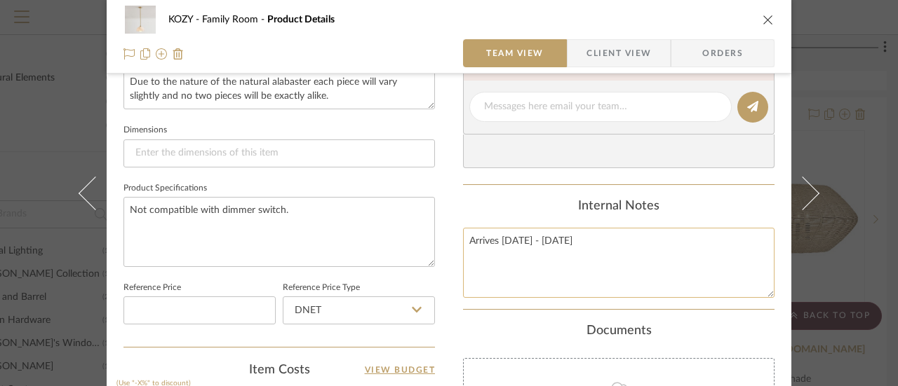
click at [466, 243] on textarea "Arrives Oct. 3 - 7" at bounding box center [618, 262] width 311 height 69
click at [473, 237] on textarea "Arrives Oct. 3 - 7" at bounding box center [618, 262] width 311 height 69
paste textarea "Crafted of steel with a Tumbled Brass or Bronze finish. White Alabaster shade i…"
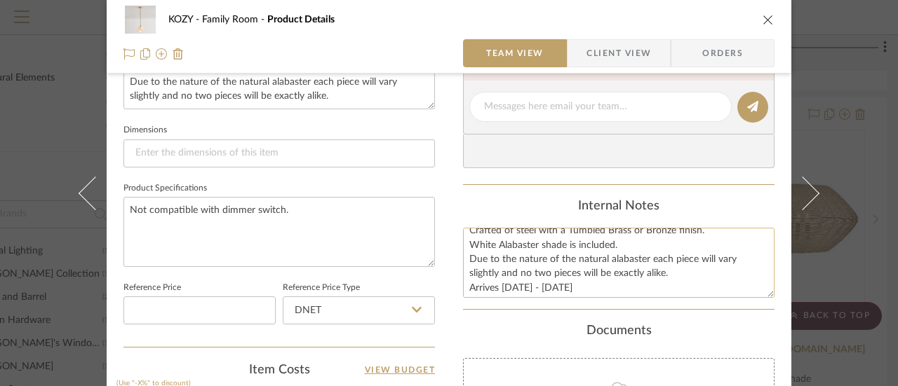
scroll to position [13, 0]
drag, startPoint x: 541, startPoint y: 279, endPoint x: 454, endPoint y: 280, distance: 87.0
click at [454, 280] on div "KOZY Family Room Product Details Team View Client View Orders 1 / 4 Team-Facing…" at bounding box center [449, 97] width 684 height 1295
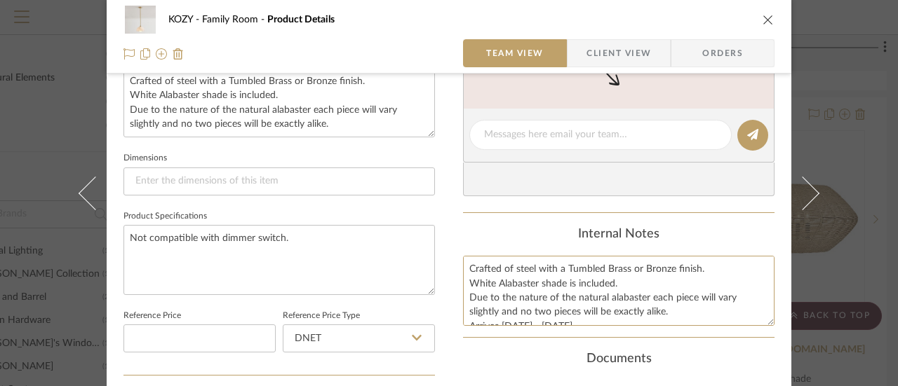
scroll to position [491, 0]
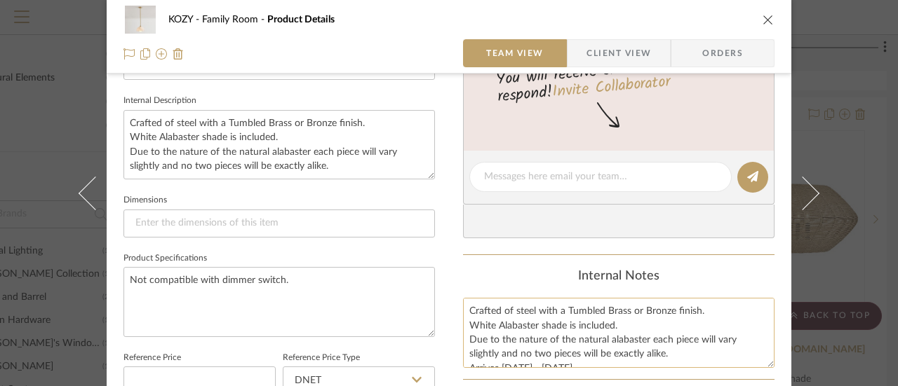
click at [465, 308] on textarea "Crafted of steel with a Tumbled Brass or Bronze finish. White Alabaster shade i…" at bounding box center [618, 332] width 311 height 69
click at [475, 305] on textarea "Crafted of steel with a Tumbled Brass or Bronze finish. White Alabaster shade i…" at bounding box center [618, 332] width 311 height 69
paste textarea "Arrives Oct. 3 - 7"
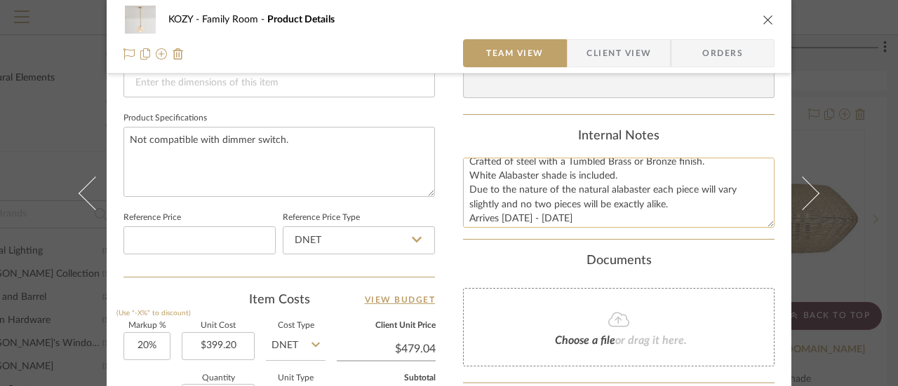
scroll to position [28, 0]
click at [540, 212] on textarea "Arrives Oct. 3 - 7 Crafted of steel with a Tumbled Brass or Bronze finish. Whit…" at bounding box center [618, 192] width 311 height 69
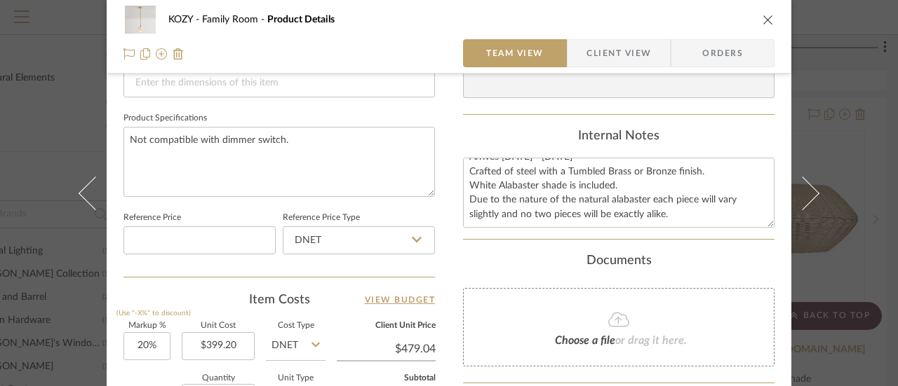
type textarea "Arrives Oct. 3 - 7 Crafted of steel with a Tumbled Brass or Bronze finish. Whit…"
click at [764, 20] on icon "close" at bounding box center [767, 19] width 11 height 11
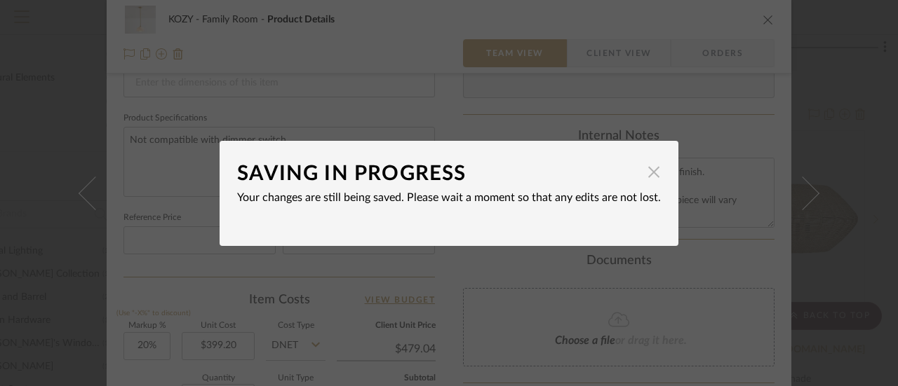
click at [649, 170] on span "button" at bounding box center [653, 172] width 28 height 28
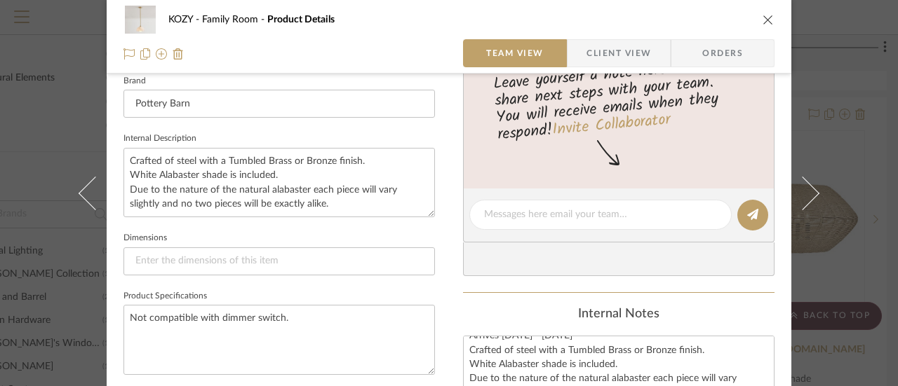
scroll to position [421, 0]
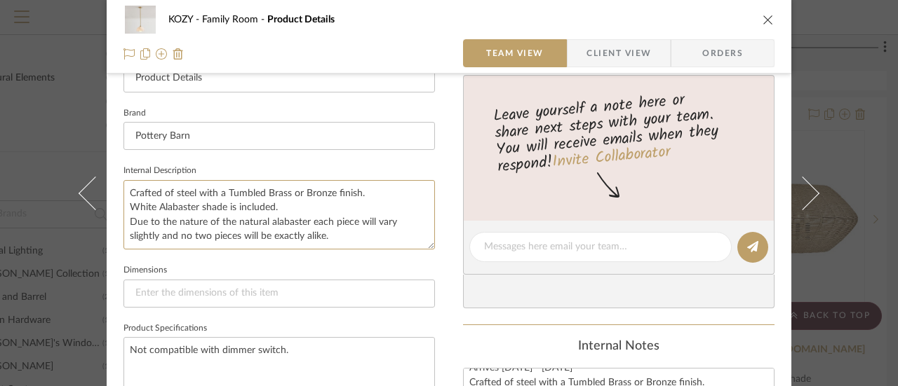
drag, startPoint x: 125, startPoint y: 187, endPoint x: 356, endPoint y: 251, distance: 240.0
click at [356, 251] on sr-form-field "Internal Description Crafted of steel with a Tumbled Brass or Bronze finish. Wh…" at bounding box center [278, 211] width 311 height 100
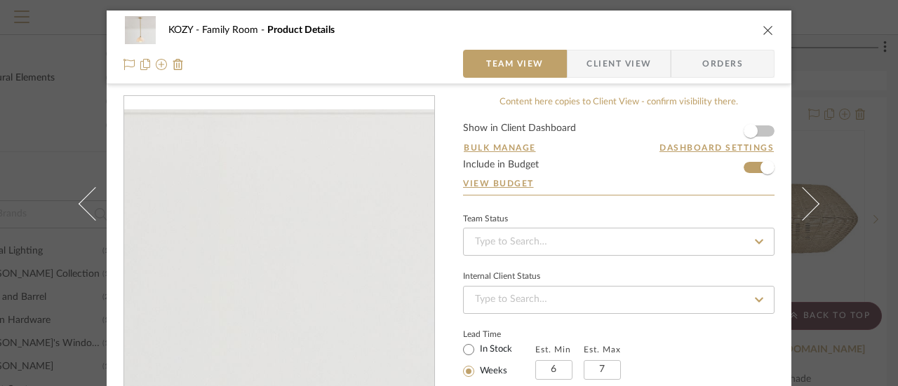
scroll to position [140, 0]
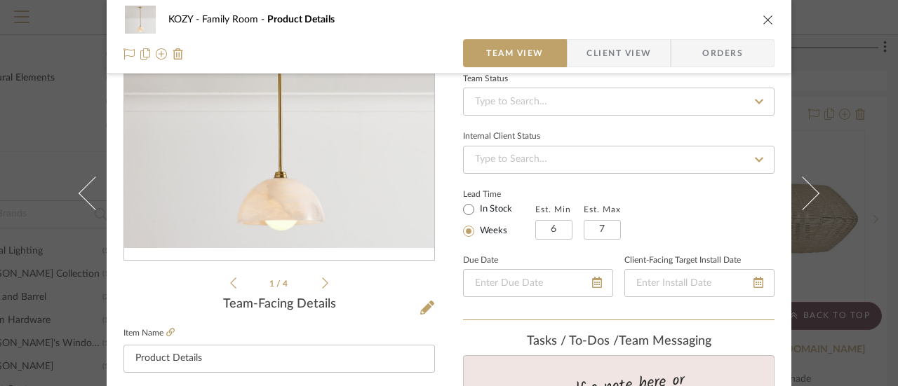
click at [322, 282] on icon at bounding box center [325, 283] width 6 height 11
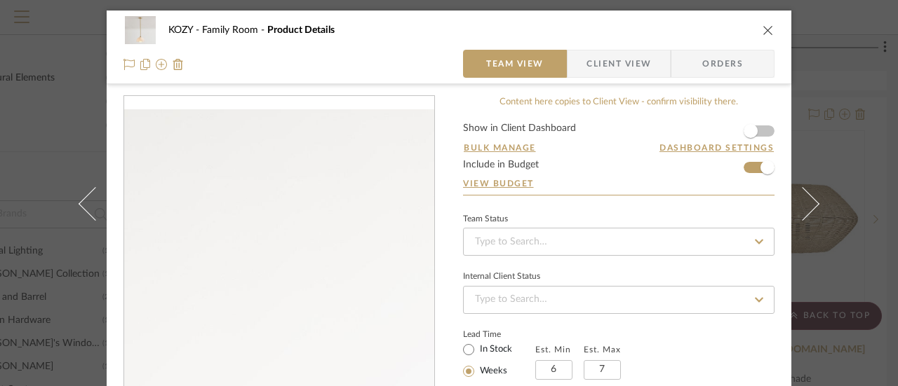
scroll to position [70, 0]
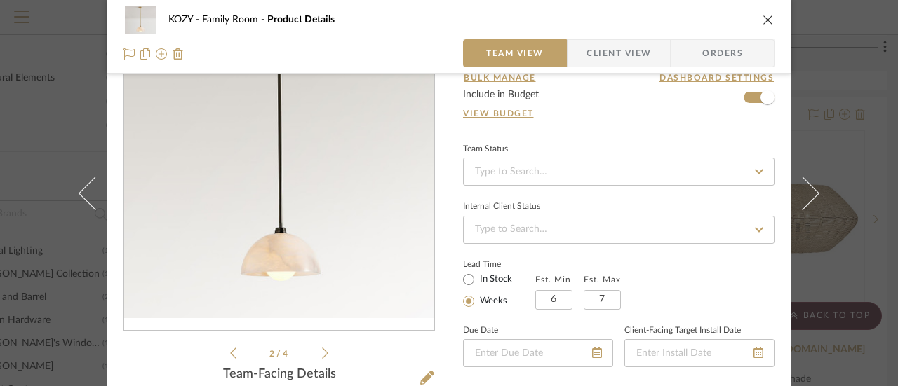
click at [323, 348] on icon at bounding box center [325, 353] width 6 height 13
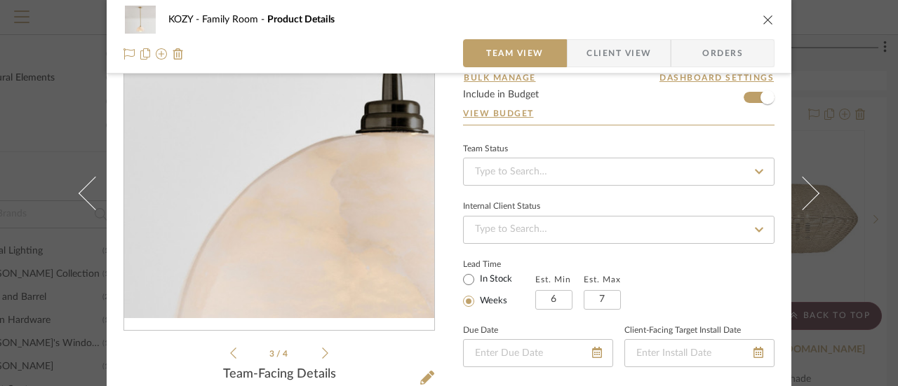
click at [322, 348] on icon at bounding box center [325, 353] width 6 height 13
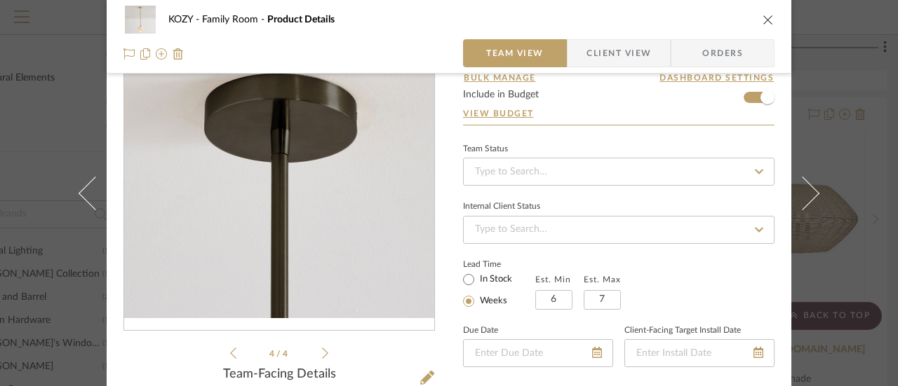
scroll to position [0, 0]
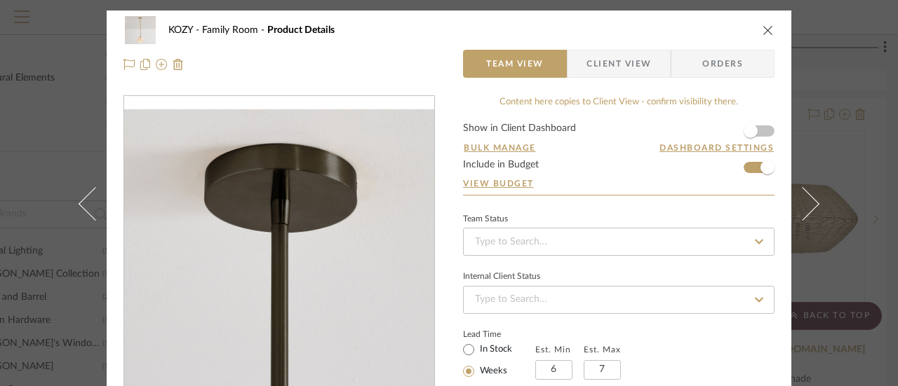
click at [762, 29] on icon "close" at bounding box center [767, 30] width 11 height 11
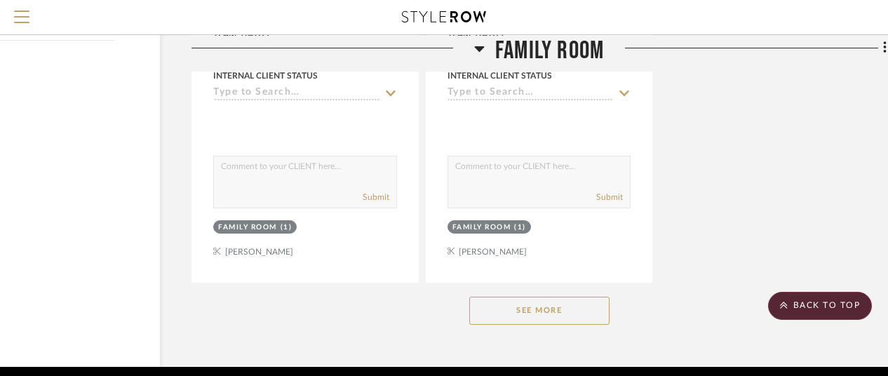
scroll to position [1949, 104]
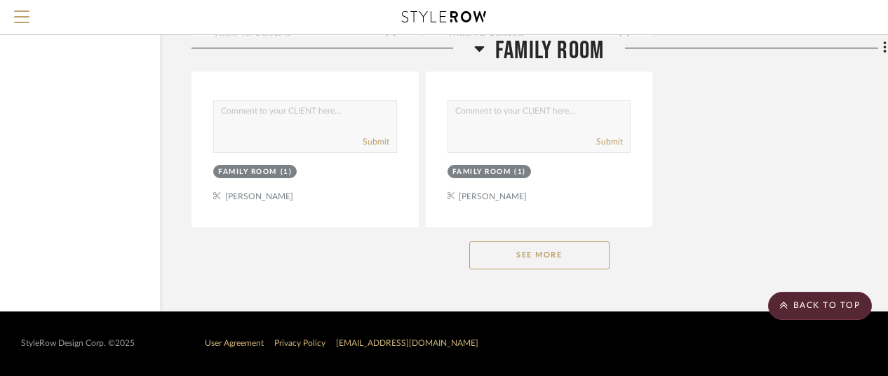
click at [535, 250] on button "See More" at bounding box center [539, 255] width 140 height 28
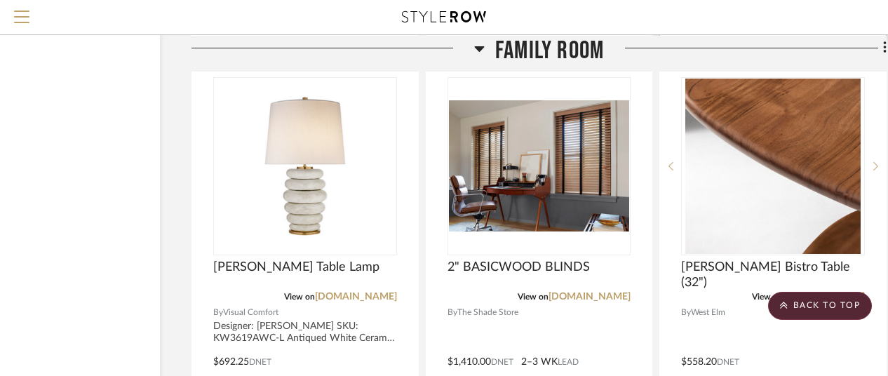
scroll to position [2160, 104]
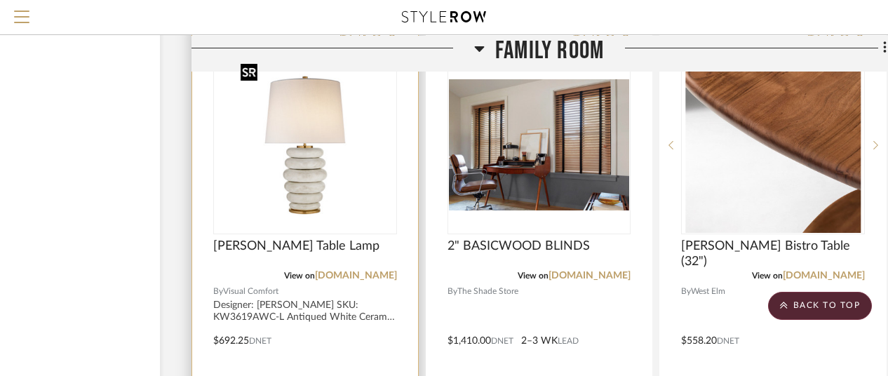
click at [314, 180] on img "0" at bounding box center [305, 144] width 140 height 175
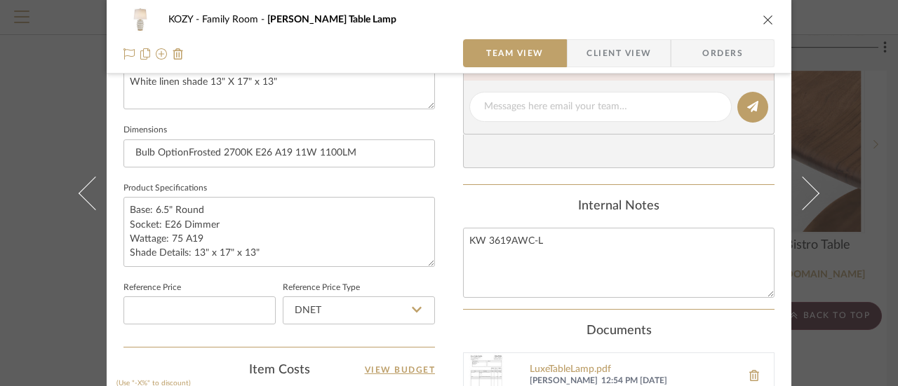
scroll to position [421, 0]
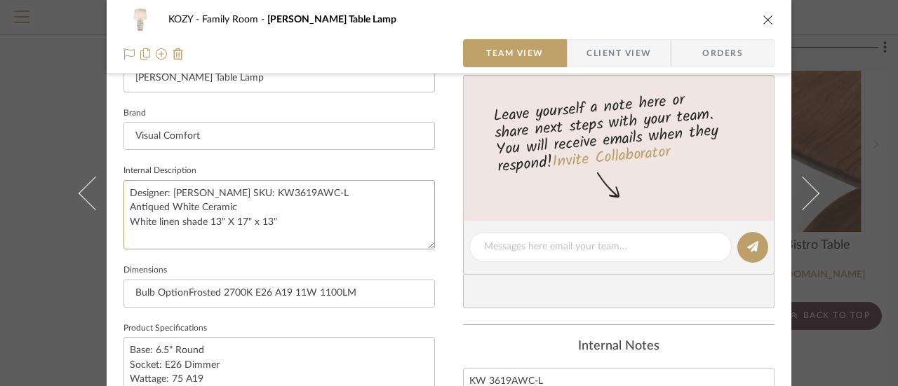
drag, startPoint x: 278, startPoint y: 222, endPoint x: 107, endPoint y: 182, distance: 175.9
click at [112, 183] on div "KOZY Family Room Phoebe Stacked Table Lamp Team View Client View Orders Team-Fa…" at bounding box center [449, 237] width 684 height 1295
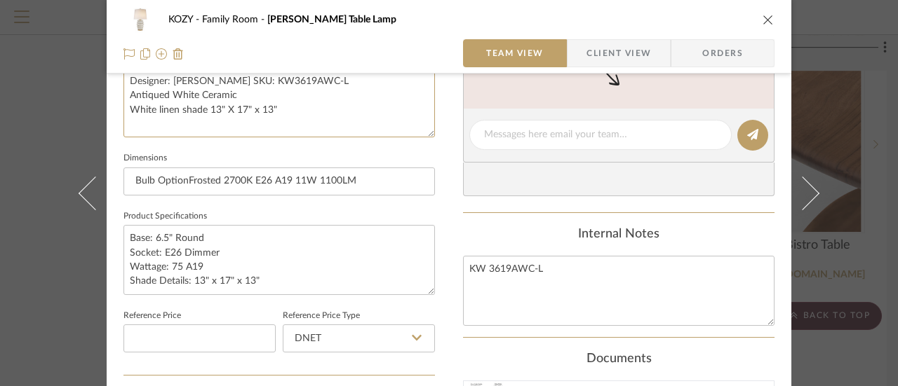
scroll to position [561, 0]
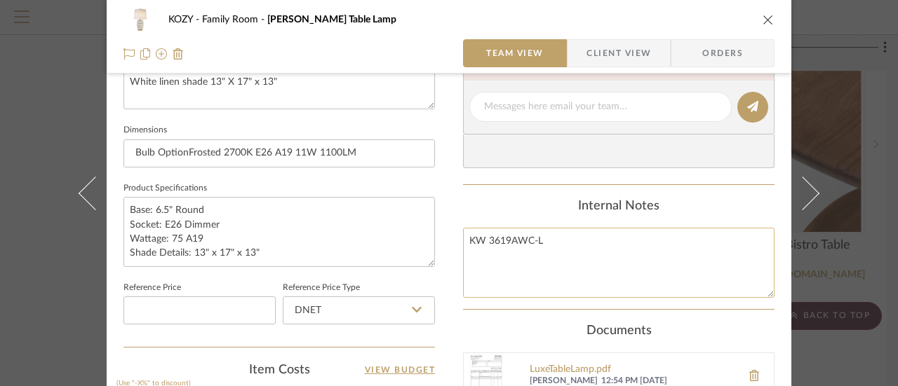
click at [552, 238] on textarea "KW 3619AWC-L" at bounding box center [618, 262] width 311 height 69
paste textarea "Designer: [PERSON_NAME] SKU: KW3619AWC-L Antiqued White Ceramic White linen sha…"
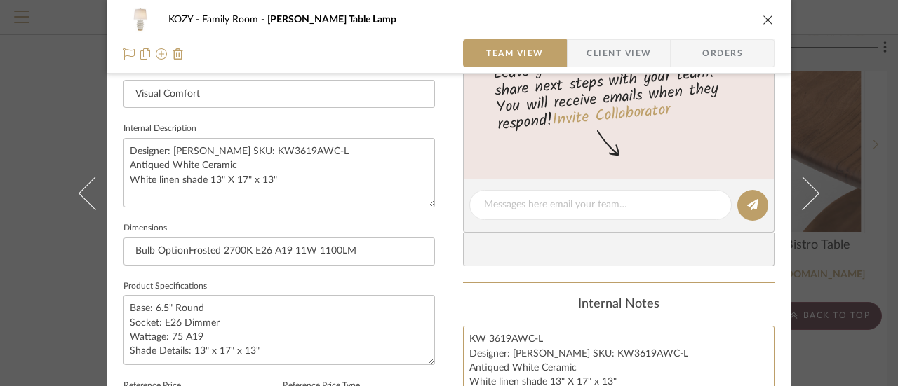
scroll to position [421, 0]
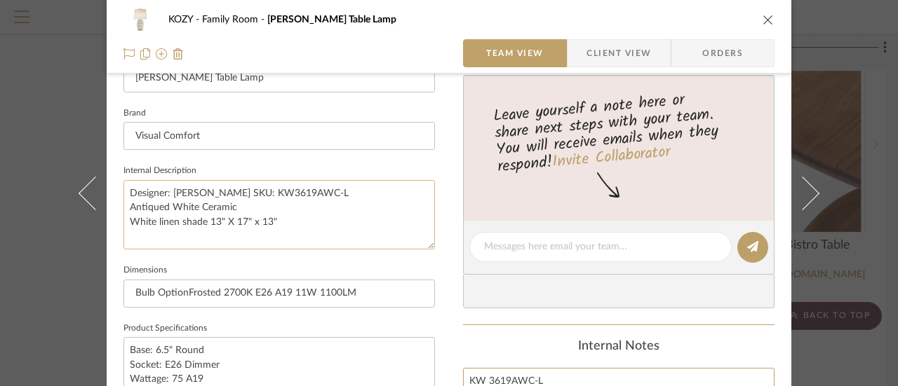
type textarea "KW 3619AWC-L Designer: Kelly Wearstler SKU: KW3619AWC-L Antiqued White Ceramic …"
drag, startPoint x: 272, startPoint y: 217, endPoint x: 121, endPoint y: 192, distance: 153.5
click at [123, 193] on textarea "Designer: [PERSON_NAME] SKU: KW3619AWC-L Antiqued White Ceramic White linen sha…" at bounding box center [278, 214] width 311 height 69
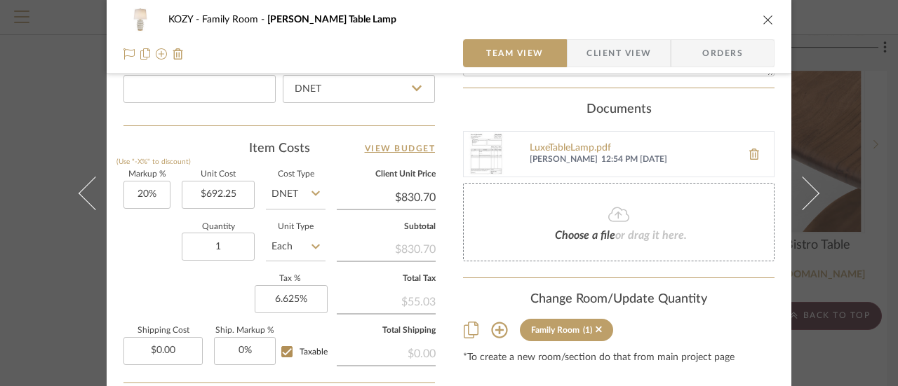
scroll to position [912, 0]
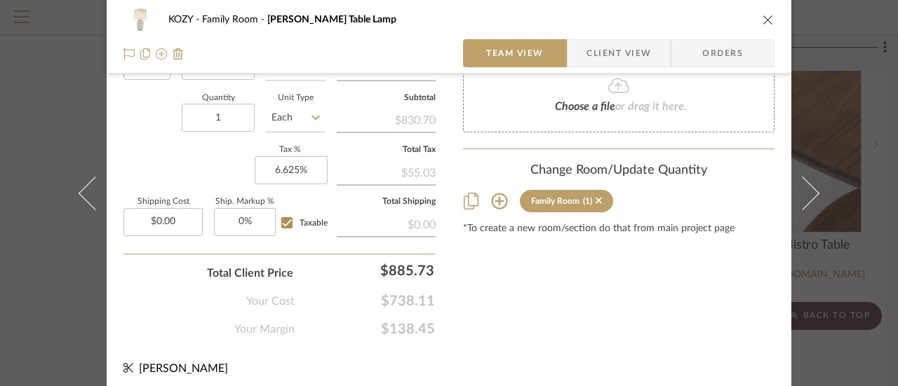
click at [763, 18] on icon "close" at bounding box center [767, 19] width 11 height 11
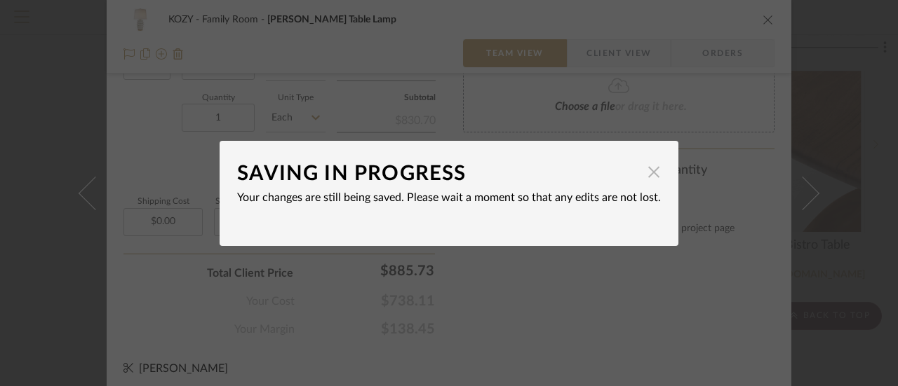
click at [647, 168] on span "button" at bounding box center [653, 172] width 28 height 28
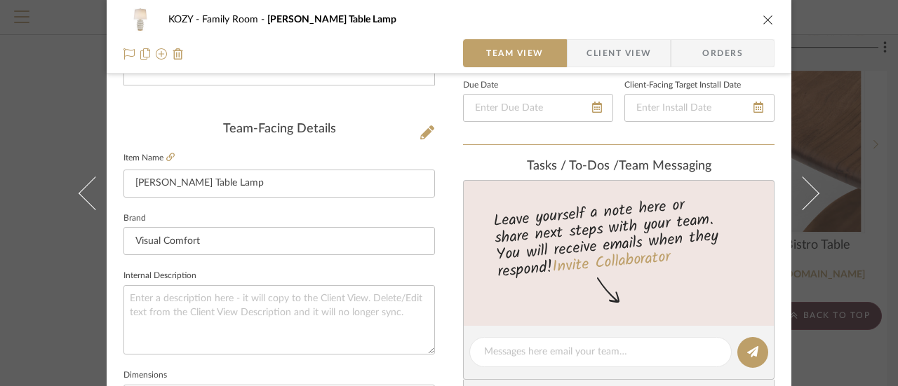
scroll to position [280, 0]
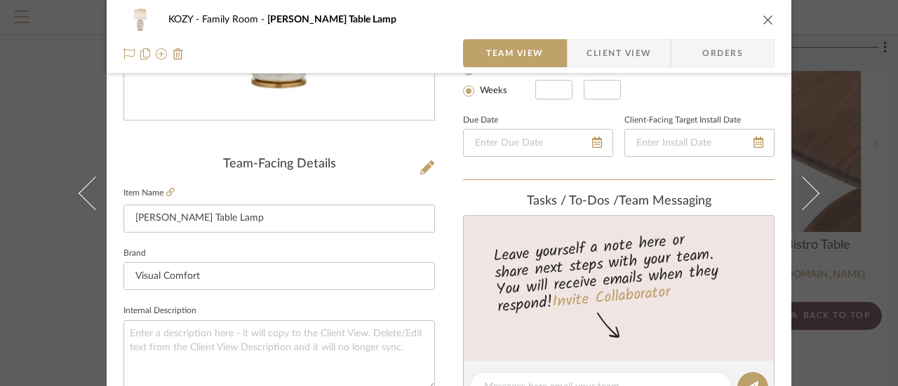
click at [764, 20] on icon "close" at bounding box center [767, 19] width 11 height 11
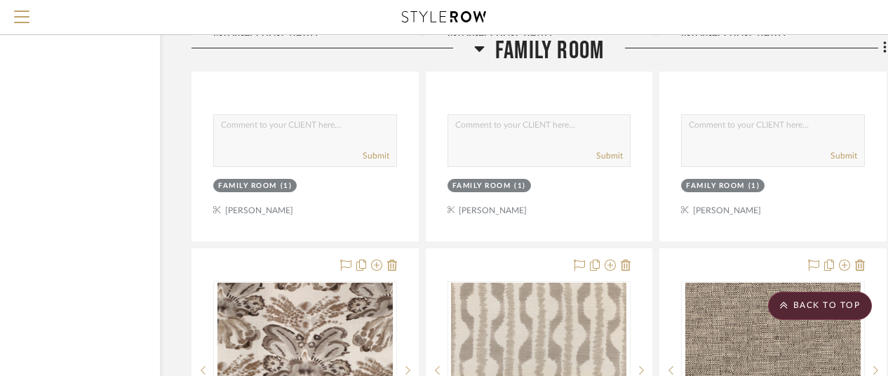
scroll to position [6437, 104]
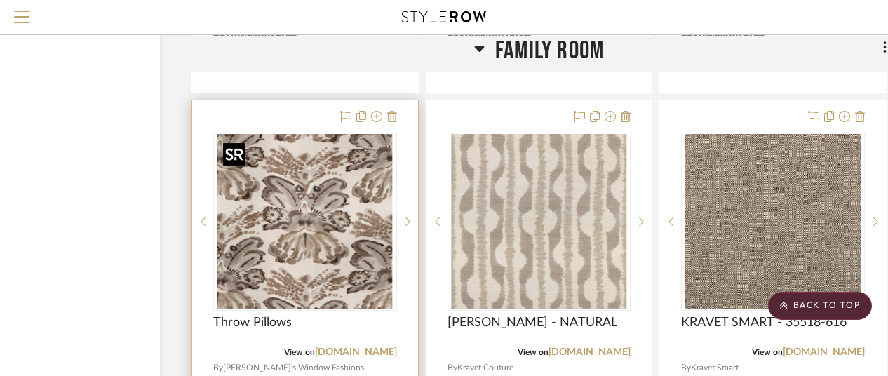
click at [303, 232] on img "0" at bounding box center [304, 221] width 175 height 175
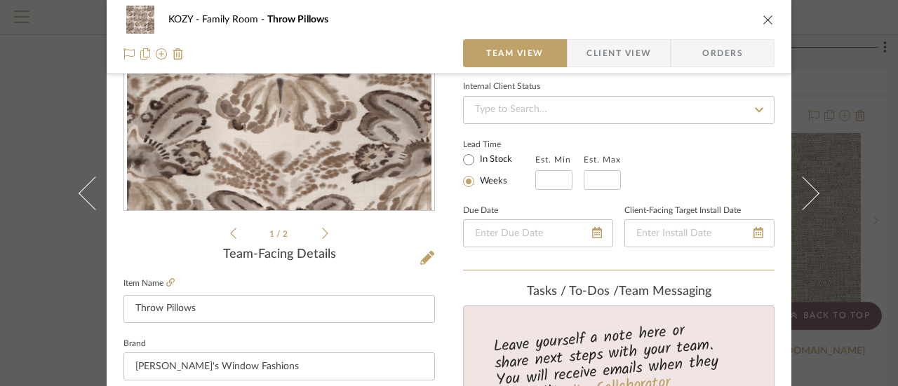
scroll to position [210, 0]
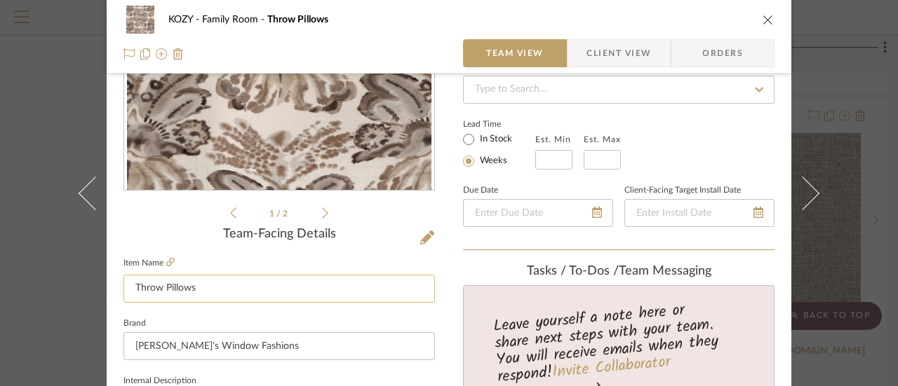
click at [128, 285] on input "Throw Pillows" at bounding box center [278, 289] width 311 height 28
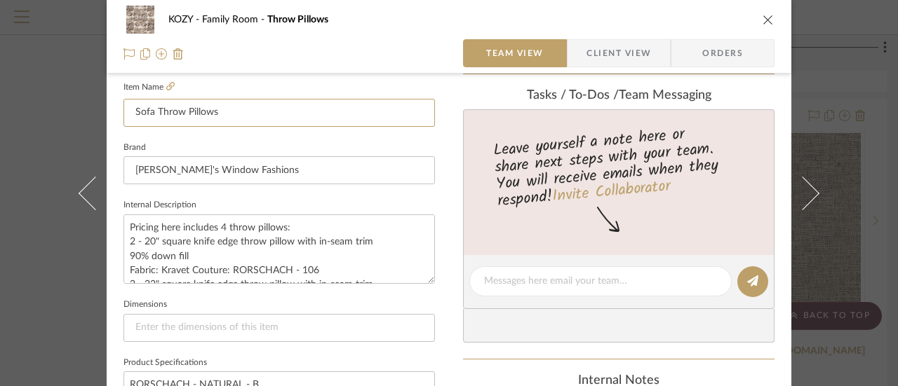
scroll to position [421, 0]
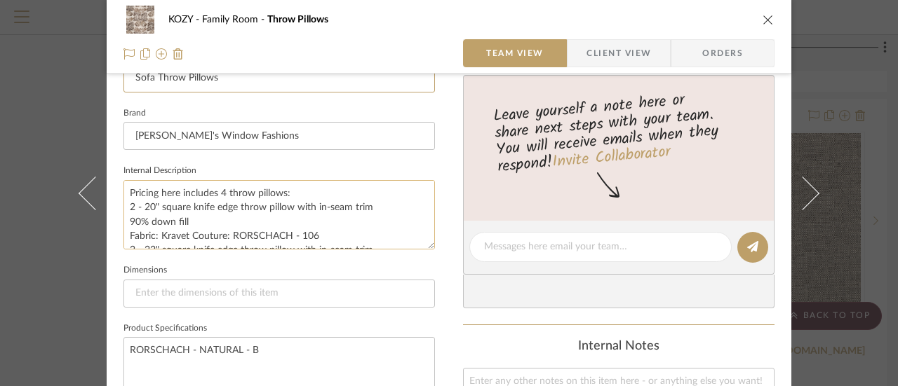
type input "Sofa Throw Pillows"
drag, startPoint x: 123, startPoint y: 187, endPoint x: 397, endPoint y: 255, distance: 281.8
click at [397, 255] on sr-form-field "Internal Description Pricing here includes 4 throw pillows: 2 - 20" square knif…" at bounding box center [278, 211] width 311 height 100
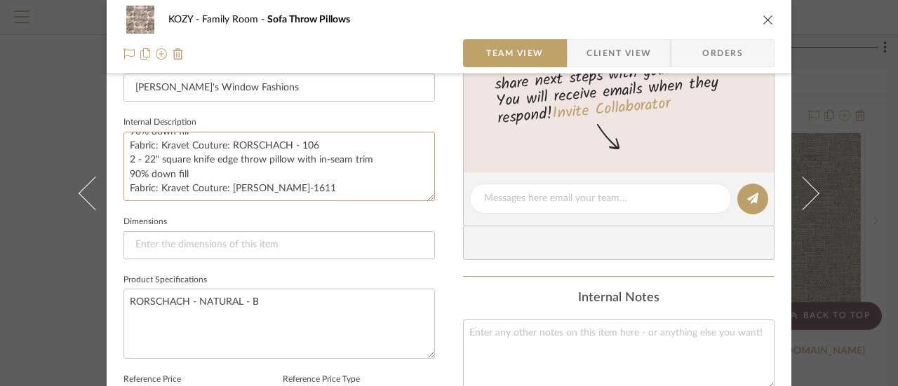
scroll to position [561, 0]
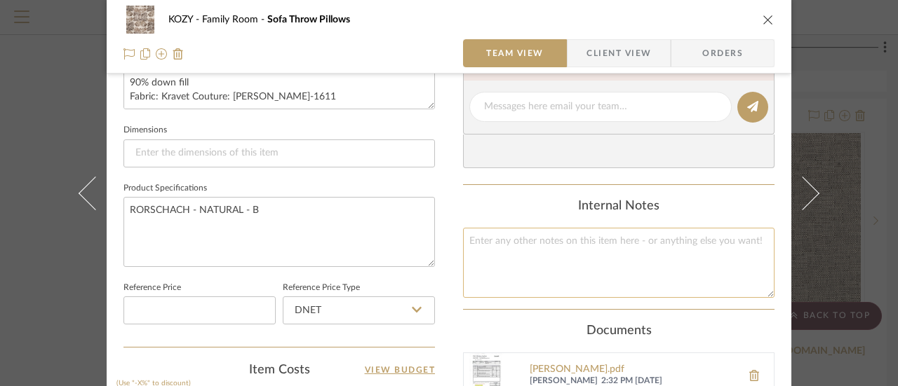
click at [468, 237] on textarea at bounding box center [618, 262] width 311 height 69
paste textarea "Pricing here includes 4 throw pillows: 2 - 20" square knife edge throw pillow w…"
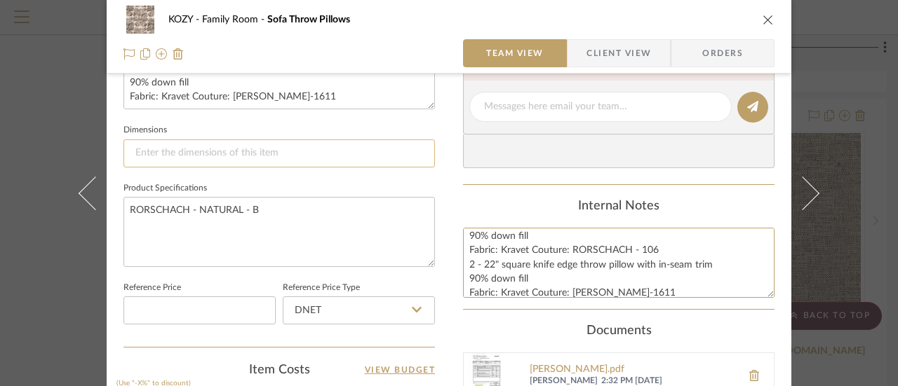
scroll to position [351, 0]
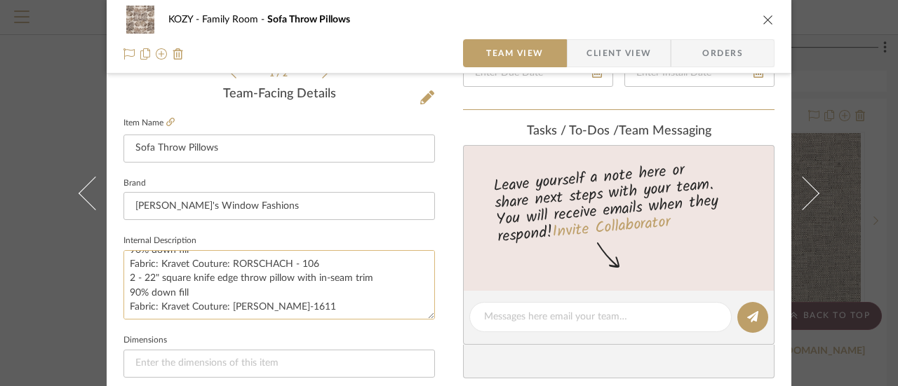
type textarea "Pricing here includes 4 throw pillows: 2 - 20" square knife edge throw pillow w…"
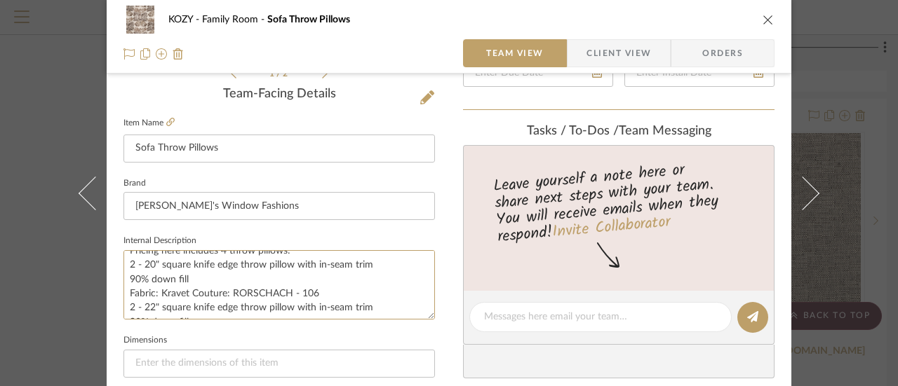
scroll to position [0, 0]
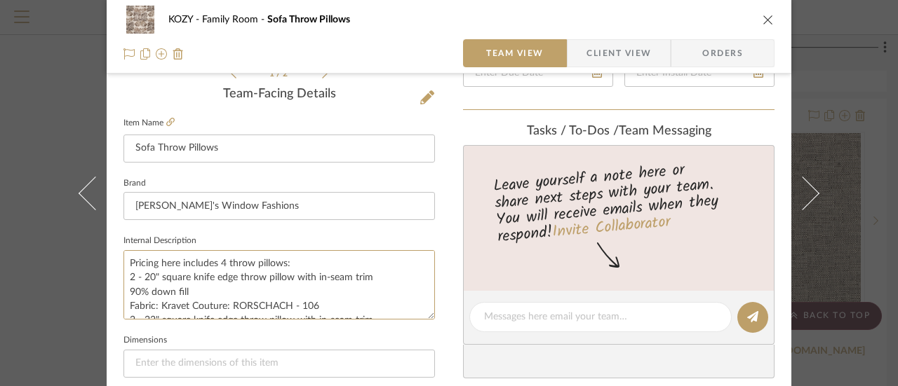
drag, startPoint x: 287, startPoint y: 308, endPoint x: 120, endPoint y: 246, distance: 178.6
click at [123, 246] on fieldset "Internal Description Pricing here includes 4 throw pillows: 2 - 20" square knif…" at bounding box center [278, 275] width 311 height 88
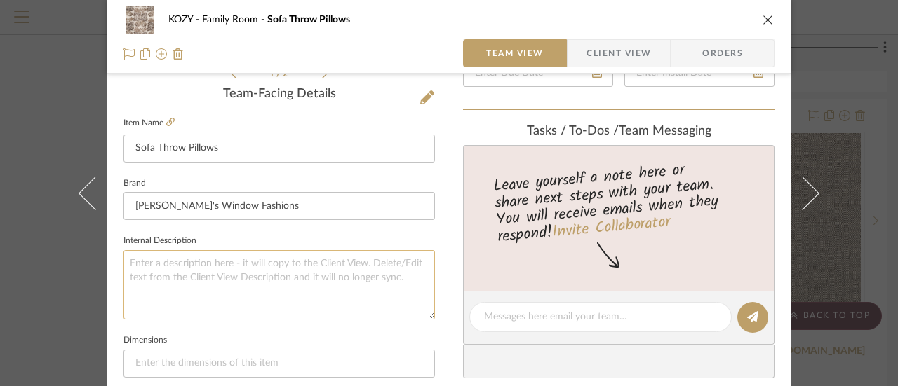
scroll to position [421, 0]
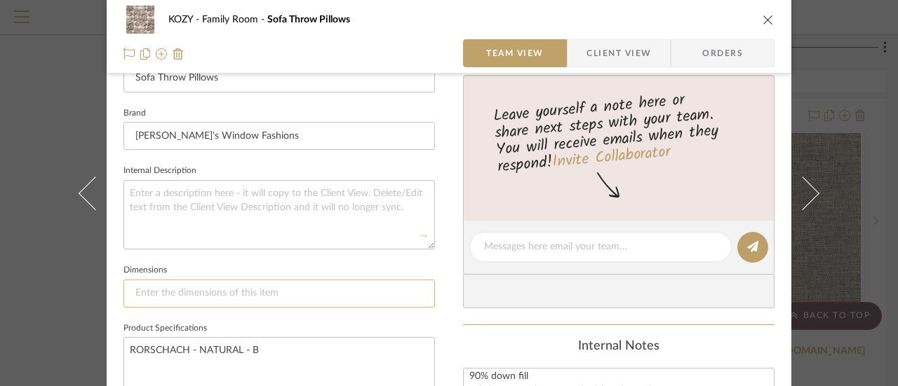
click at [144, 292] on input at bounding box center [278, 294] width 311 height 28
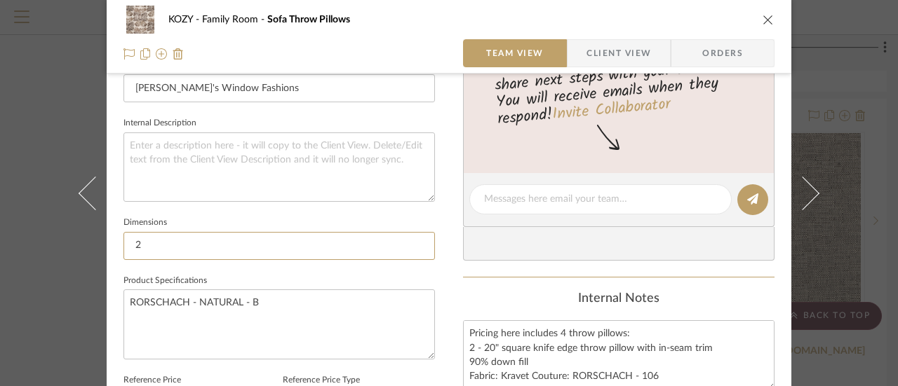
scroll to position [491, 0]
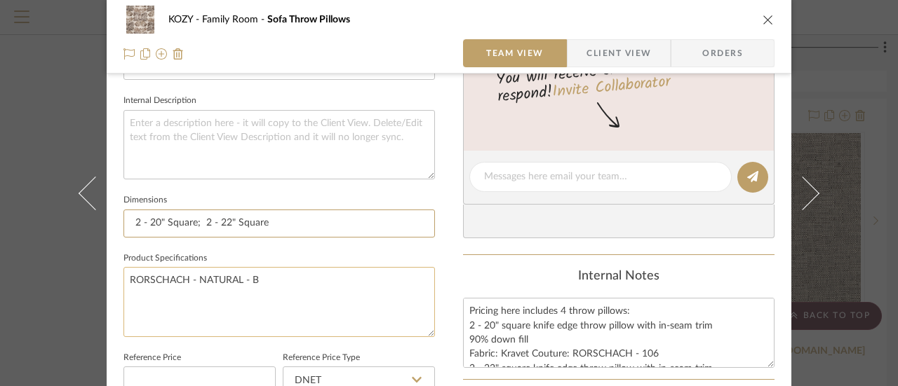
type input "2 - 20" Square; 2 - 22" Square"
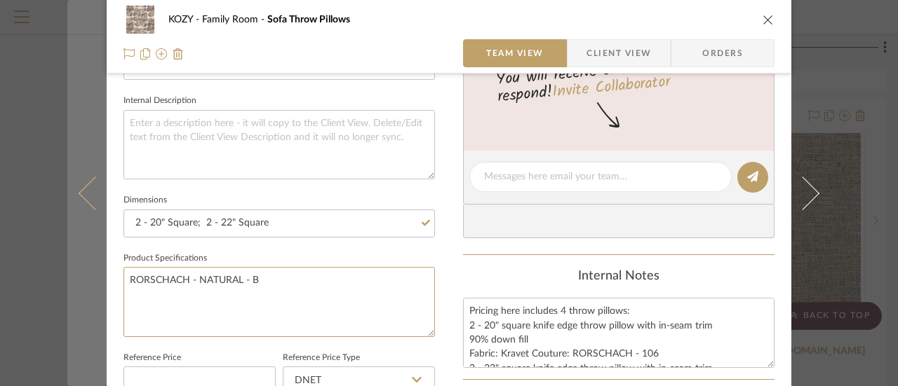
drag, startPoint x: 259, startPoint y: 277, endPoint x: 69, endPoint y: 287, distance: 191.0
click at [69, 287] on mat-dialog-content "KOZY Family Room Sofa Throw Pillows Team View Client View Orders 1 / 2 Team-Fac…" at bounding box center [448, 167] width 763 height 1295
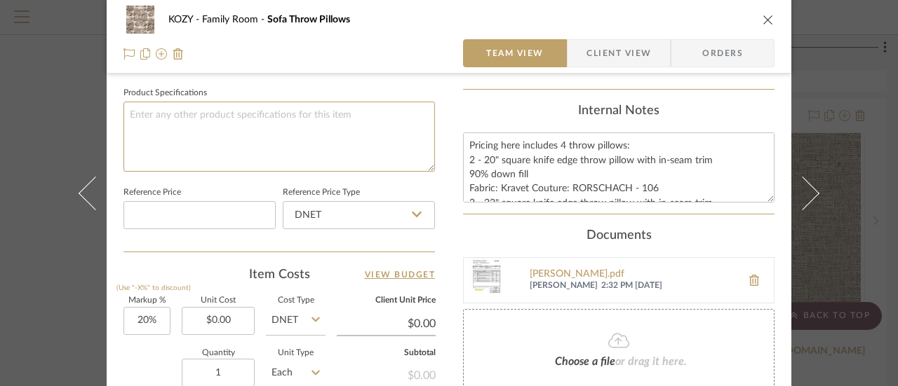
scroll to position [701, 0]
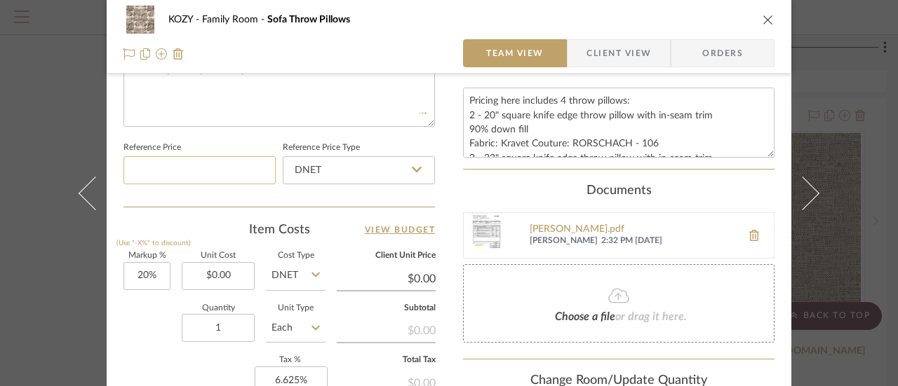
click at [140, 165] on input at bounding box center [199, 170] width 152 height 28
type input "0.00"
type input "$15.00"
type input "$18.00"
type input "$0.36"
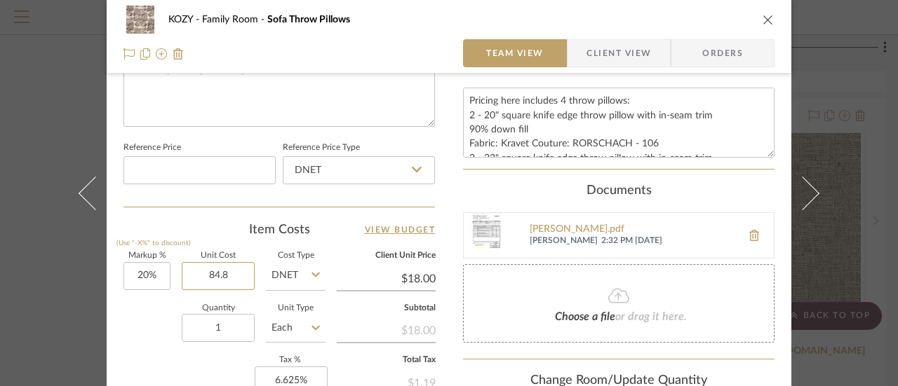
type input "84.85"
drag, startPoint x: 229, startPoint y: 276, endPoint x: 193, endPoint y: 270, distance: 36.9
click at [193, 270] on input "84.85" at bounding box center [218, 276] width 73 height 28
type input "$0.00"
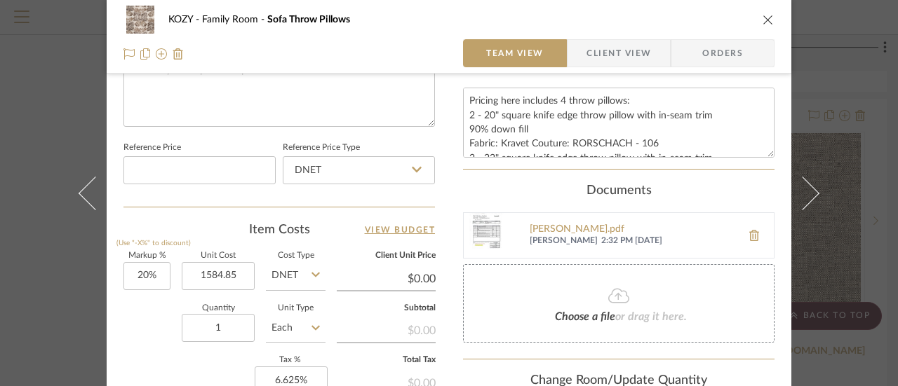
type input "$1,584.85"
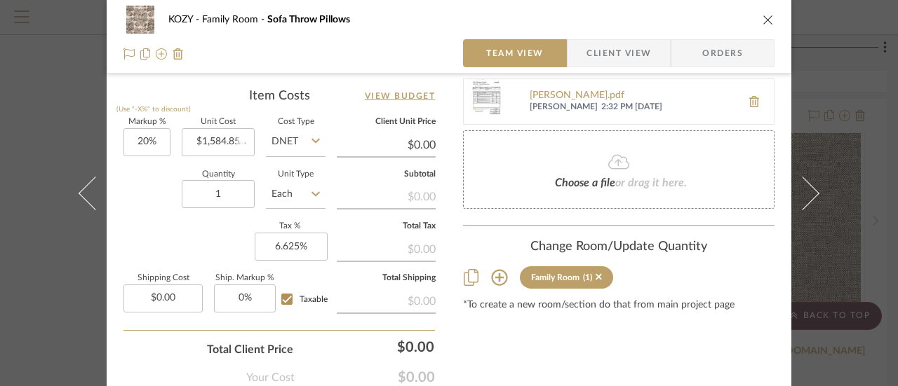
scroll to position [841, 0]
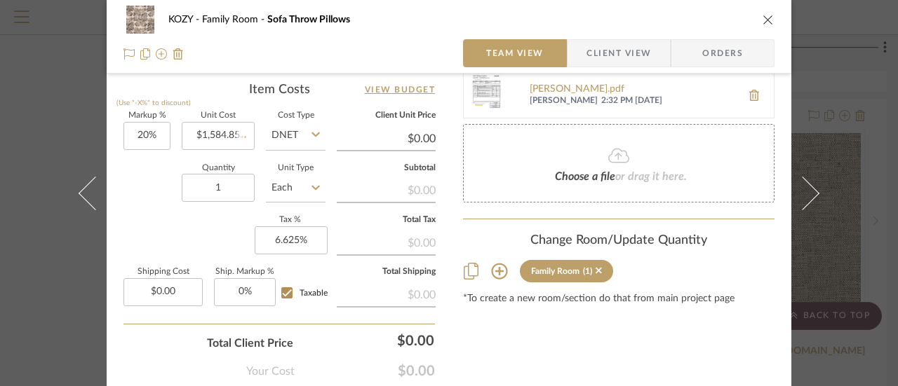
type input "$1,901.82"
type input "$38.04"
type input "$1,901.82"
type input "38.04"
type input "1"
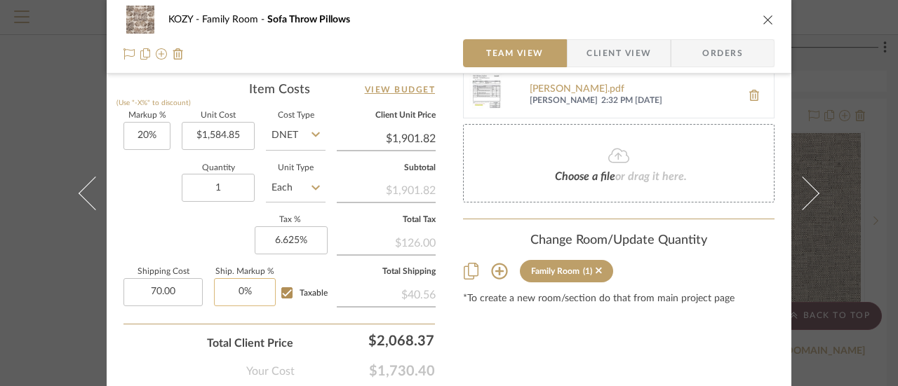
type input "$70.00"
type input "0"
click at [237, 287] on input "0" at bounding box center [245, 292] width 62 height 28
type input "2%"
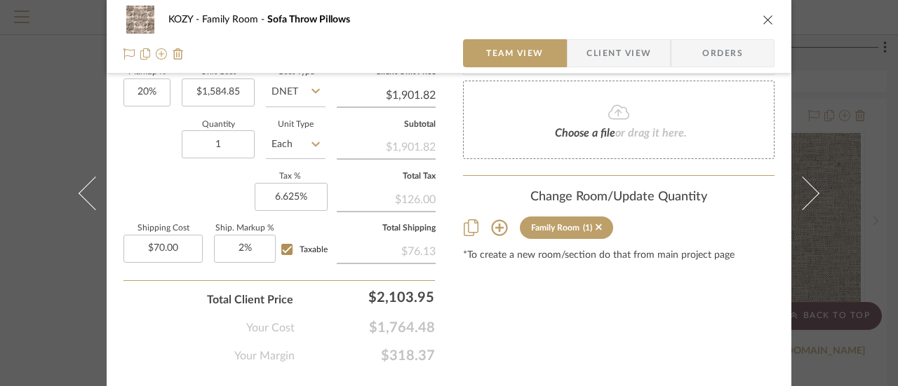
scroll to position [916, 0]
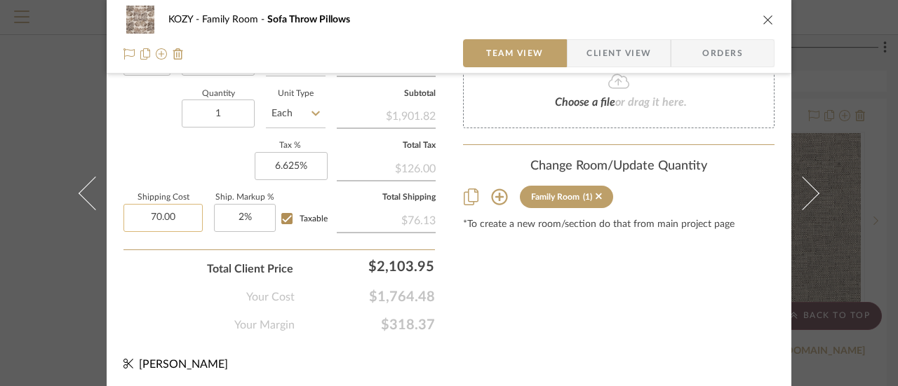
click at [178, 212] on input "70.00" at bounding box center [162, 218] width 79 height 28
type input "$90.00"
type input "2"
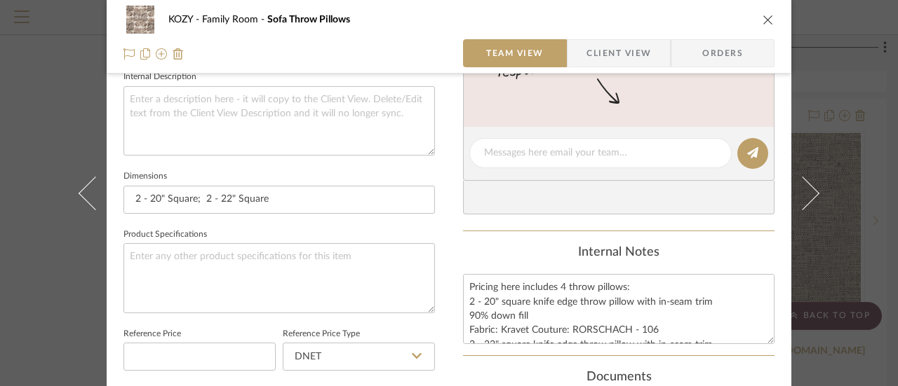
scroll to position [495, 0]
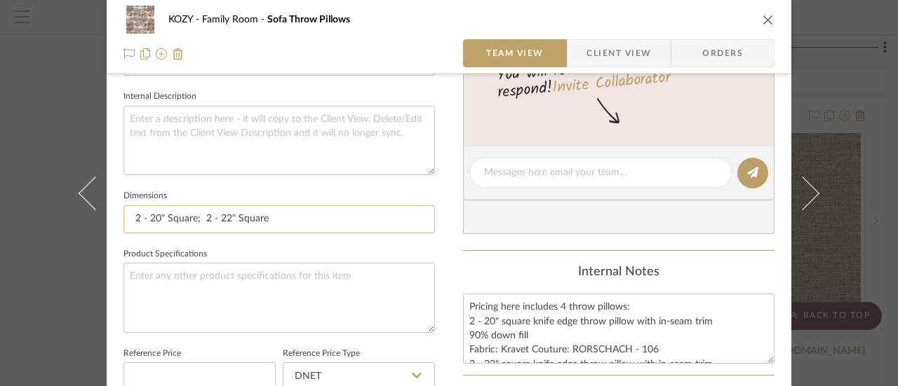
type input "2%"
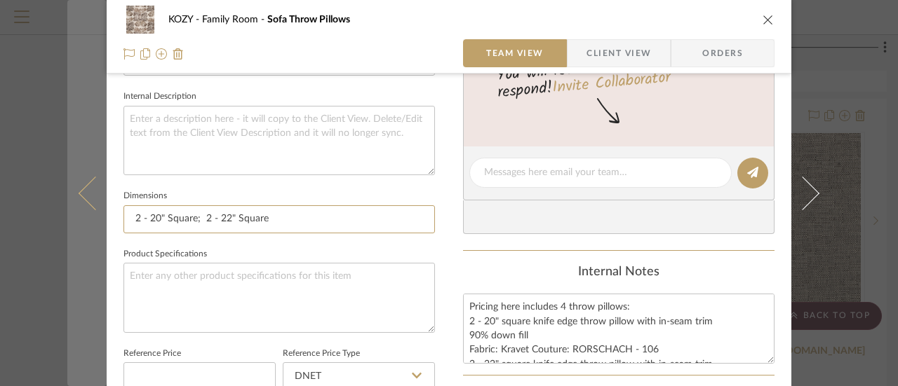
drag, startPoint x: 264, startPoint y: 218, endPoint x: 95, endPoint y: 212, distance: 169.8
click at [95, 212] on mat-dialog-content "KOZY Family Room Sofa Throw Pillows Team View Client View Orders 1 / 2 Team-Fac…" at bounding box center [448, 162] width 763 height 1295
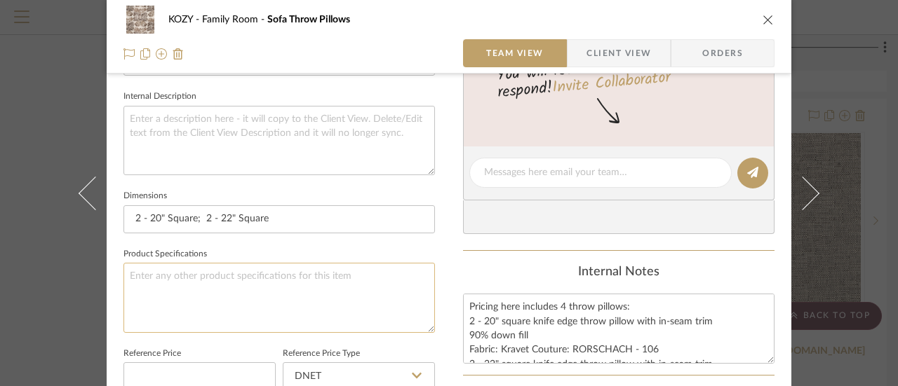
click at [128, 271] on textarea at bounding box center [278, 297] width 311 height 69
paste textarea "2 - 20" Square; 2 - 22" Square"
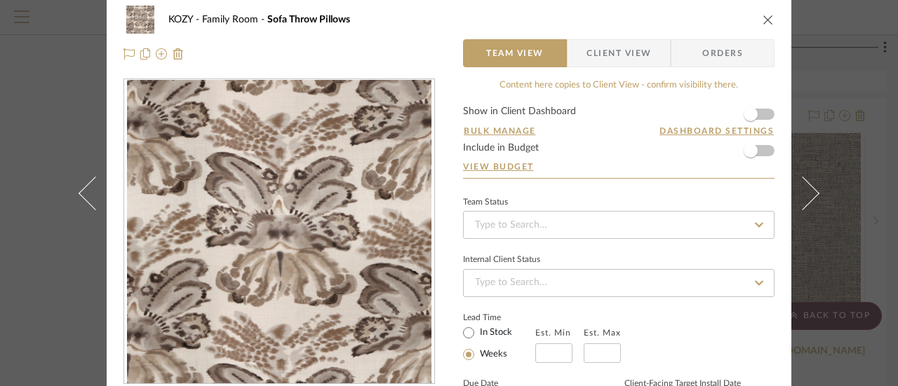
scroll to position [0, 0]
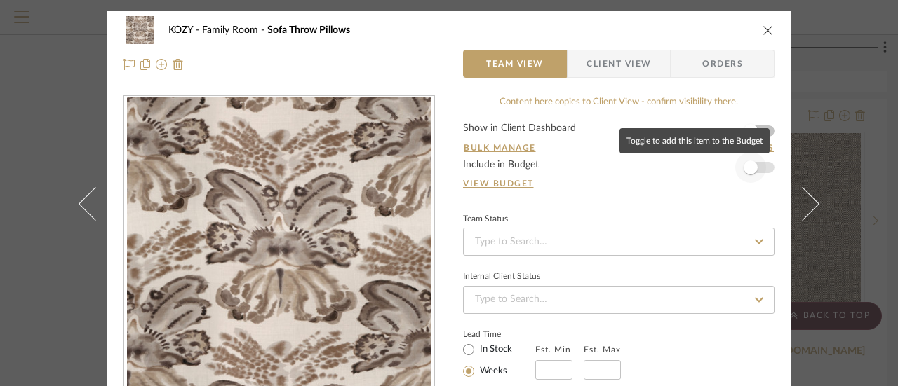
type textarea "2 - 20" Square; 2 - 22" Square"
click at [749, 168] on span "button" at bounding box center [750, 168] width 14 height 14
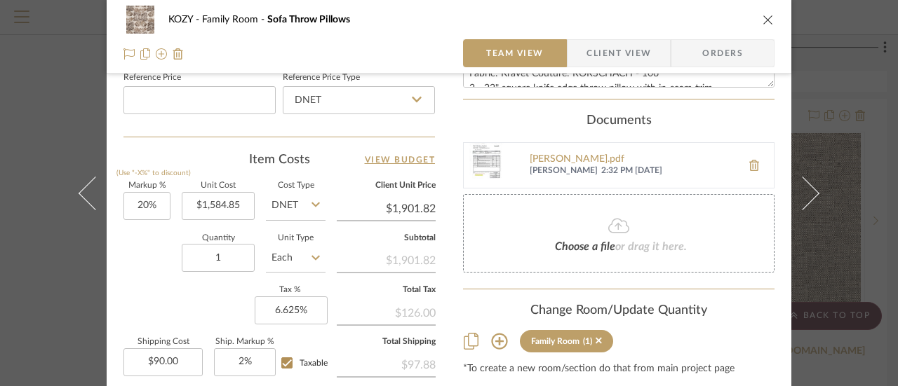
scroll to position [916, 0]
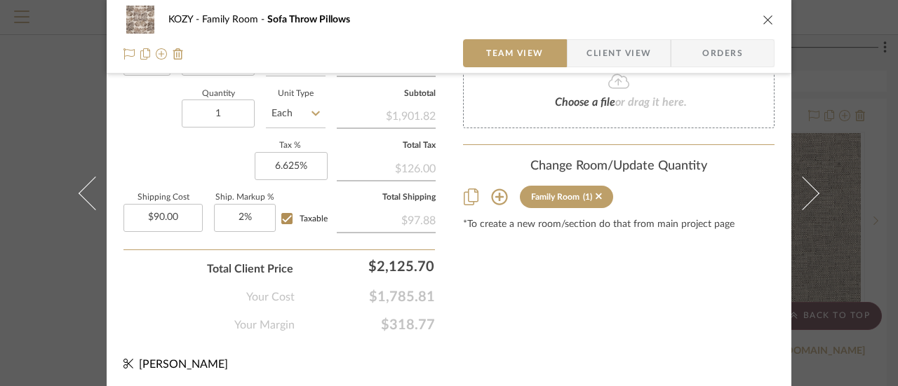
click at [762, 19] on icon "close" at bounding box center [767, 19] width 11 height 11
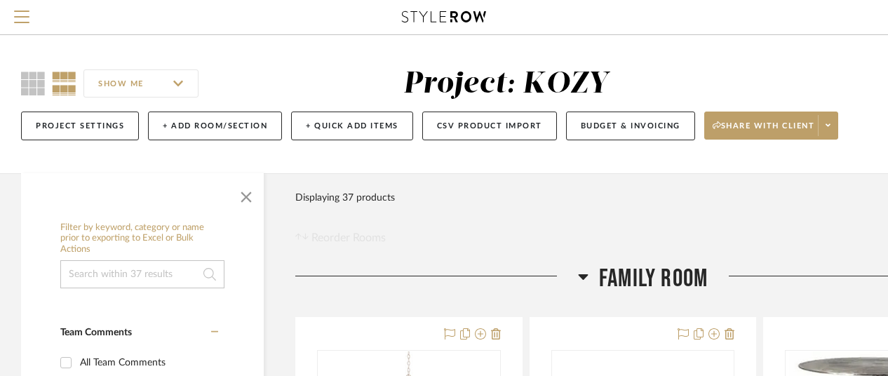
scroll to position [140, 0]
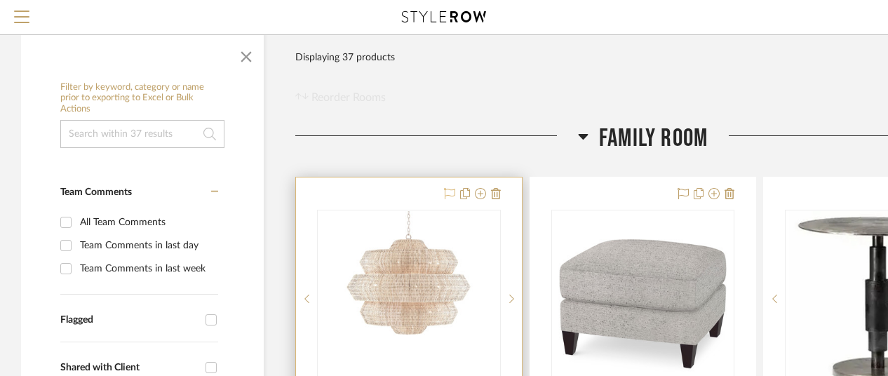
click at [450, 190] on icon at bounding box center [449, 193] width 11 height 11
click at [449, 190] on icon at bounding box center [449, 193] width 11 height 11
click at [466, 191] on icon at bounding box center [465, 193] width 10 height 11
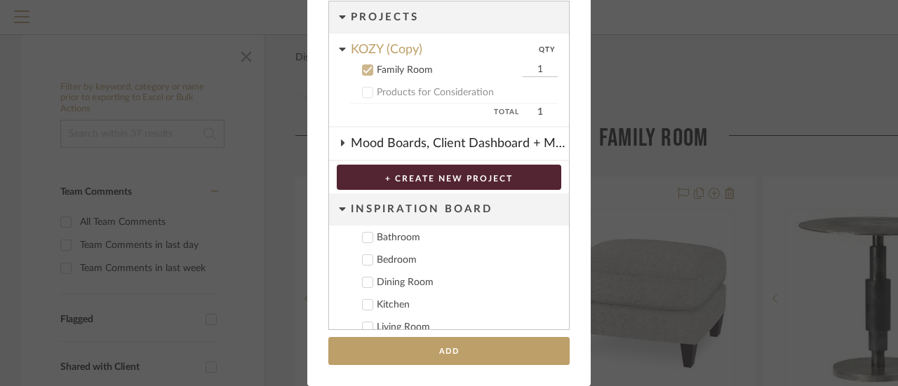
scroll to position [0, 0]
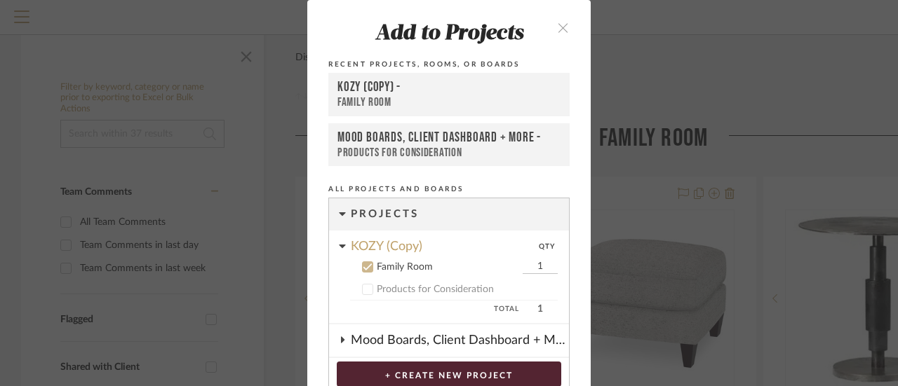
click at [558, 27] on icon "close" at bounding box center [563, 28] width 12 height 12
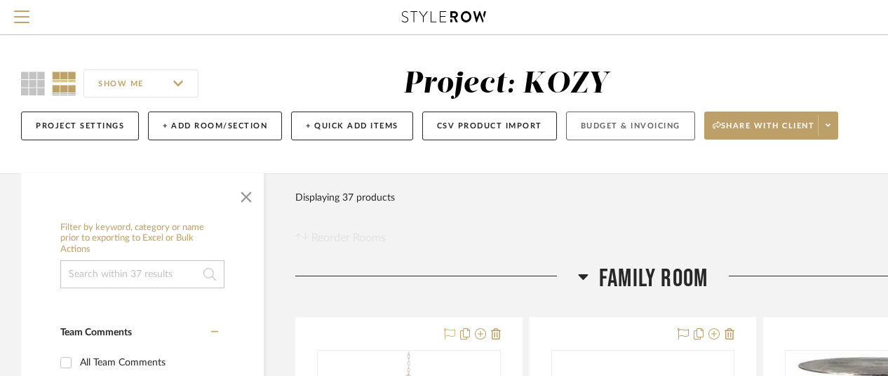
click at [619, 122] on button "Budget & Invoicing" at bounding box center [630, 125] width 129 height 29
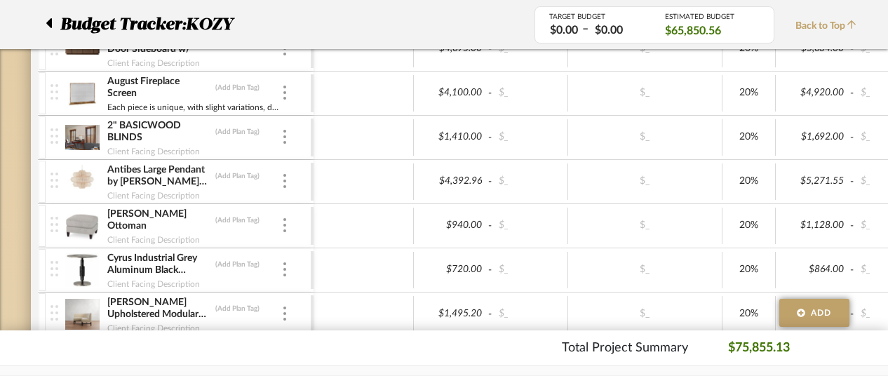
drag, startPoint x: 266, startPoint y: 177, endPoint x: 262, endPoint y: 130, distance: 47.9
click at [271, 130] on div "EMERSON SECTIONAL (Add Plan Tag) Client Facing Description $9,192.00 - $_ $_ 20…" at bounding box center [763, 101] width 1450 height 1030
click at [367, 155] on div "$1,410.00 - $_ $_ 20% $1,692.00 - $_ 1 6.625% $250.00 - $_ 2% Taxable $2,075.99" at bounding box center [896, 137] width 1167 height 43
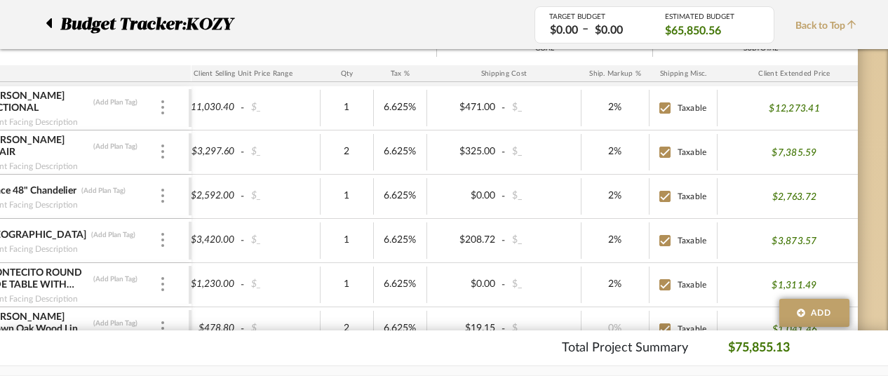
scroll to position [0, 122]
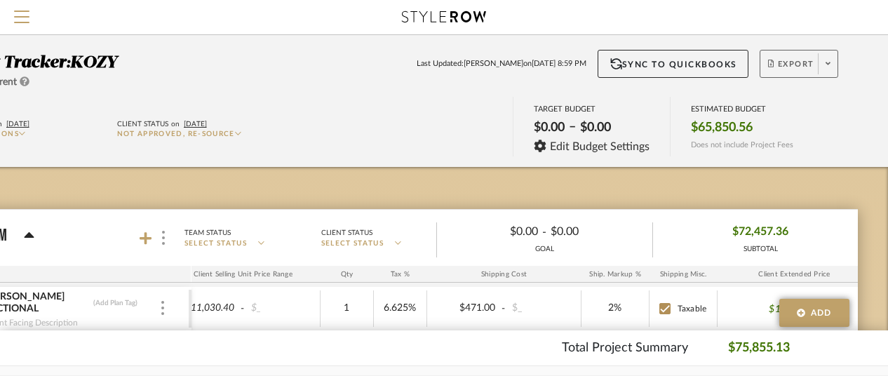
click at [798, 62] on span "Export" at bounding box center [791, 69] width 46 height 21
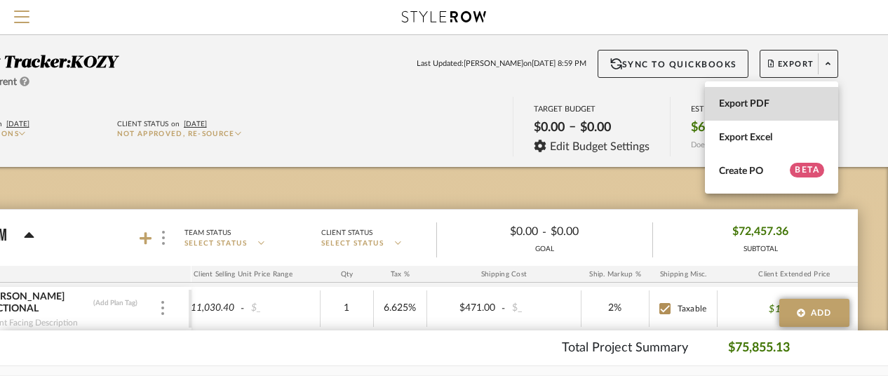
click at [745, 100] on span "Export PDF" at bounding box center [771, 104] width 105 height 12
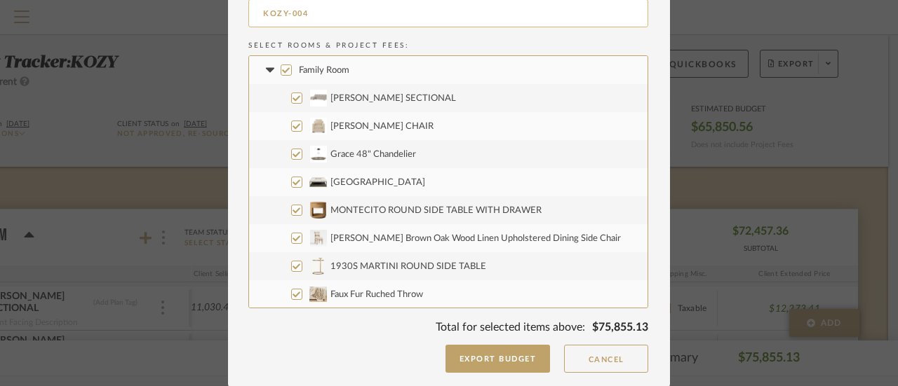
scroll to position [140, 0]
click at [487, 354] on button "Export Budget" at bounding box center [497, 358] width 105 height 28
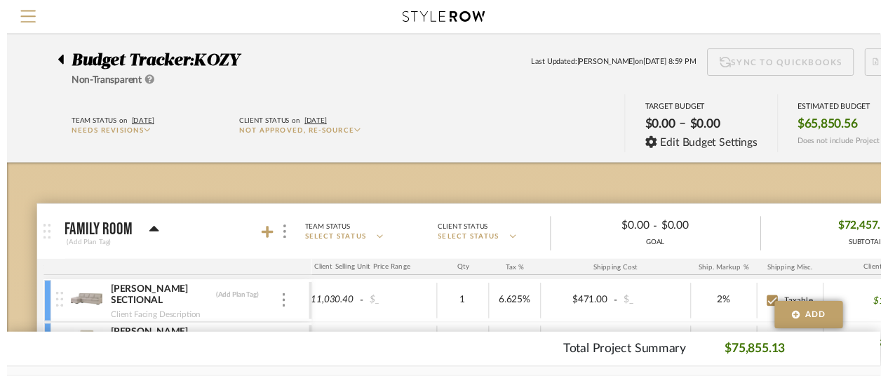
scroll to position [0, 122]
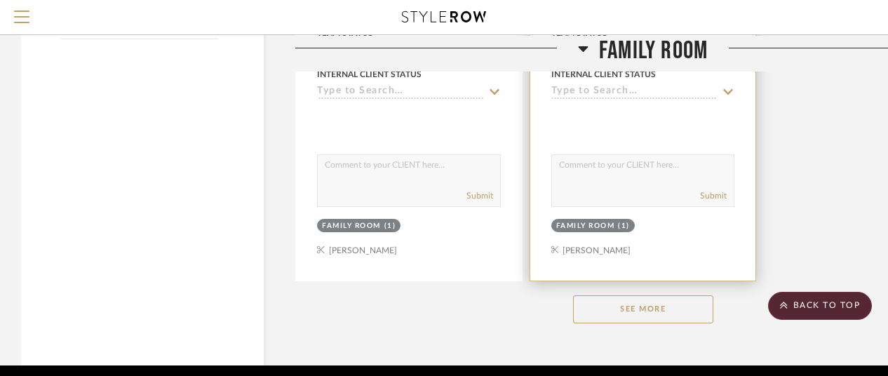
scroll to position [1949, 0]
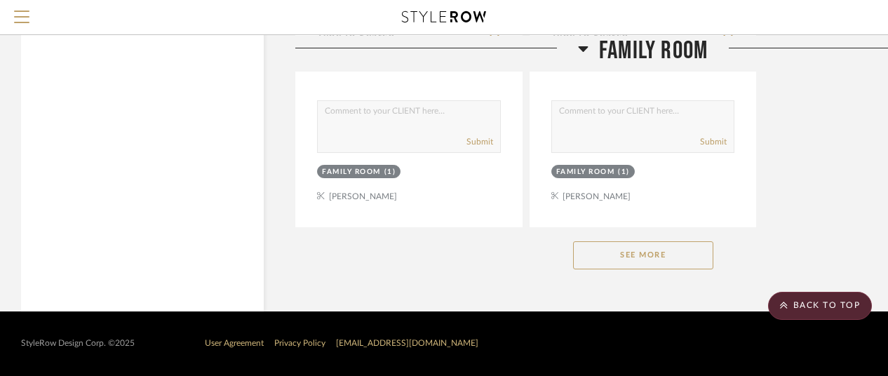
click at [645, 258] on button "See More" at bounding box center [643, 255] width 140 height 28
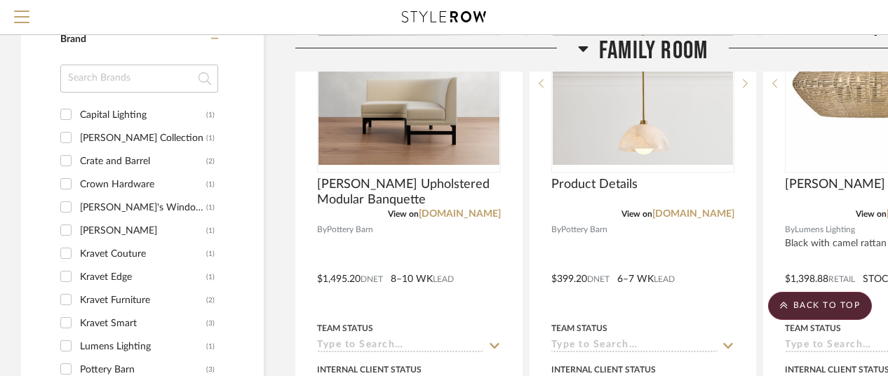
scroll to position [968, 0]
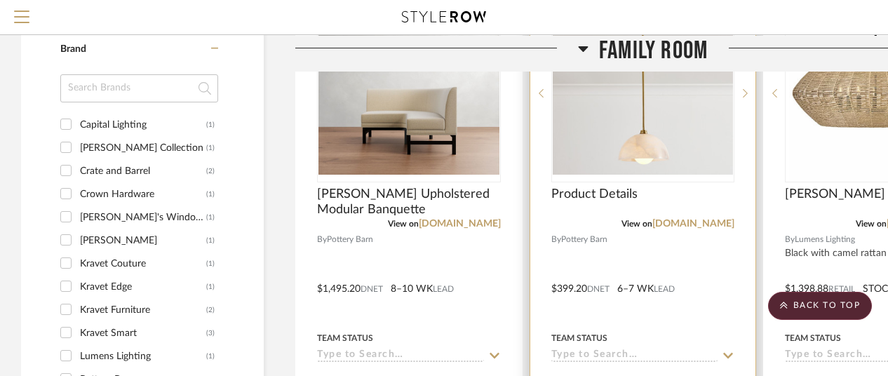
click at [677, 191] on div "Product Details" at bounding box center [643, 202] width 184 height 31
click at [624, 195] on span "Product Details" at bounding box center [594, 194] width 86 height 15
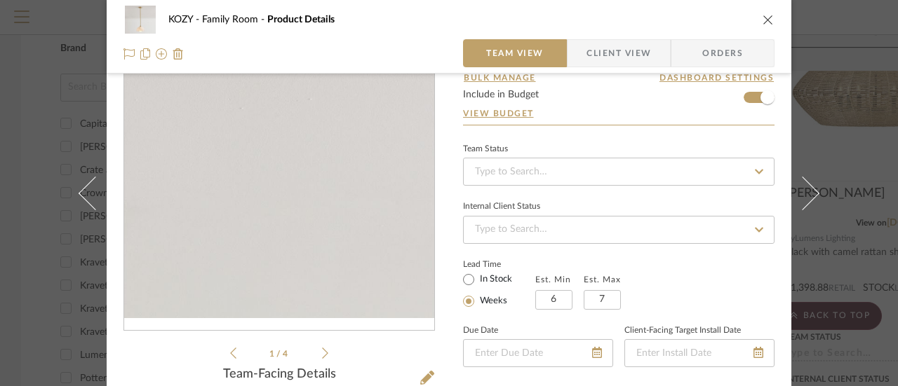
scroll to position [0, 0]
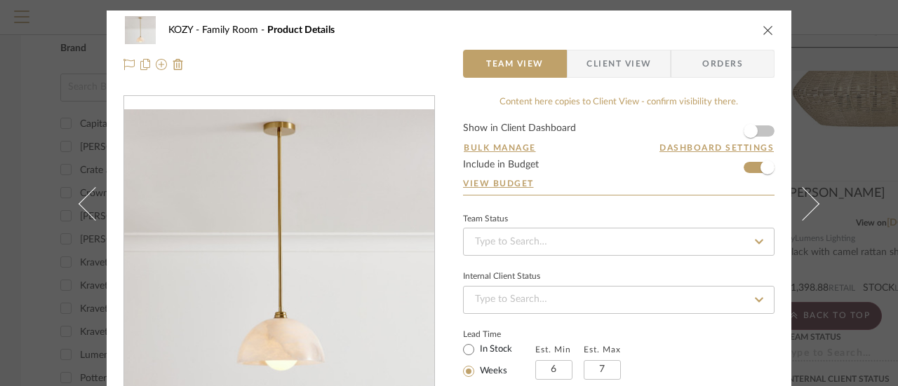
click at [764, 29] on icon "close" at bounding box center [767, 30] width 11 height 11
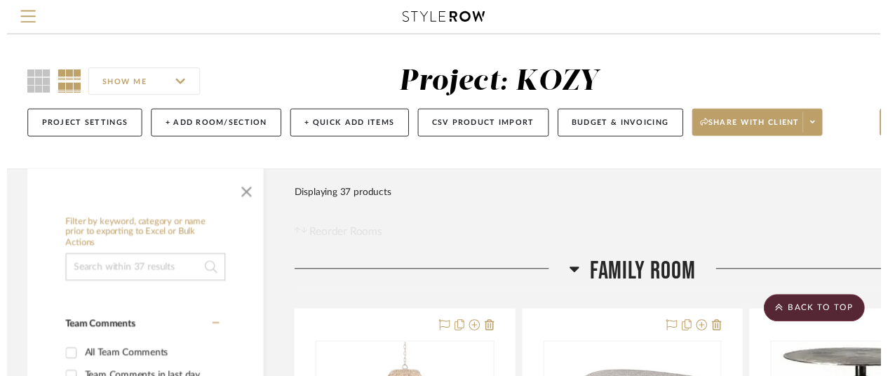
scroll to position [968, 0]
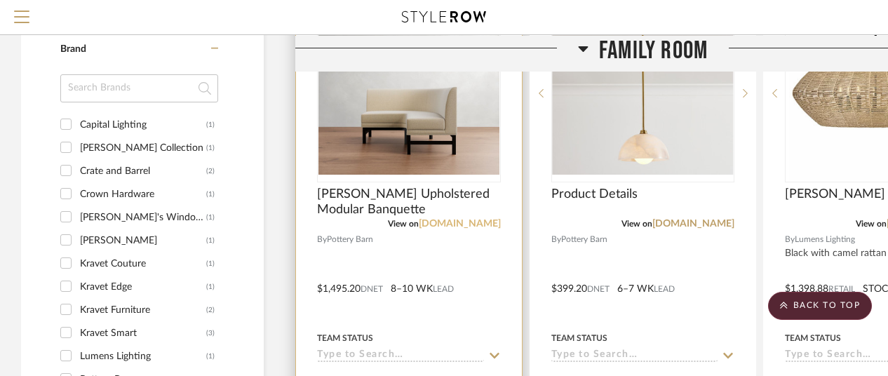
click at [445, 219] on link "[DOMAIN_NAME]" at bounding box center [460, 224] width 82 height 10
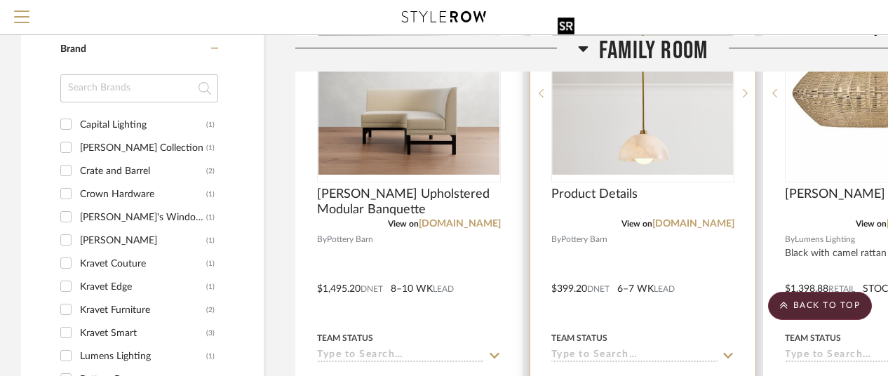
click at [654, 160] on img "0" at bounding box center [643, 93] width 181 height 163
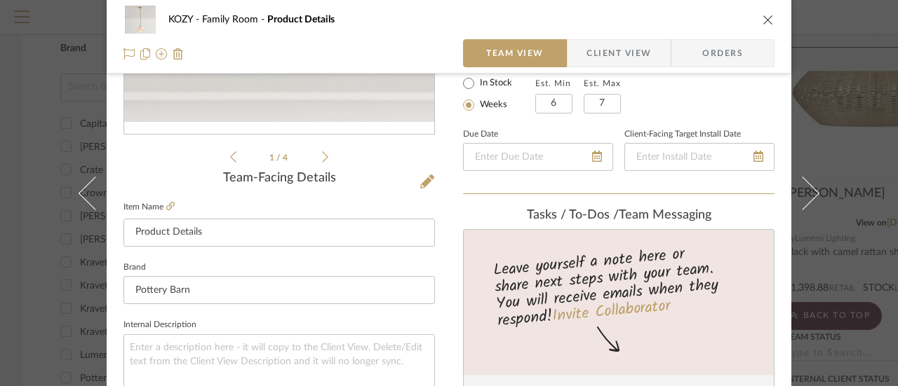
scroll to position [280, 0]
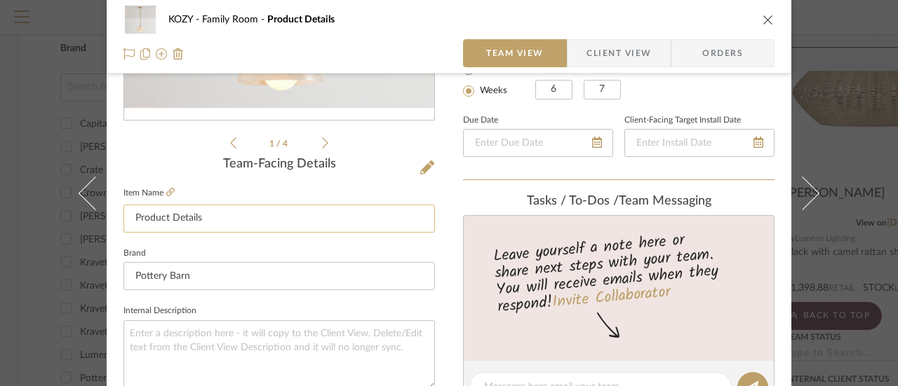
drag, startPoint x: 213, startPoint y: 220, endPoint x: 125, endPoint y: 214, distance: 88.6
click at [125, 214] on input "Product Details" at bounding box center [278, 219] width 311 height 28
paste input "indham Alabaster Dome Pendant (12")"
click at [129, 217] on input "indham Alabaster Dome Pendant (12")" at bounding box center [278, 219] width 311 height 28
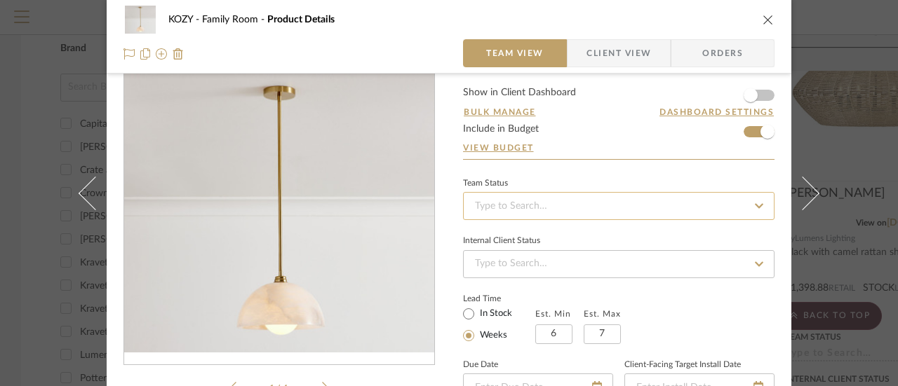
scroll to position [0, 0]
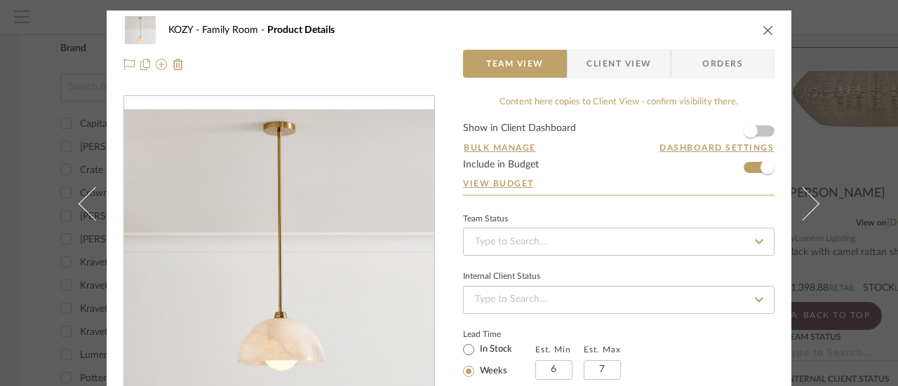
type input "Windham Alabaster Dome Pendant (12")"
click at [762, 27] on icon "close" at bounding box center [767, 30] width 11 height 11
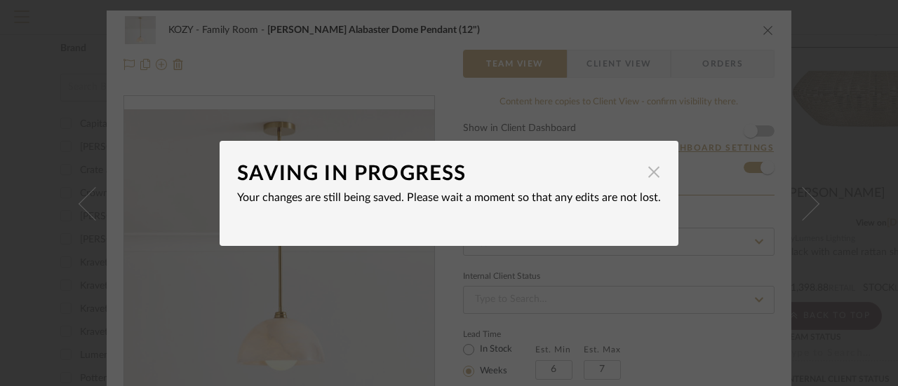
click at [649, 170] on span "button" at bounding box center [653, 172] width 28 height 28
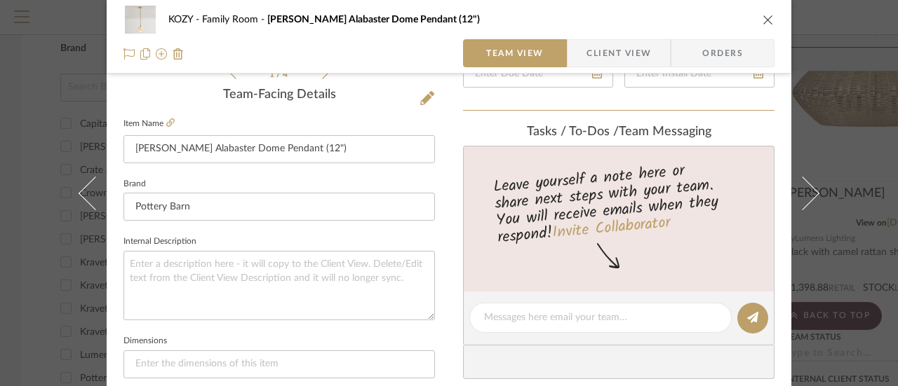
scroll to position [351, 0]
click at [762, 20] on icon "close" at bounding box center [767, 19] width 11 height 11
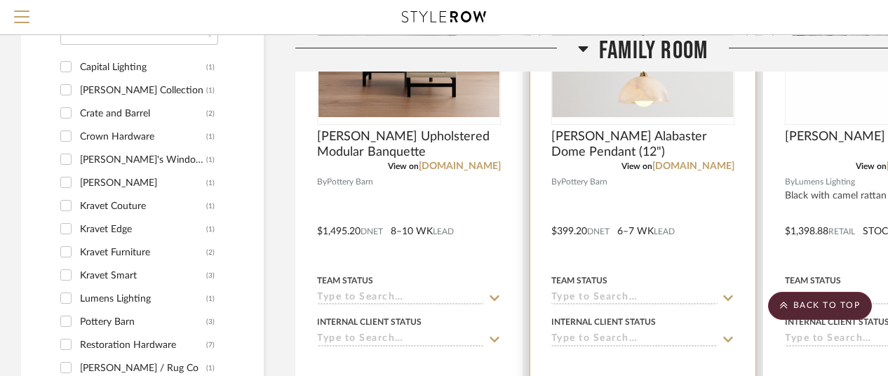
scroll to position [1108, 0]
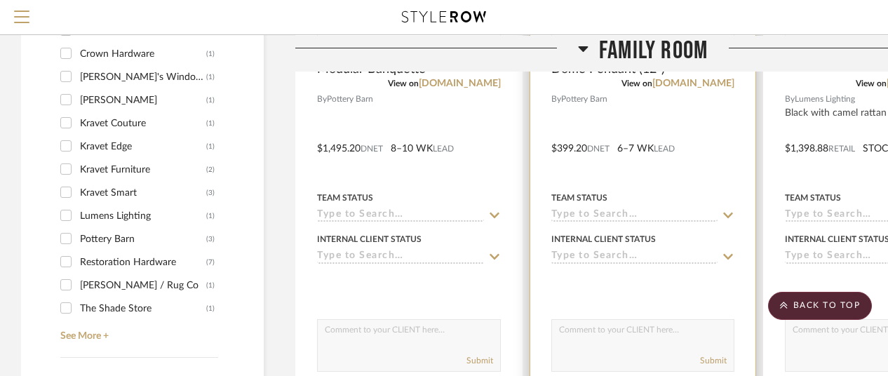
click at [729, 215] on icon at bounding box center [728, 215] width 13 height 11
click at [727, 256] on icon at bounding box center [728, 256] width 13 height 11
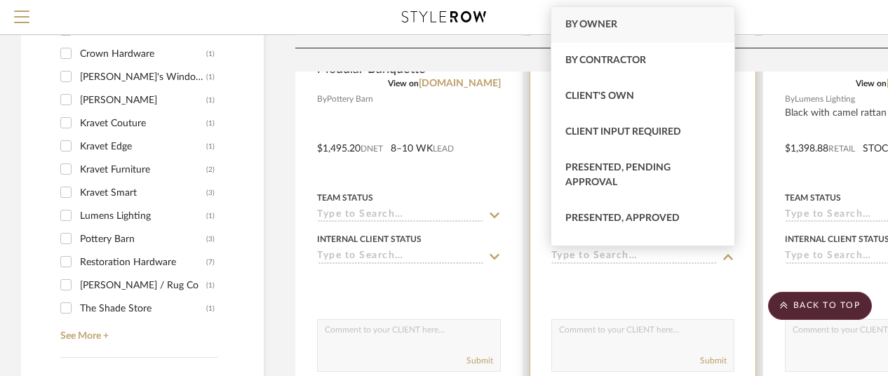
click at [649, 292] on div at bounding box center [643, 285] width 184 height 28
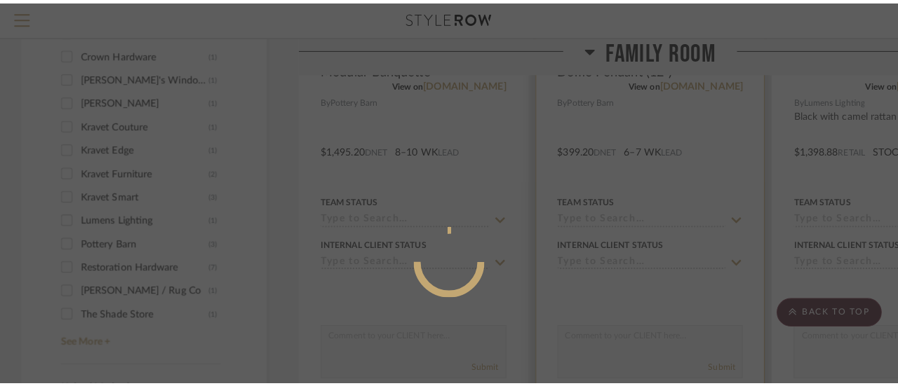
scroll to position [0, 0]
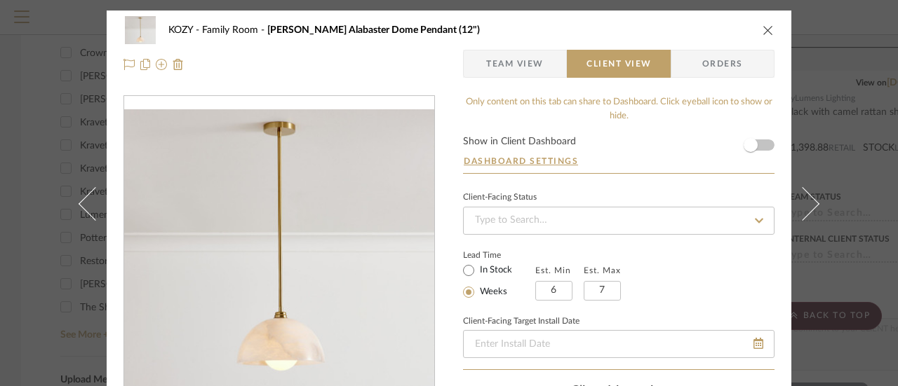
click at [766, 29] on icon "close" at bounding box center [767, 30] width 11 height 11
